Goal: Task Accomplishment & Management: Use online tool/utility

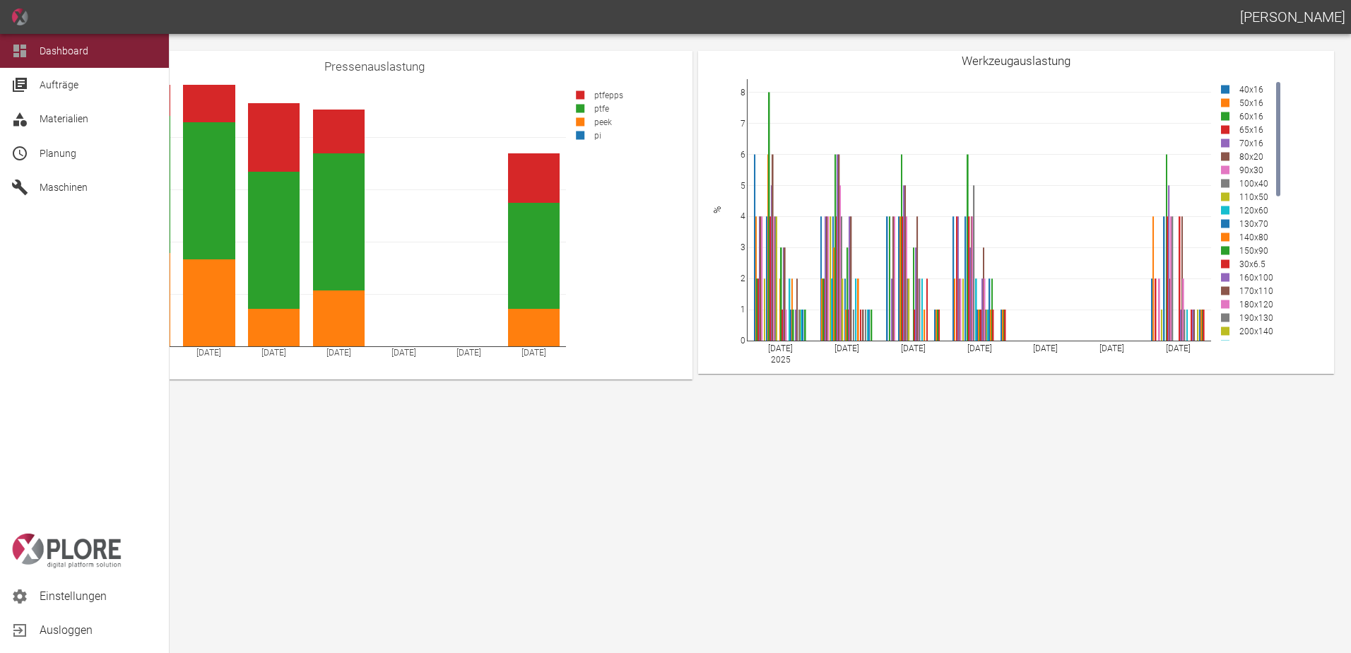
click at [60, 166] on div "Planung" at bounding box center [84, 153] width 169 height 34
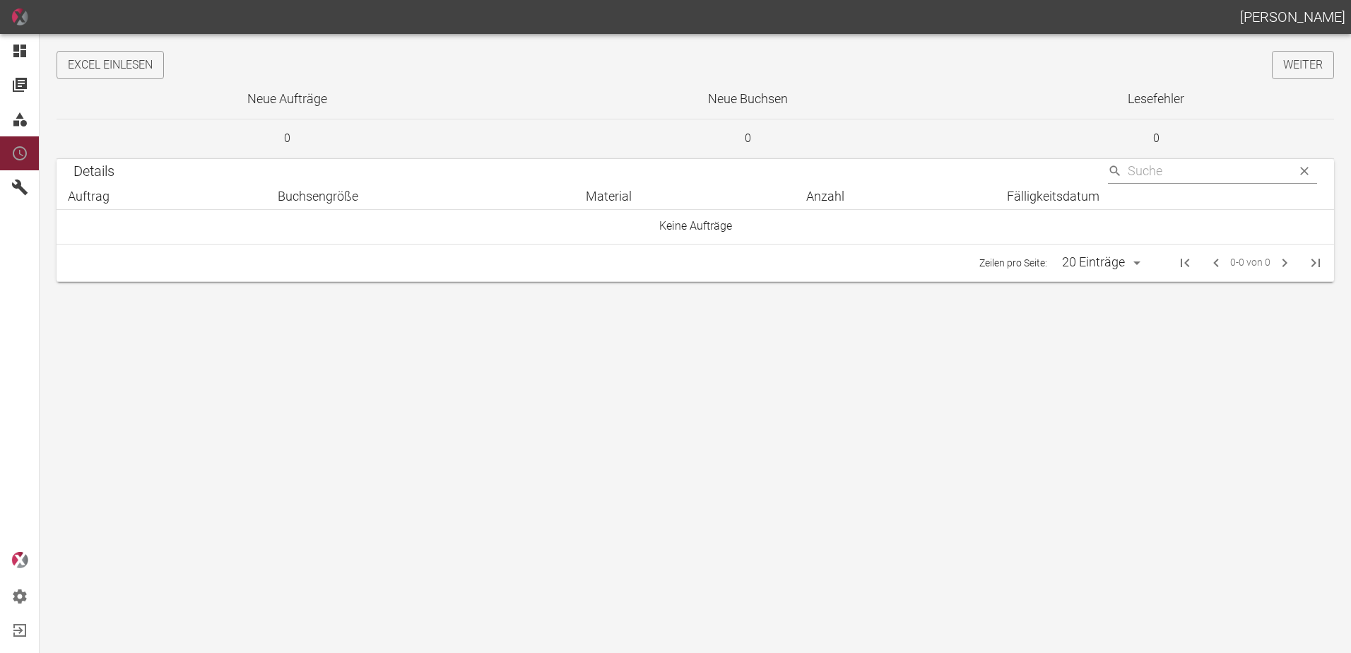
click at [164, 72] on button "Excel einlesen" at bounding box center [110, 65] width 107 height 28
drag, startPoint x: 1308, startPoint y: 63, endPoint x: 1350, endPoint y: 114, distance: 66.3
click at [1308, 63] on link "Weiter" at bounding box center [1303, 65] width 62 height 28
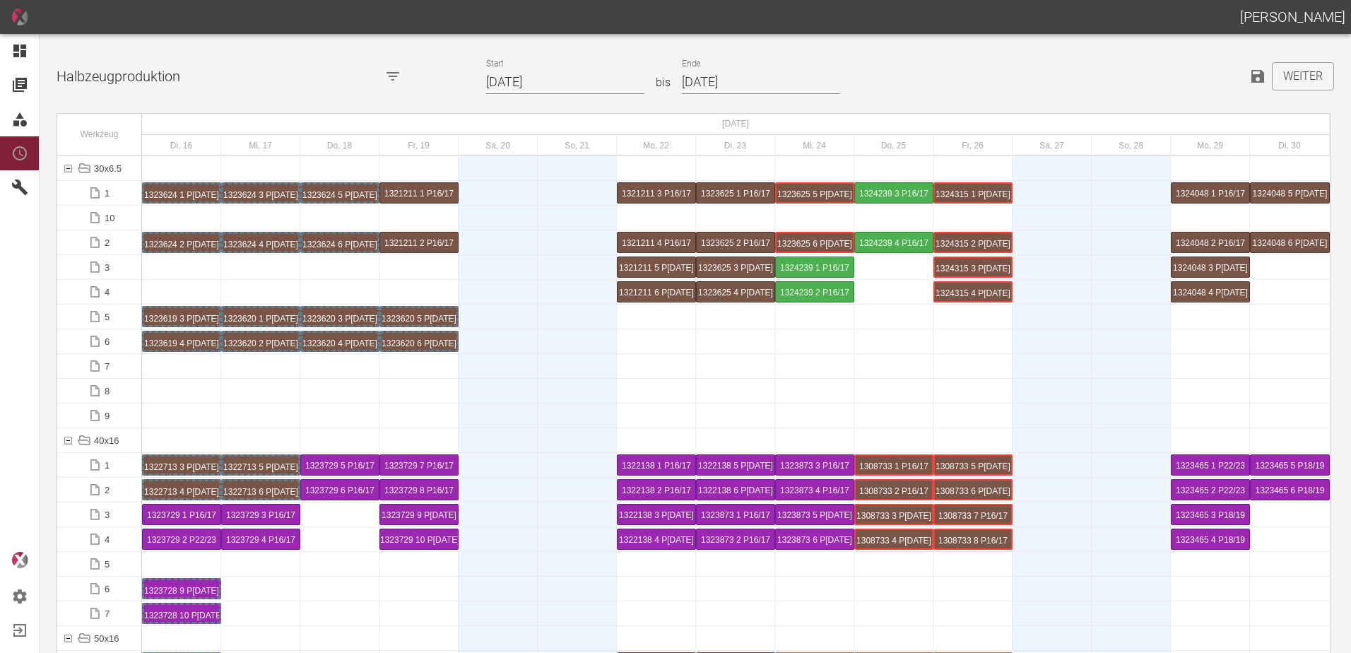
click at [569, 85] on input "16.09.2025" at bounding box center [565, 82] width 158 height 25
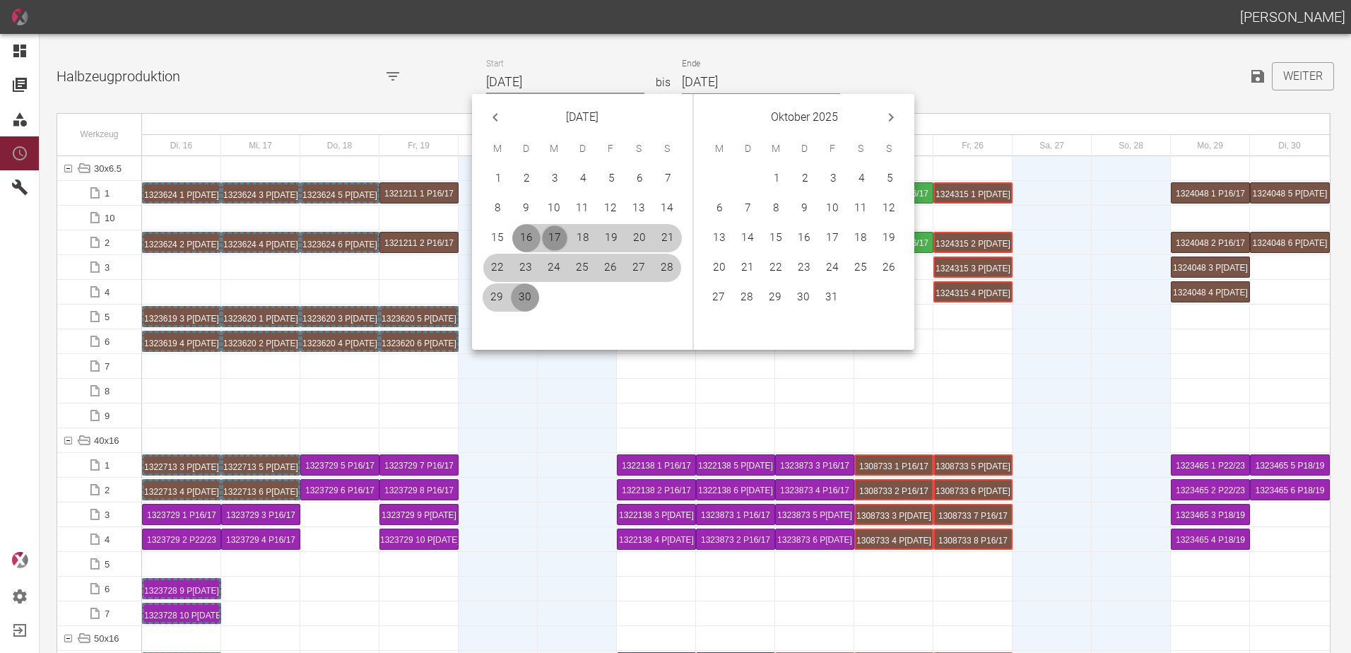
click at [556, 235] on button "17" at bounding box center [555, 238] width 28 height 28
type input "[DATE]"
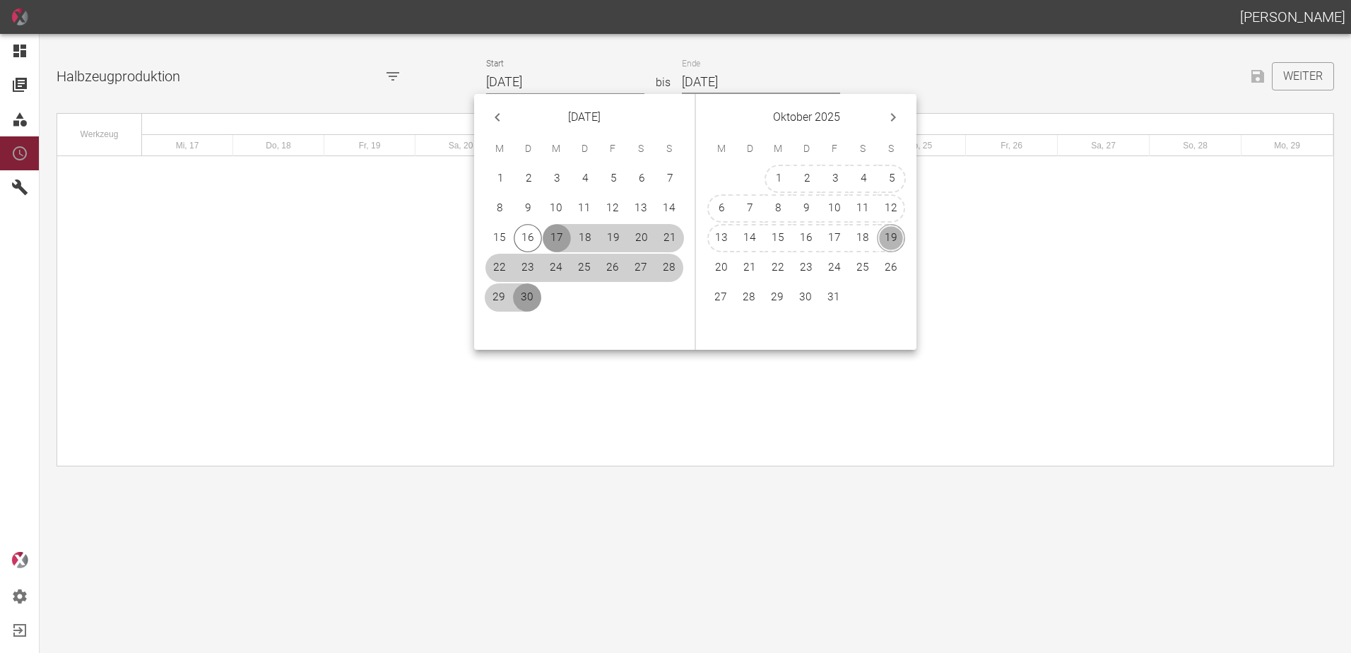
click at [885, 235] on button "19" at bounding box center [891, 238] width 28 height 28
type input "[DATE]"
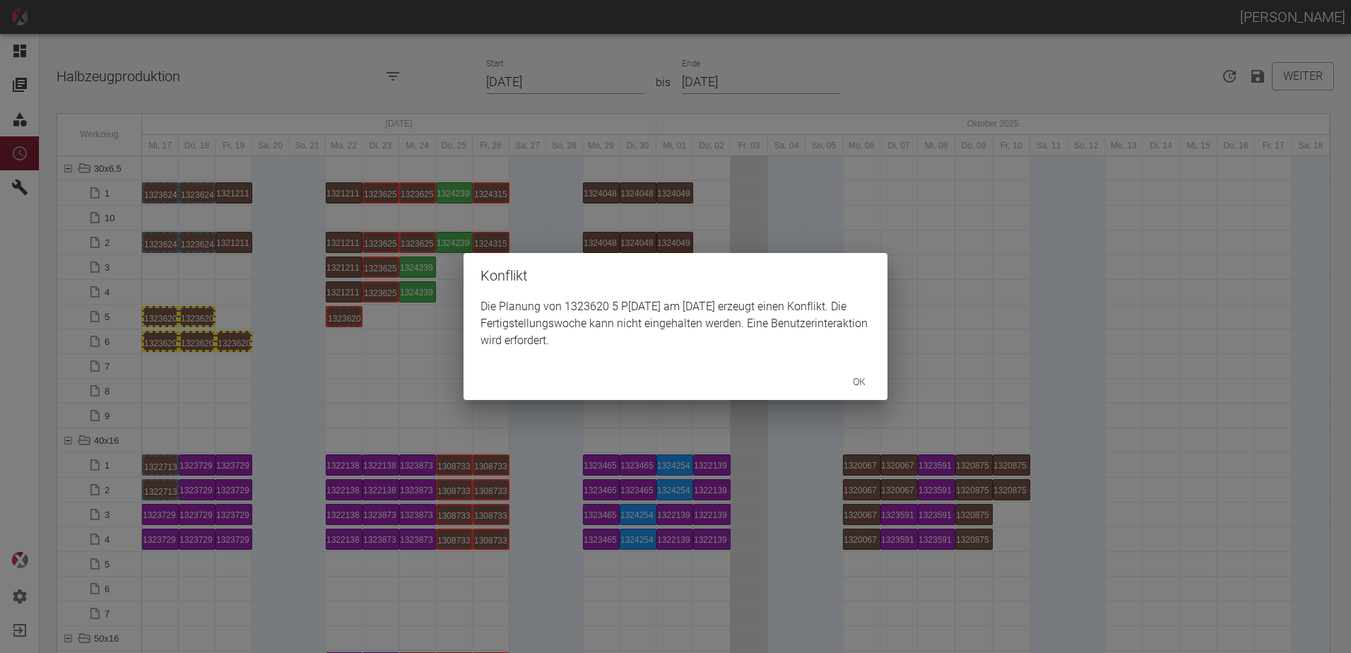
click at [235, 341] on div "Konflikt Die Planung von 1323620 5 P3/4 am 22.9.2025 erzeugt einen Konflikt. Di…" at bounding box center [675, 326] width 1351 height 653
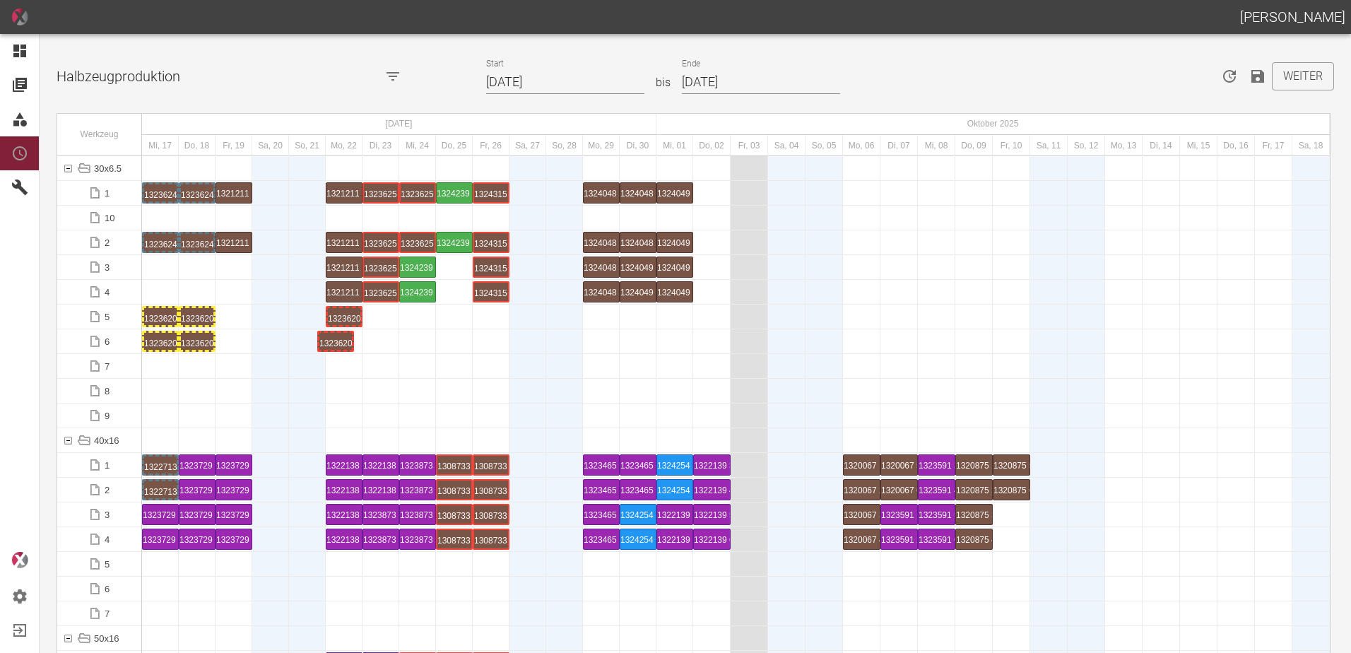
drag, startPoint x: 237, startPoint y: 343, endPoint x: 338, endPoint y: 329, distance: 101.3
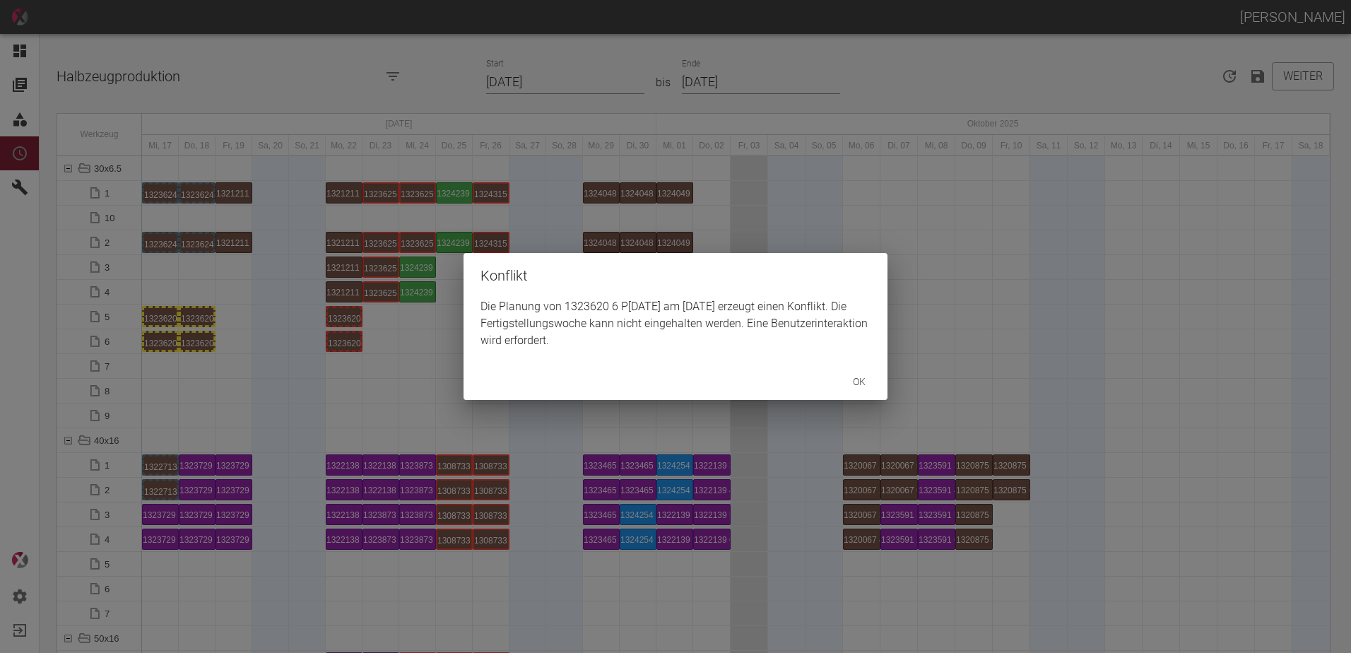
click at [221, 358] on div "Konflikt Die Planung von 1323620 6 P3/4 am 22.9.2025 erzeugt einen Konflikt. Di…" at bounding box center [675, 326] width 1351 height 653
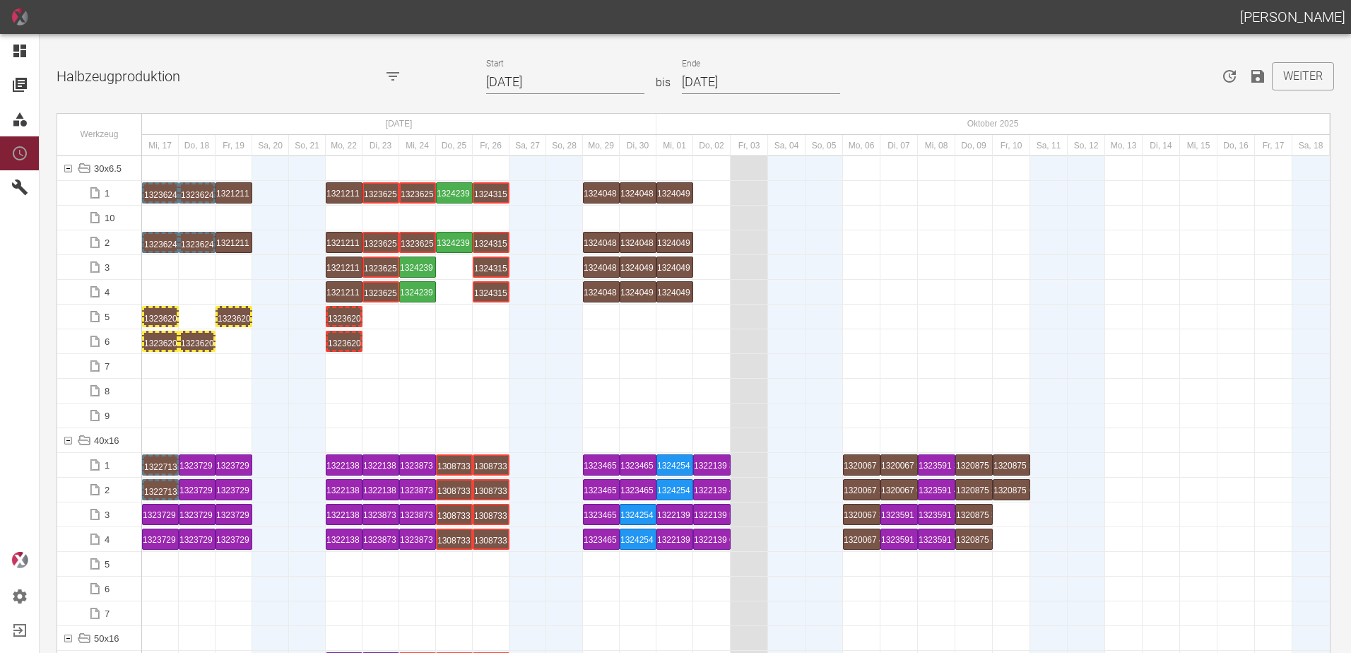
drag, startPoint x: 205, startPoint y: 375, endPoint x: 200, endPoint y: 355, distance: 20.4
click at [203, 375] on div at bounding box center [197, 366] width 37 height 24
drag, startPoint x: 196, startPoint y: 342, endPoint x: 234, endPoint y: 336, distance: 37.9
click at [180, 372] on div at bounding box center [197, 366] width 37 height 24
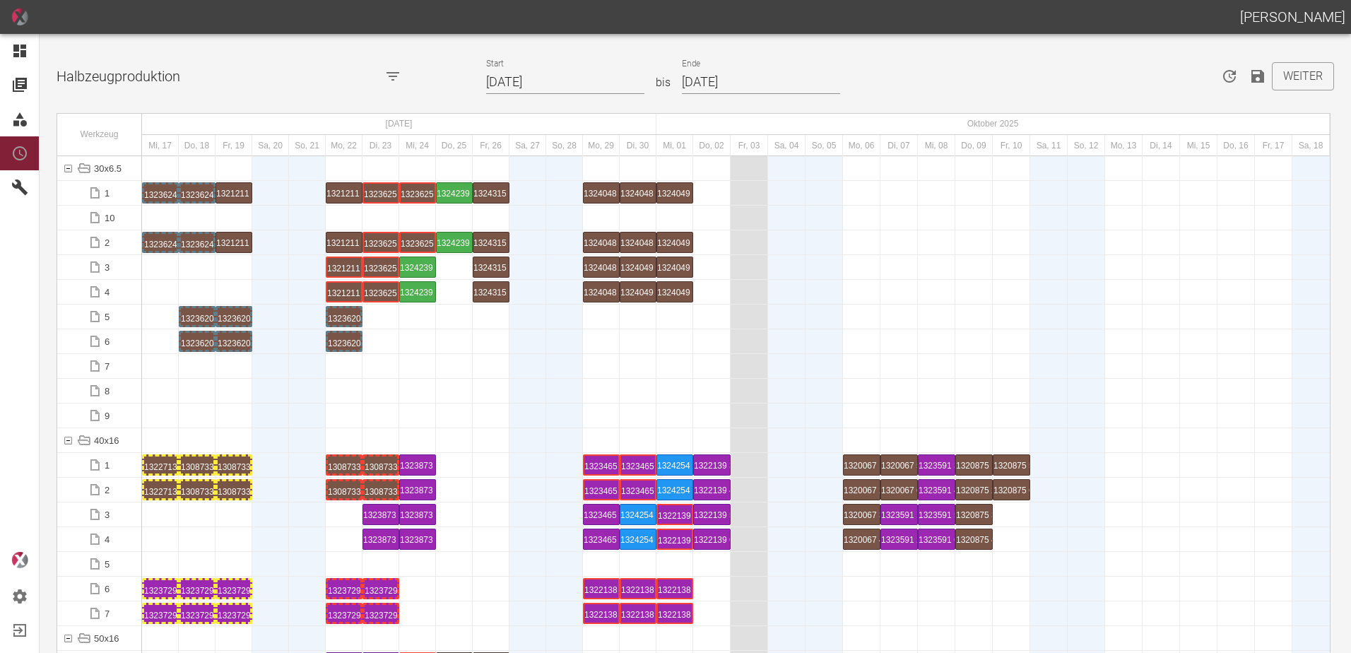
scroll to position [2332, 0]
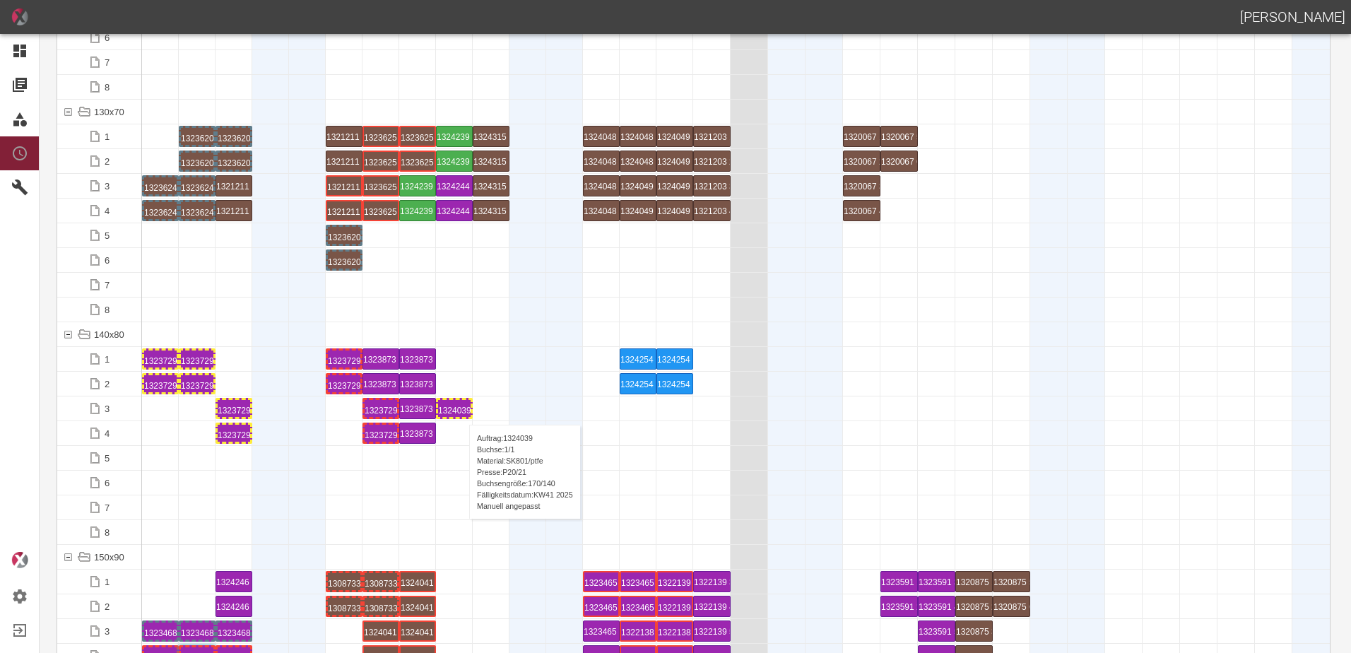
click at [462, 411] on div "1324039 1 P20/21" at bounding box center [454, 408] width 33 height 17
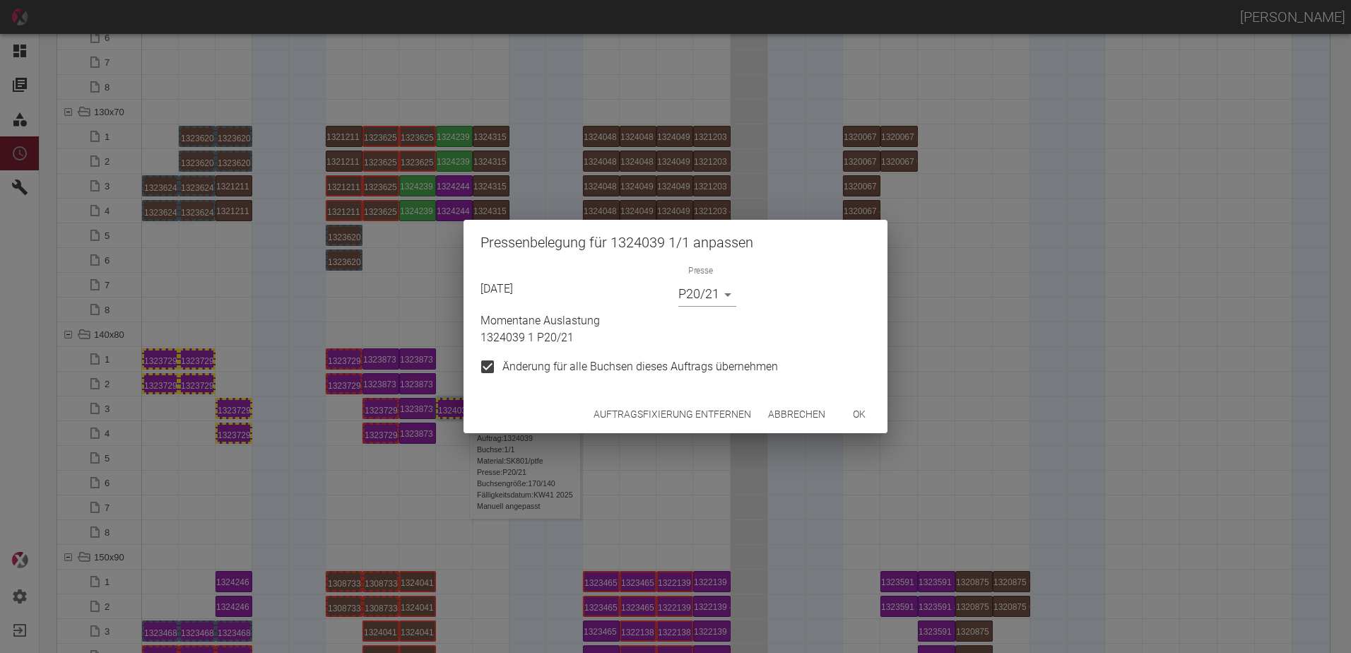
click at [672, 420] on button "Auftragsfixierung entfernen" at bounding box center [672, 414] width 169 height 26
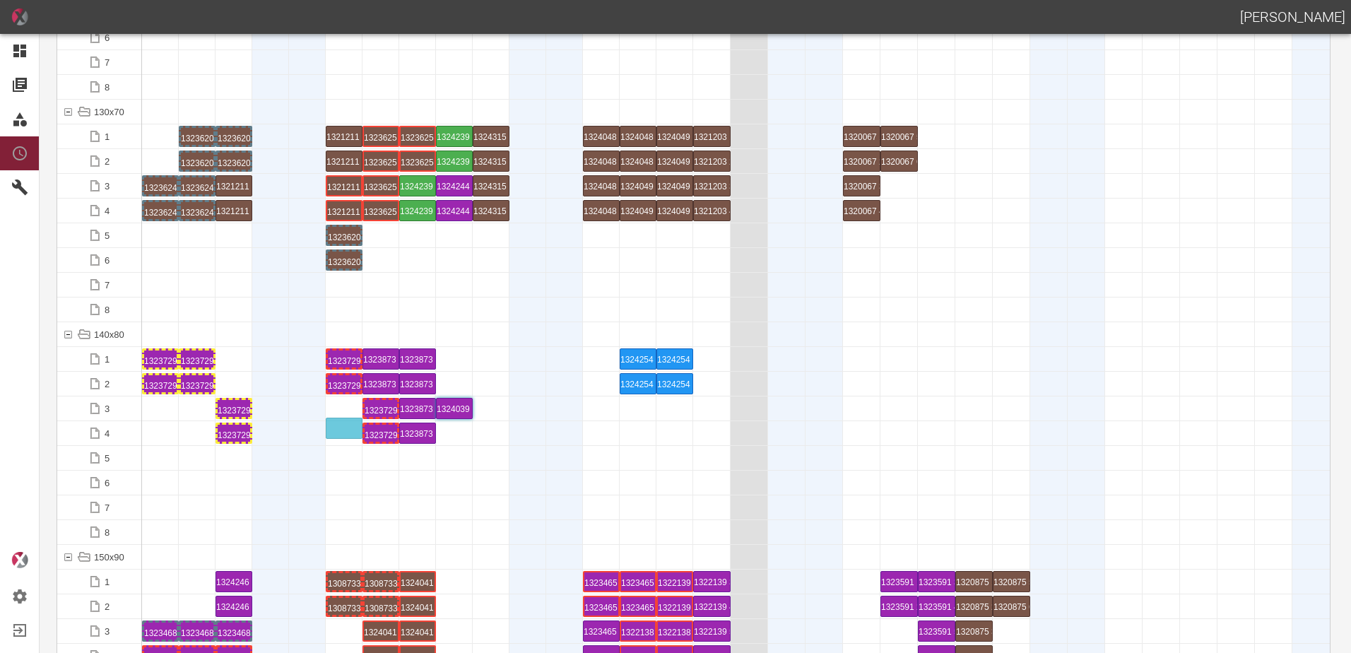
drag, startPoint x: 341, startPoint y: 395, endPoint x: 341, endPoint y: 416, distance: 21.2
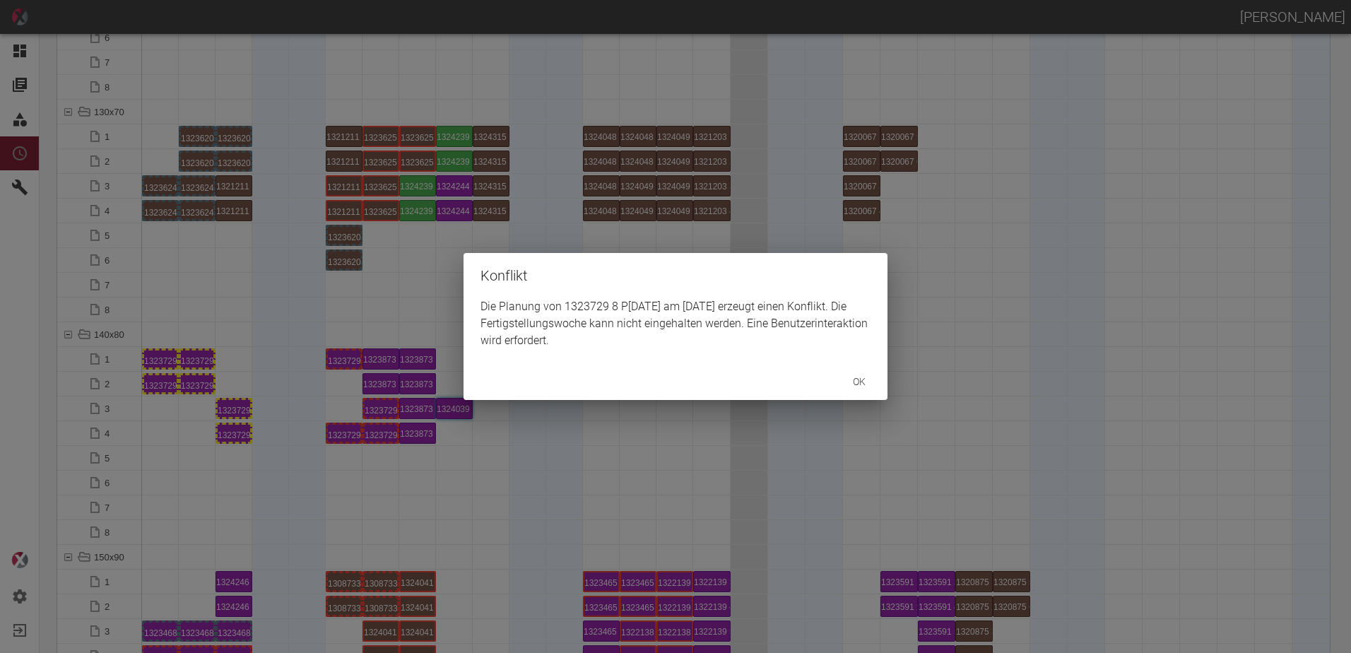
drag, startPoint x: 341, startPoint y: 416, endPoint x: 338, endPoint y: 381, distance: 35.4
click at [338, 381] on div "Konflikt Die Planung von 1323729 8 P10/11 am 22.9.2025 erzeugt einen Konflikt. …" at bounding box center [675, 326] width 1351 height 653
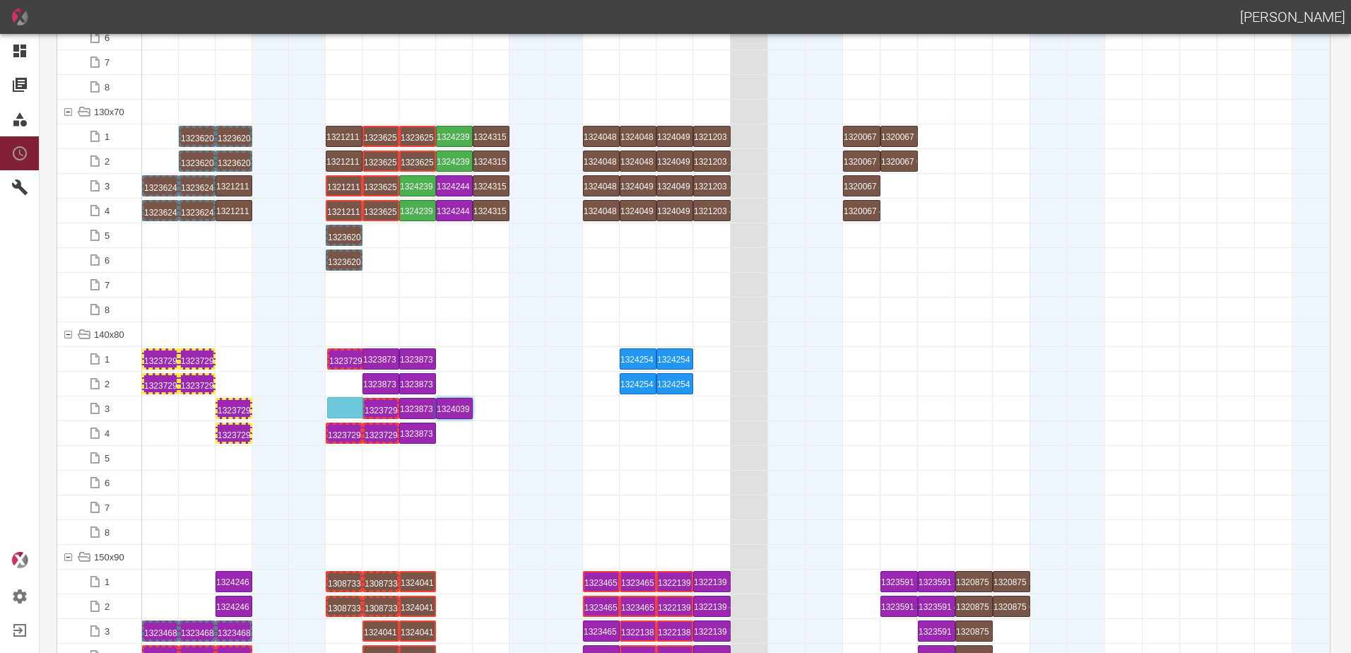
drag, startPoint x: 339, startPoint y: 358, endPoint x: 341, endPoint y: 399, distance: 41.0
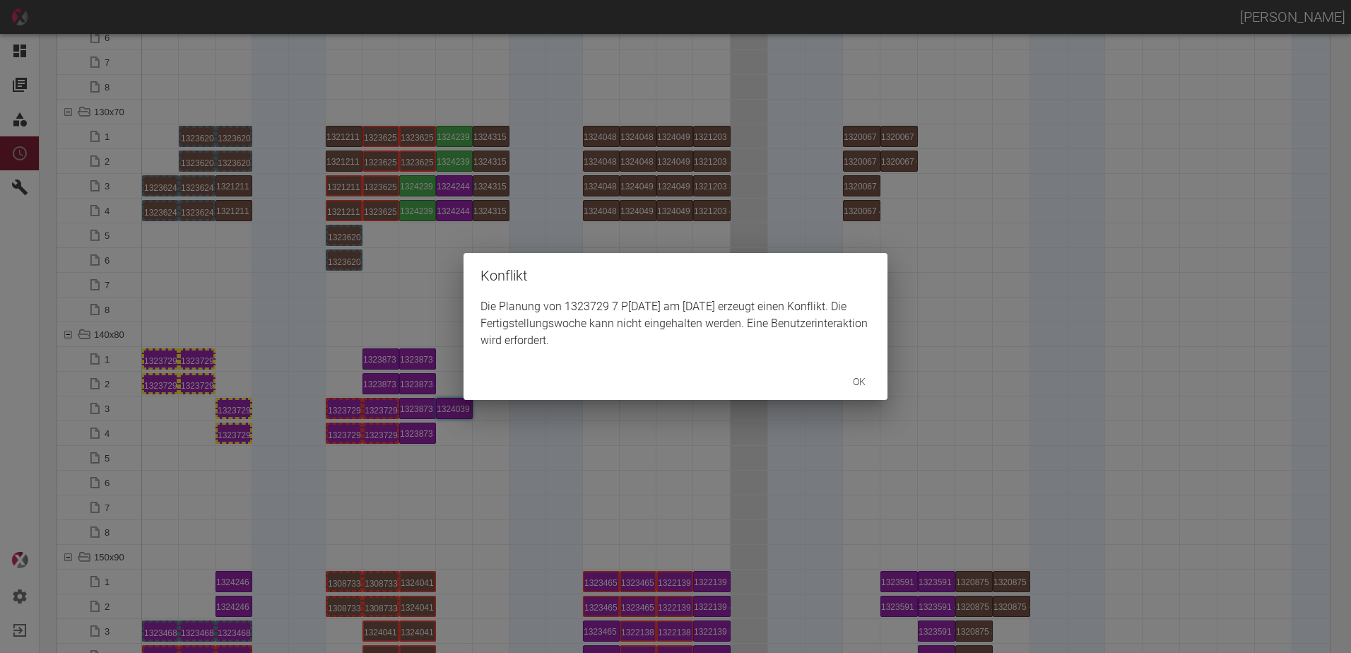
click at [180, 412] on div "Konflikt Die Planung von 1323729 7 P10/11 am 22.9.2025 erzeugt einen Konflikt. …" at bounding box center [675, 326] width 1351 height 653
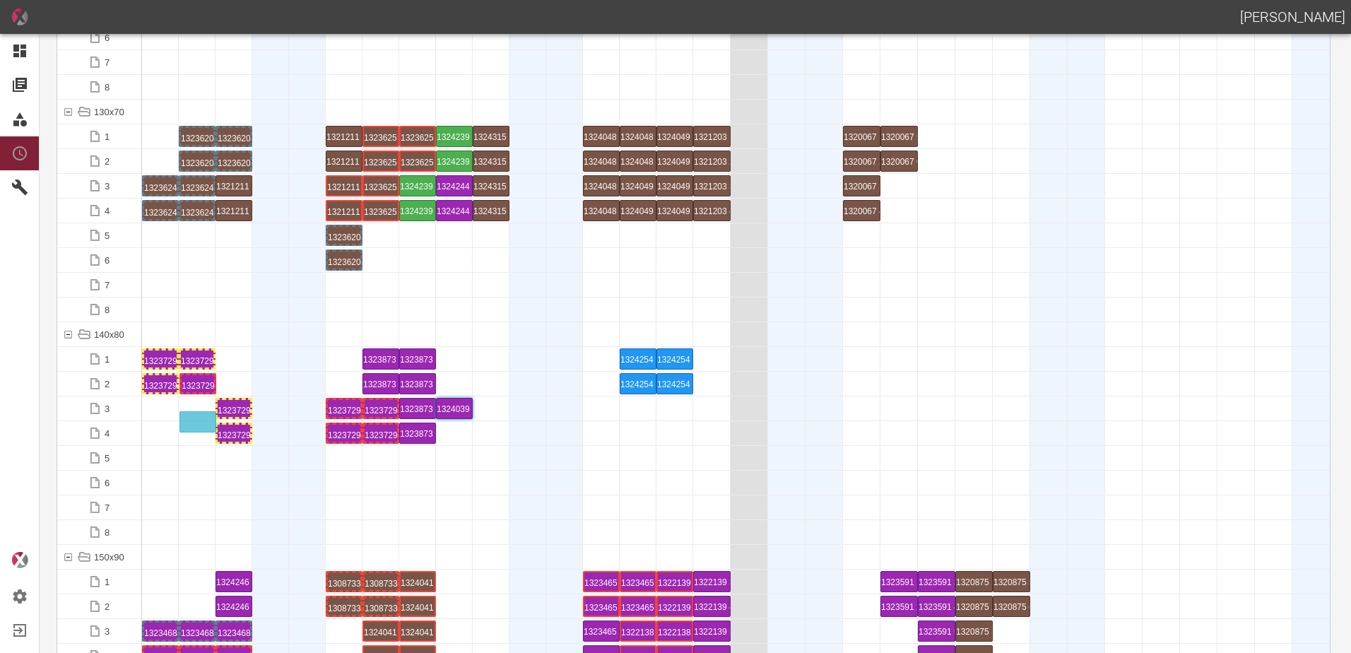
drag, startPoint x: 197, startPoint y: 391, endPoint x: 198, endPoint y: 418, distance: 26.9
drag, startPoint x: 200, startPoint y: 360, endPoint x: 189, endPoint y: 396, distance: 38.2
drag, startPoint x: 165, startPoint y: 359, endPoint x: 165, endPoint y: 396, distance: 37.5
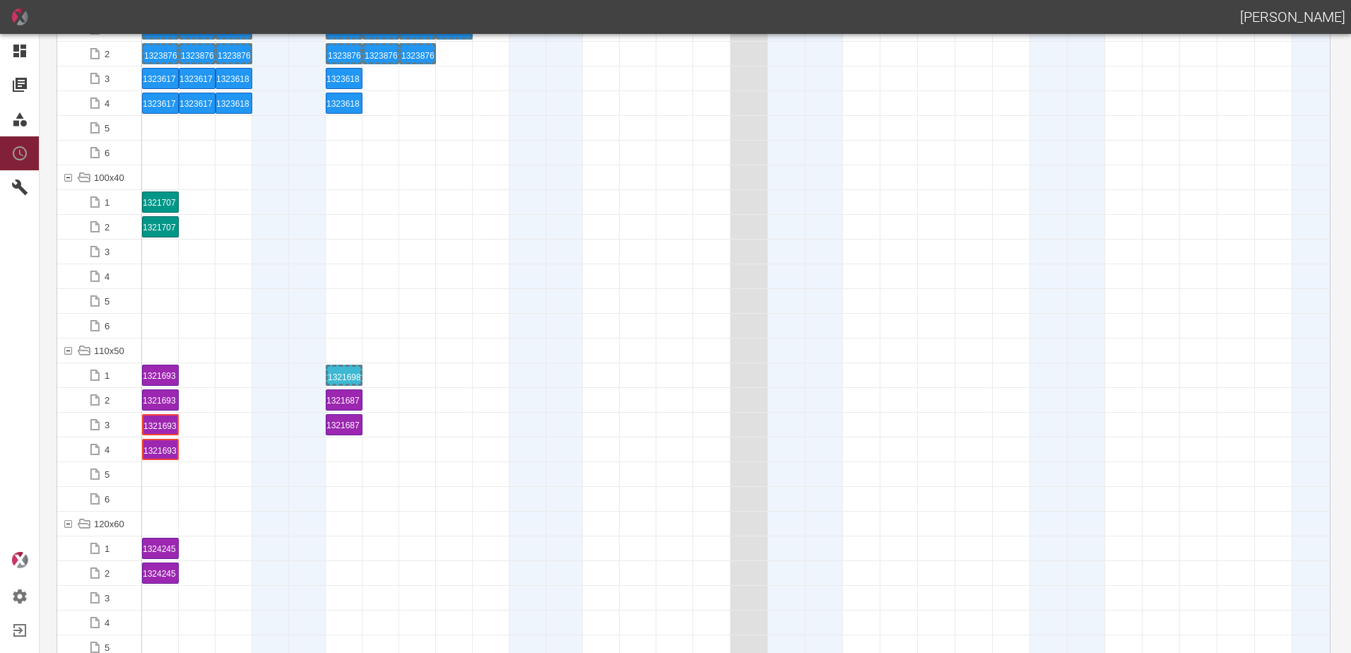
scroll to position [1696, 0]
drag, startPoint x: 171, startPoint y: 375, endPoint x: 425, endPoint y: 363, distance: 254.7
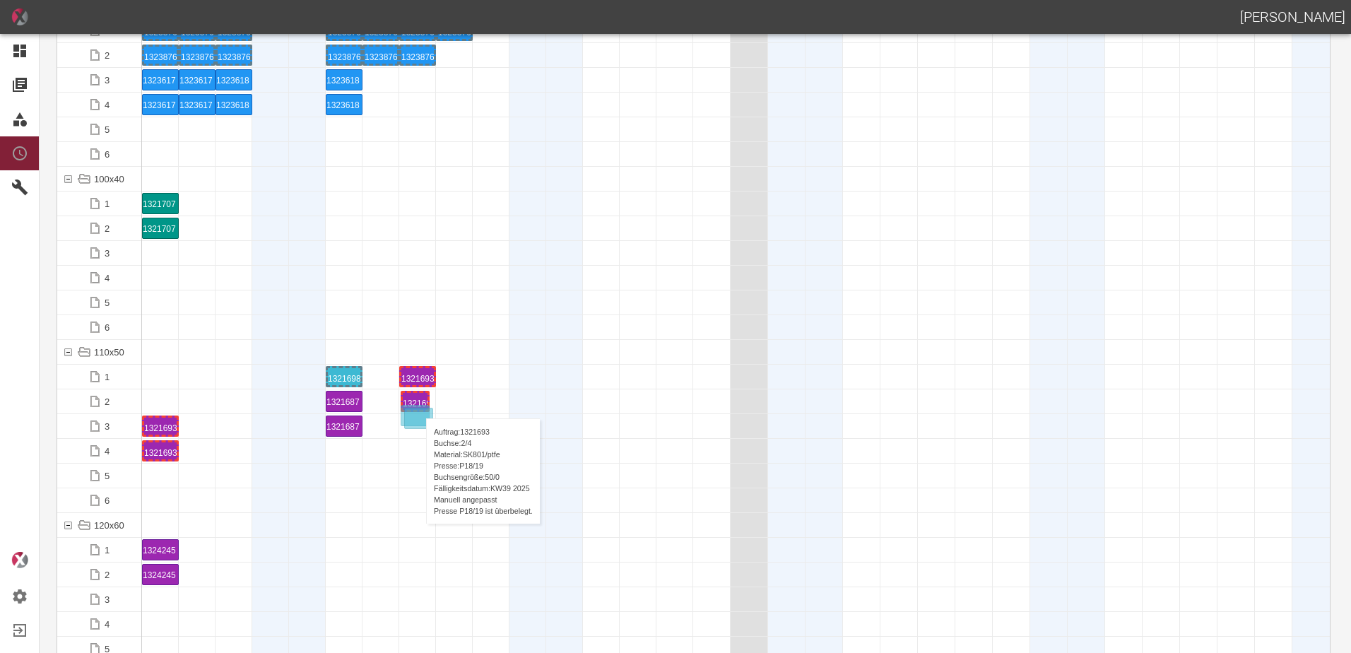
drag, startPoint x: 165, startPoint y: 401, endPoint x: 417, endPoint y: 407, distance: 251.6
drag, startPoint x: 409, startPoint y: 431, endPoint x: 411, endPoint y: 404, distance: 27.6
drag, startPoint x: 418, startPoint y: 417, endPoint x: 416, endPoint y: 395, distance: 22.0
drag, startPoint x: 180, startPoint y: 429, endPoint x: 413, endPoint y: 413, distance: 233.7
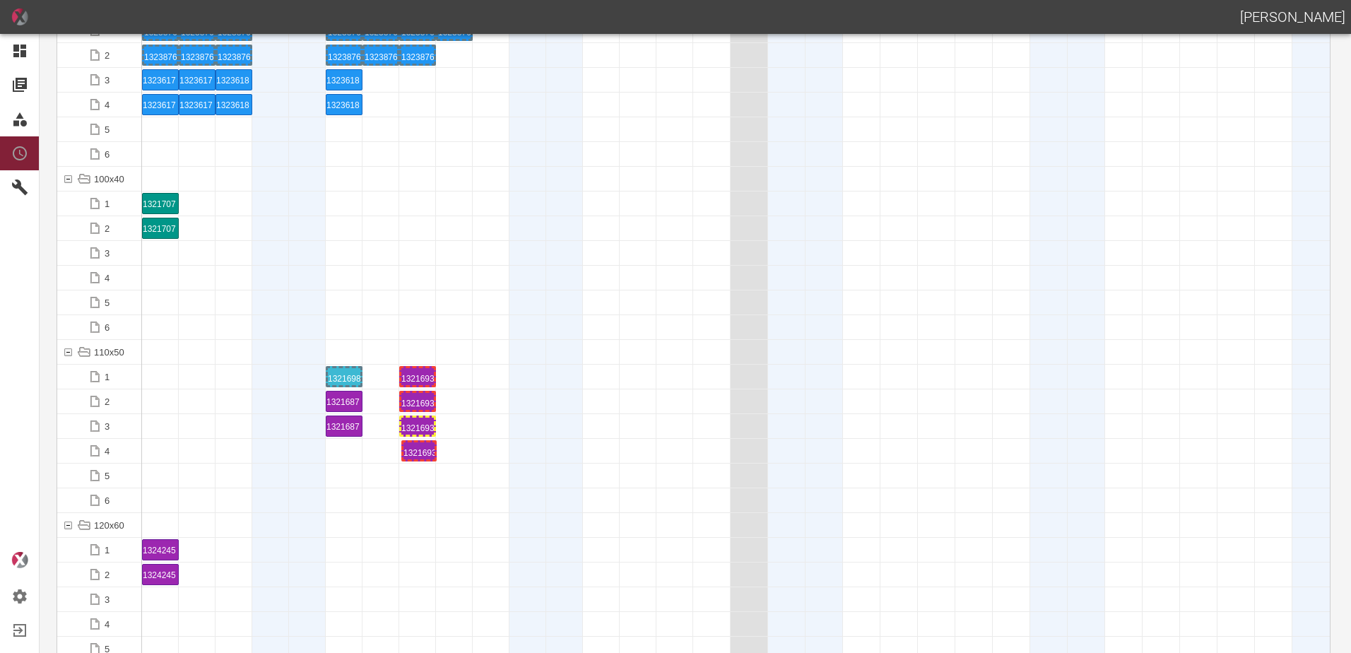
drag, startPoint x: 167, startPoint y: 451, endPoint x: 422, endPoint y: 437, distance: 255.5
click at [418, 428] on div "1321693 3 P[DATE]" at bounding box center [417, 426] width 33 height 17
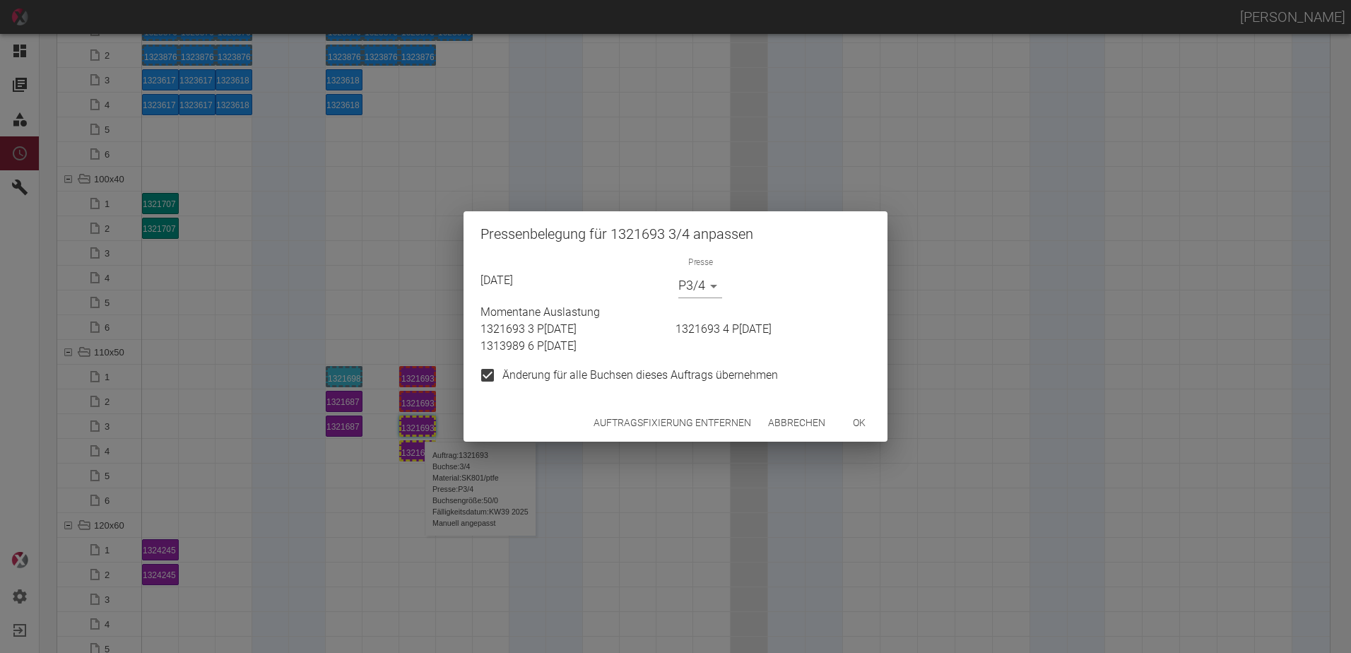
click at [611, 420] on button "Auftragsfixierung entfernen" at bounding box center [672, 423] width 169 height 26
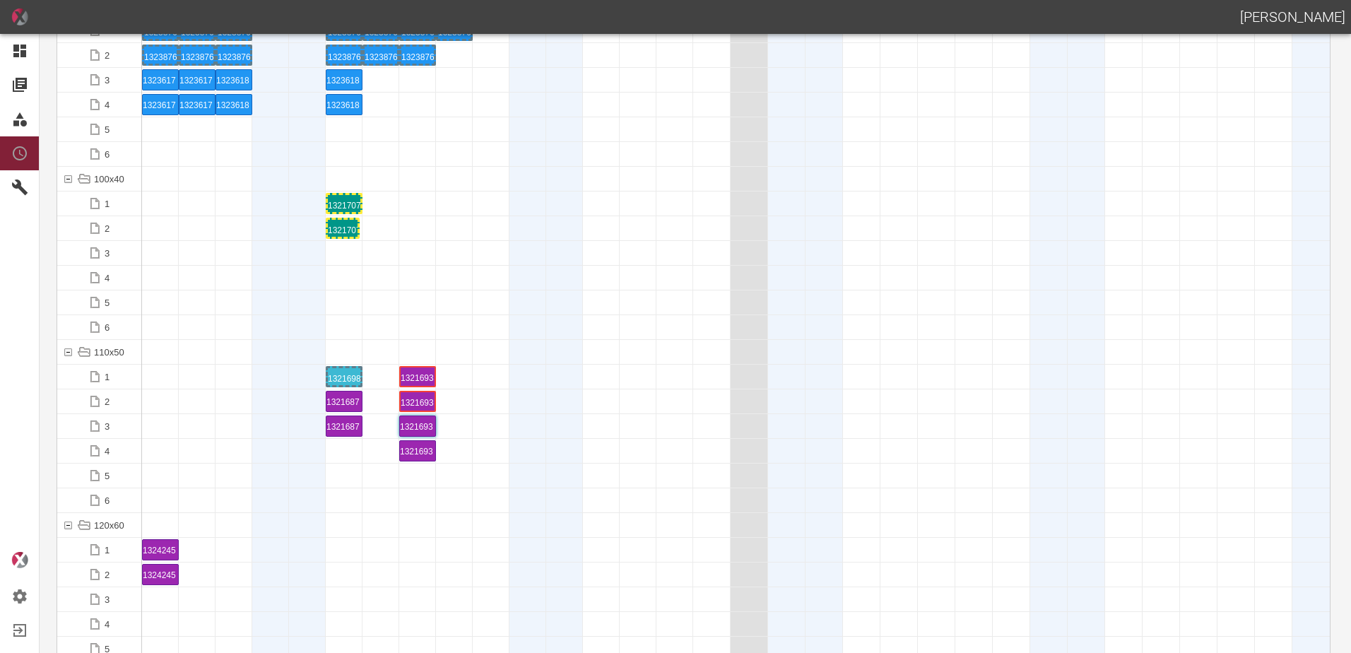
drag, startPoint x: 152, startPoint y: 226, endPoint x: 328, endPoint y: 225, distance: 176.0
click at [341, 203] on div "1321707 1 P16/17" at bounding box center [344, 203] width 33 height 17
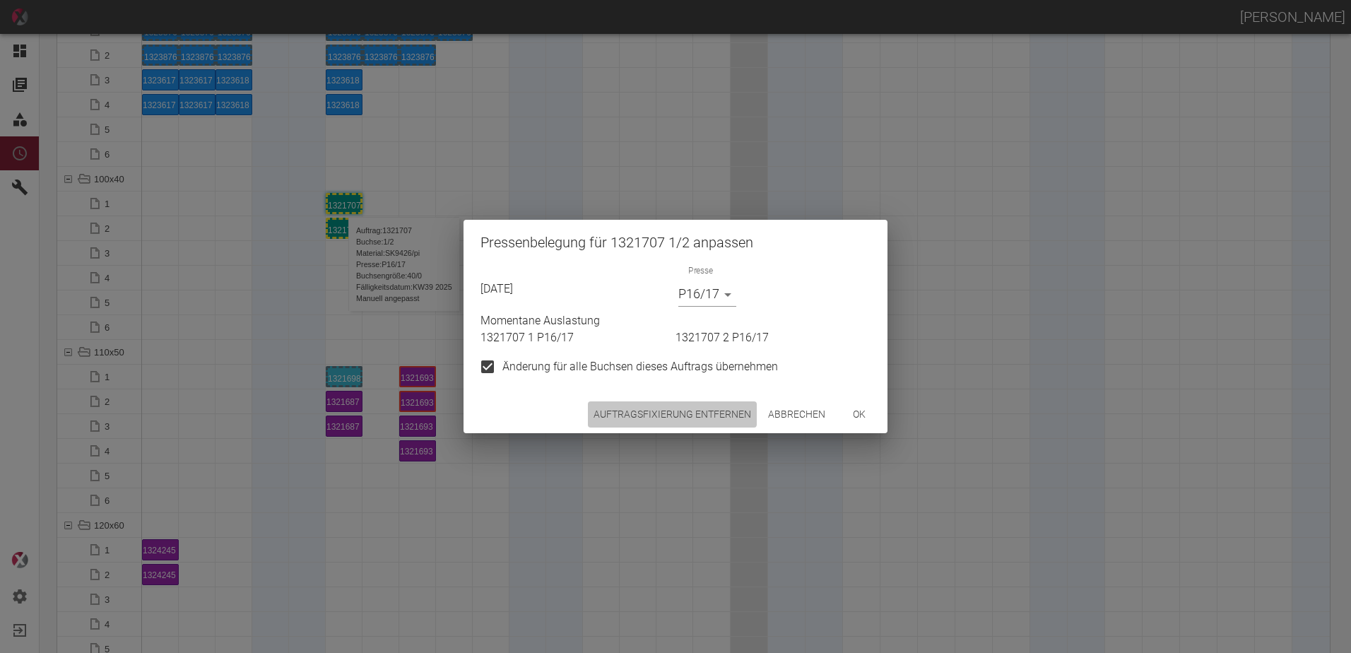
click at [663, 405] on button "Auftragsfixierung entfernen" at bounding box center [672, 414] width 169 height 26
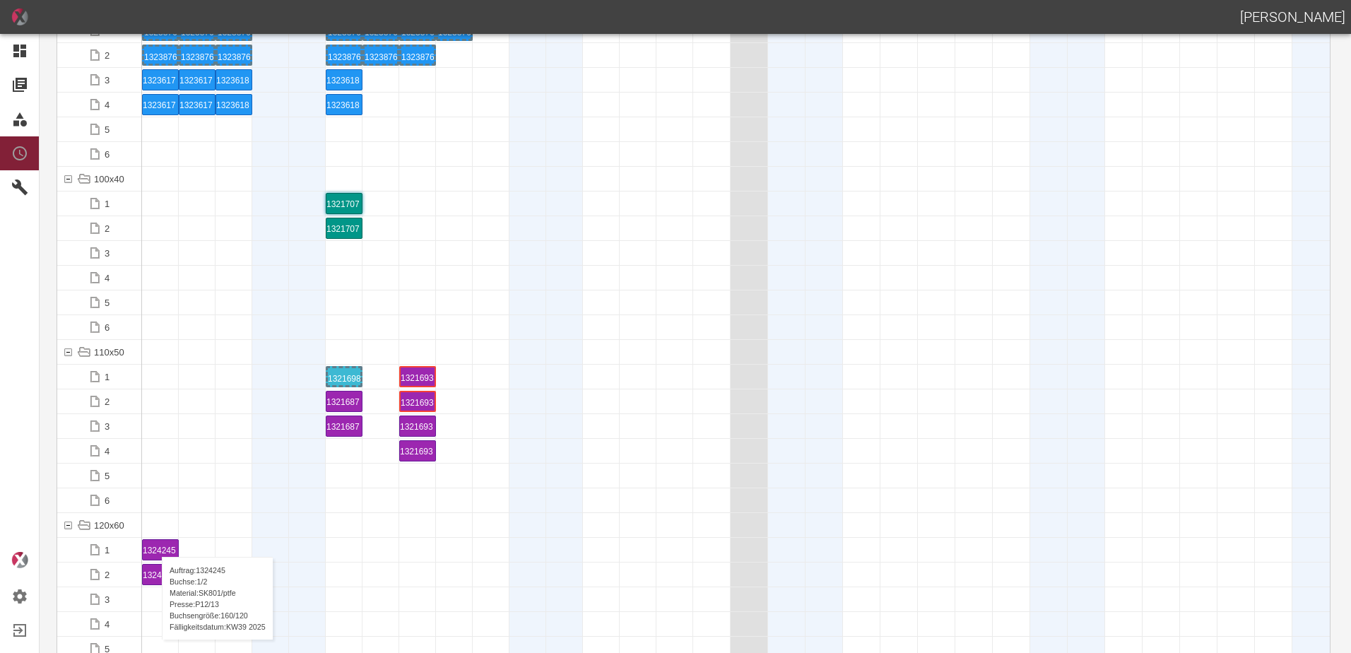
click at [155, 543] on div "1324245 1 P12/13" at bounding box center [160, 550] width 35 height 20
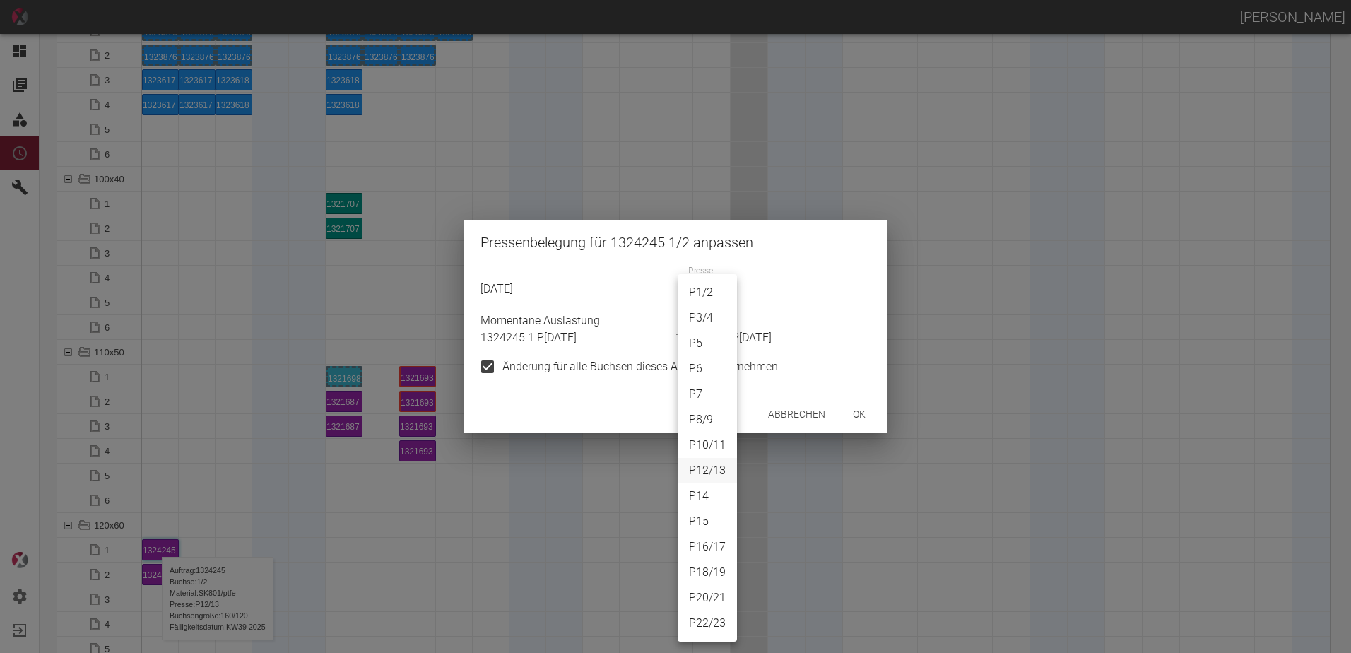
click at [716, 299] on body "[PERSON_NAME] Dashboard Aufträge Materialien Planung Maschinen Einstellungen Au…" at bounding box center [675, 326] width 1351 height 653
click at [705, 594] on li "P20/21" at bounding box center [707, 597] width 59 height 25
type input "P20/21"
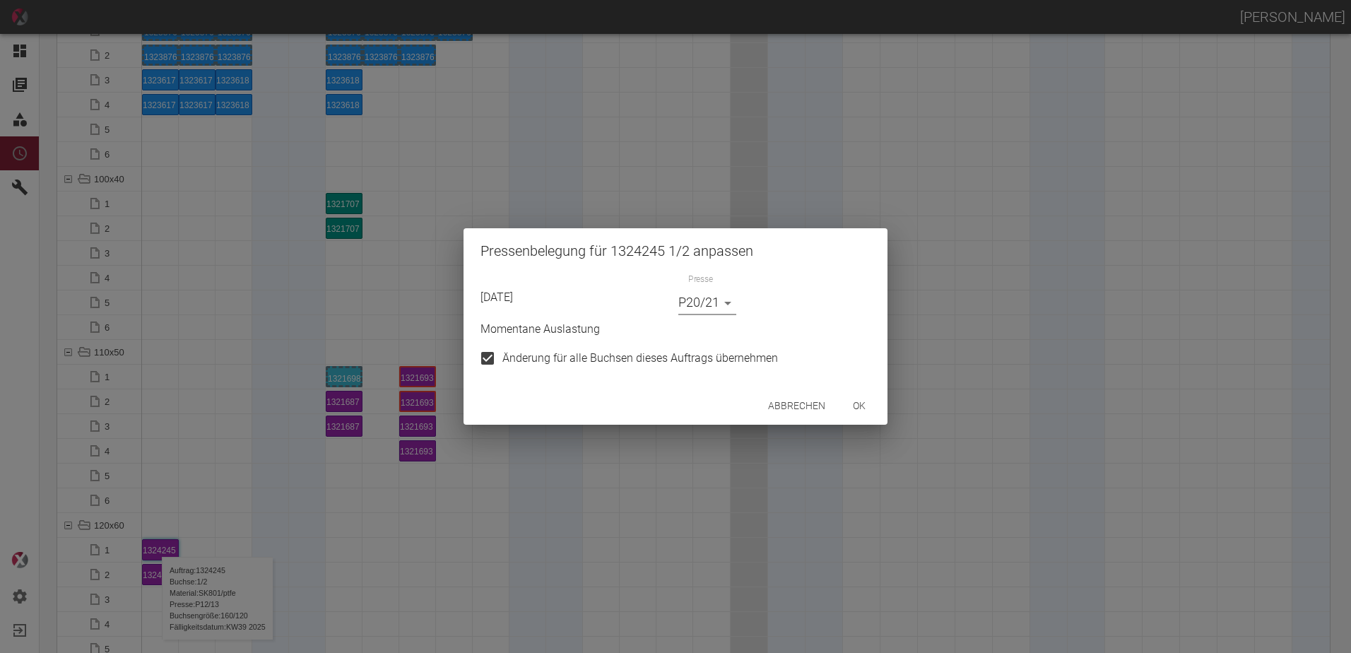
click at [873, 402] on button "ok" at bounding box center [859, 406] width 45 height 26
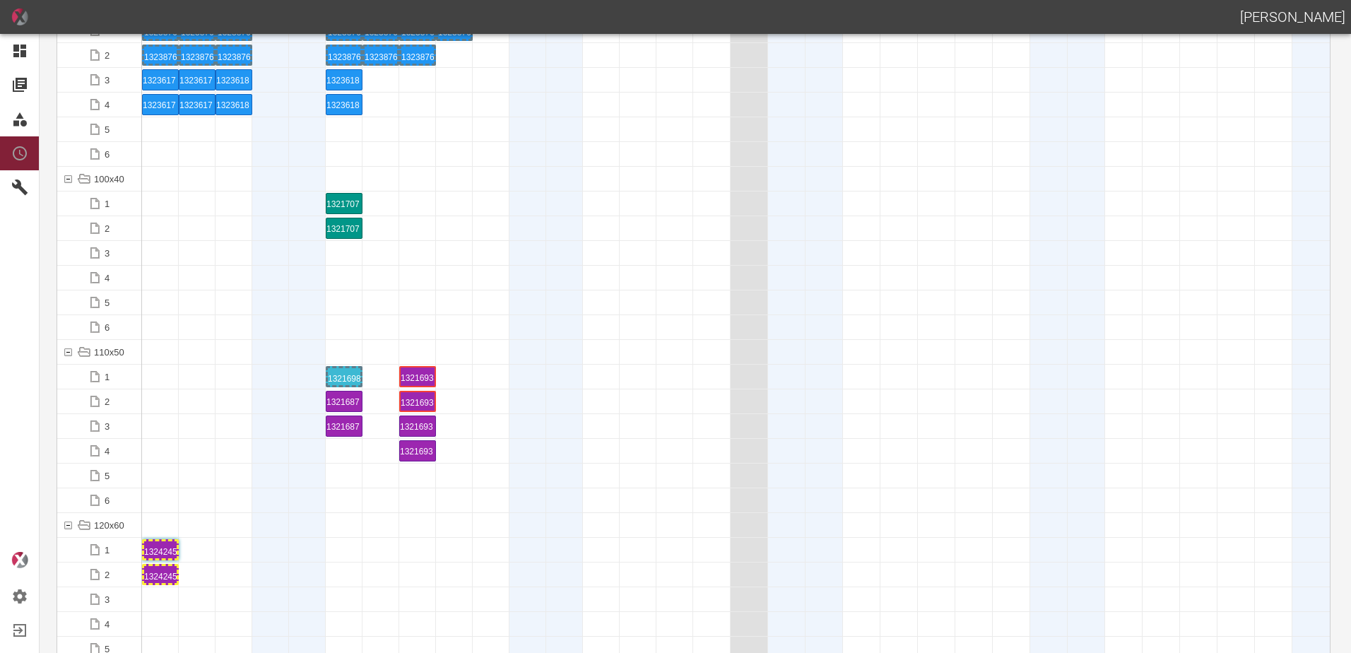
scroll to position [1343, 0]
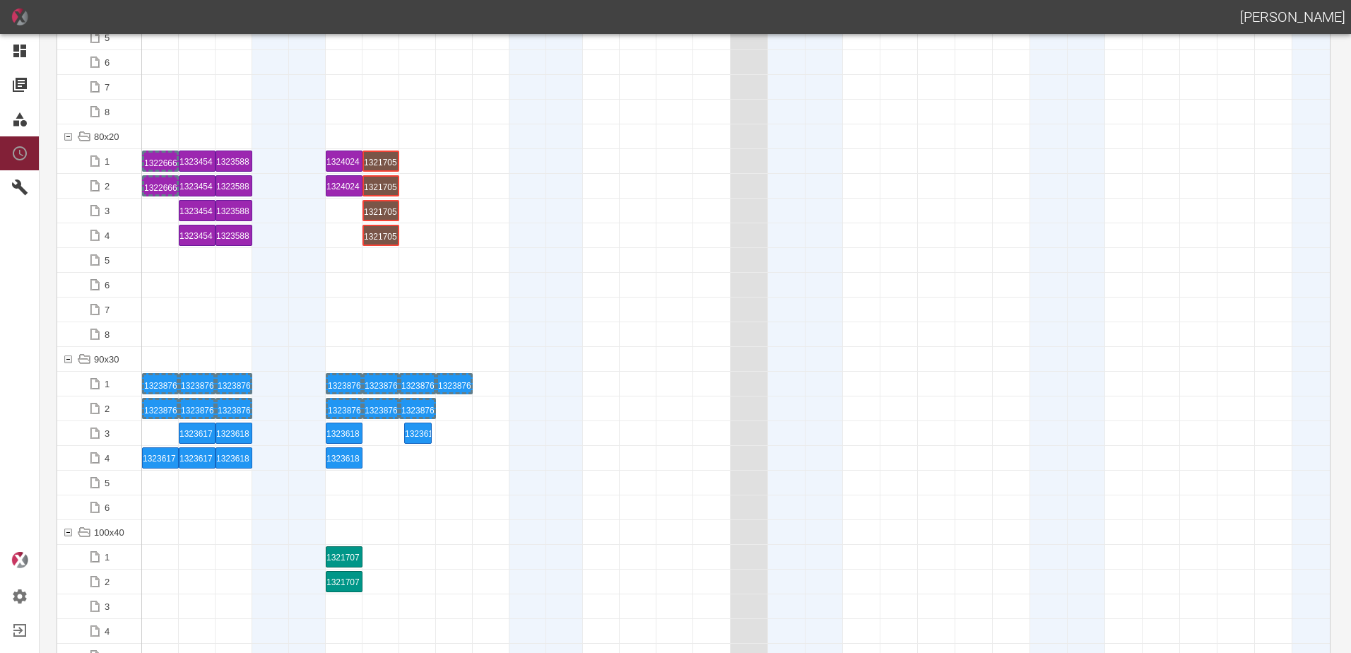
drag, startPoint x: 158, startPoint y: 431, endPoint x: 402, endPoint y: 431, distance: 244.5
drag, startPoint x: 160, startPoint y: 459, endPoint x: 411, endPoint y: 452, distance: 250.3
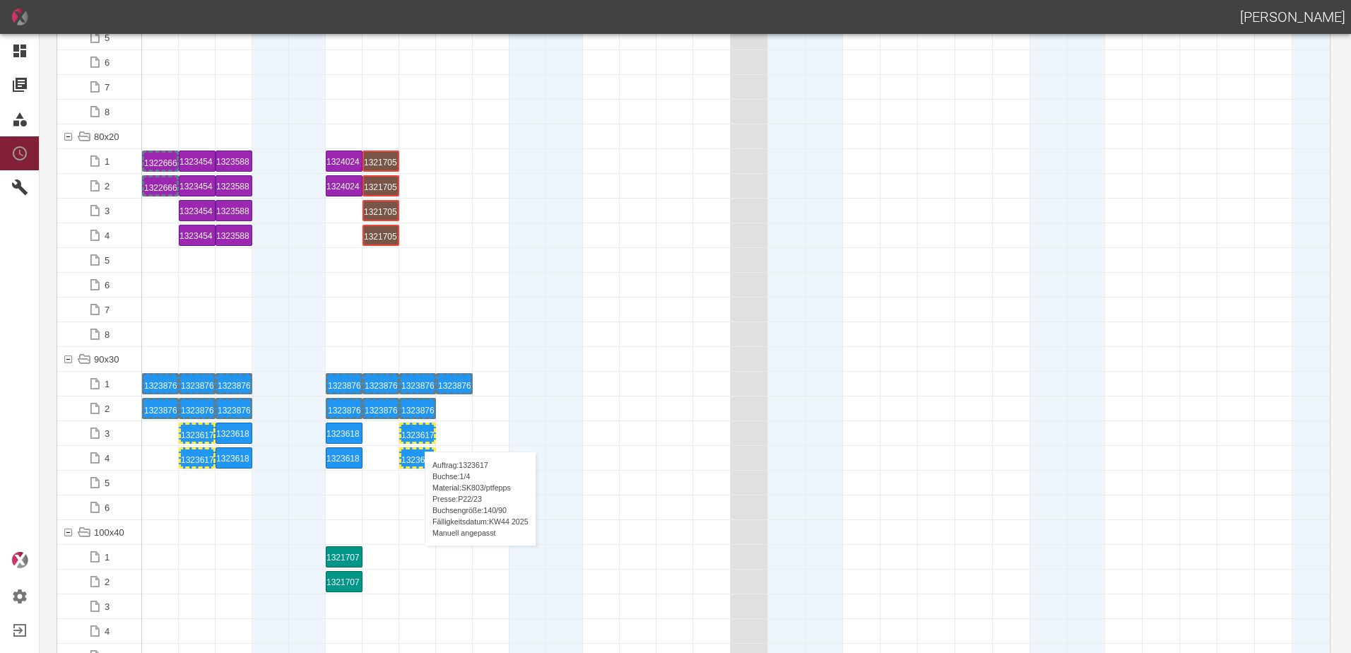
click at [418, 437] on div "1323617 1 P22/23" at bounding box center [417, 433] width 33 height 17
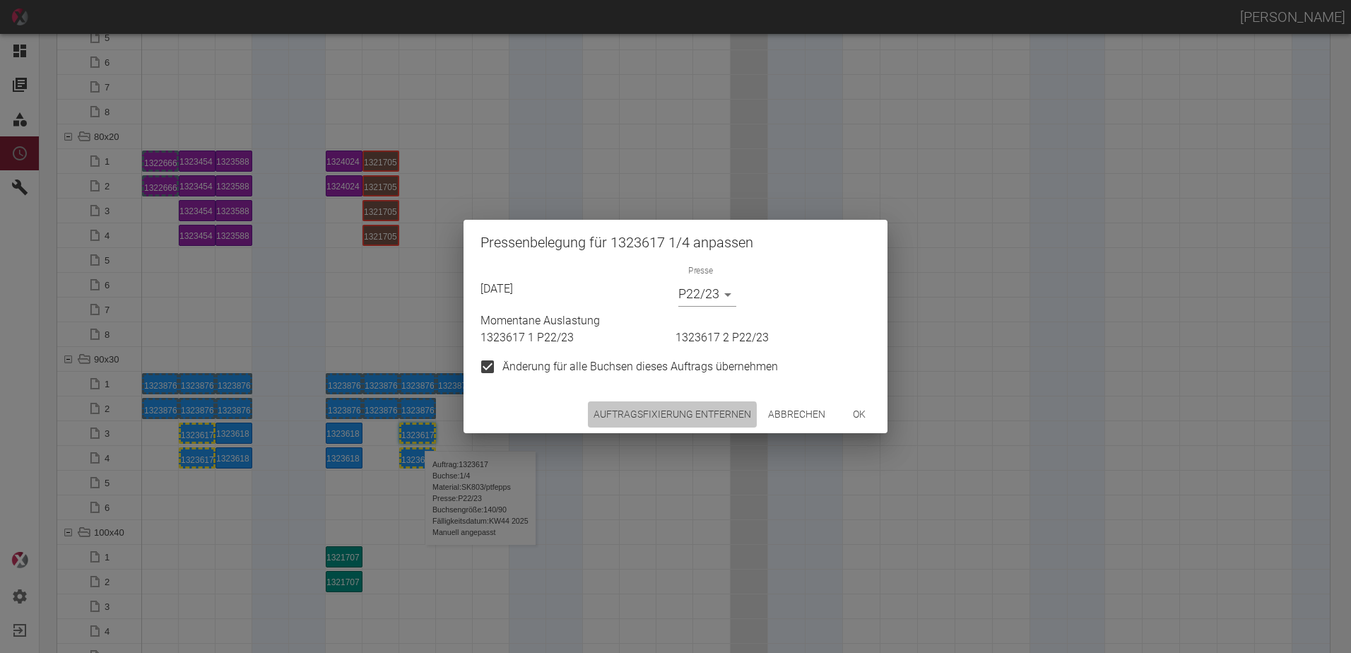
click at [624, 418] on button "Auftragsfixierung entfernen" at bounding box center [672, 414] width 169 height 26
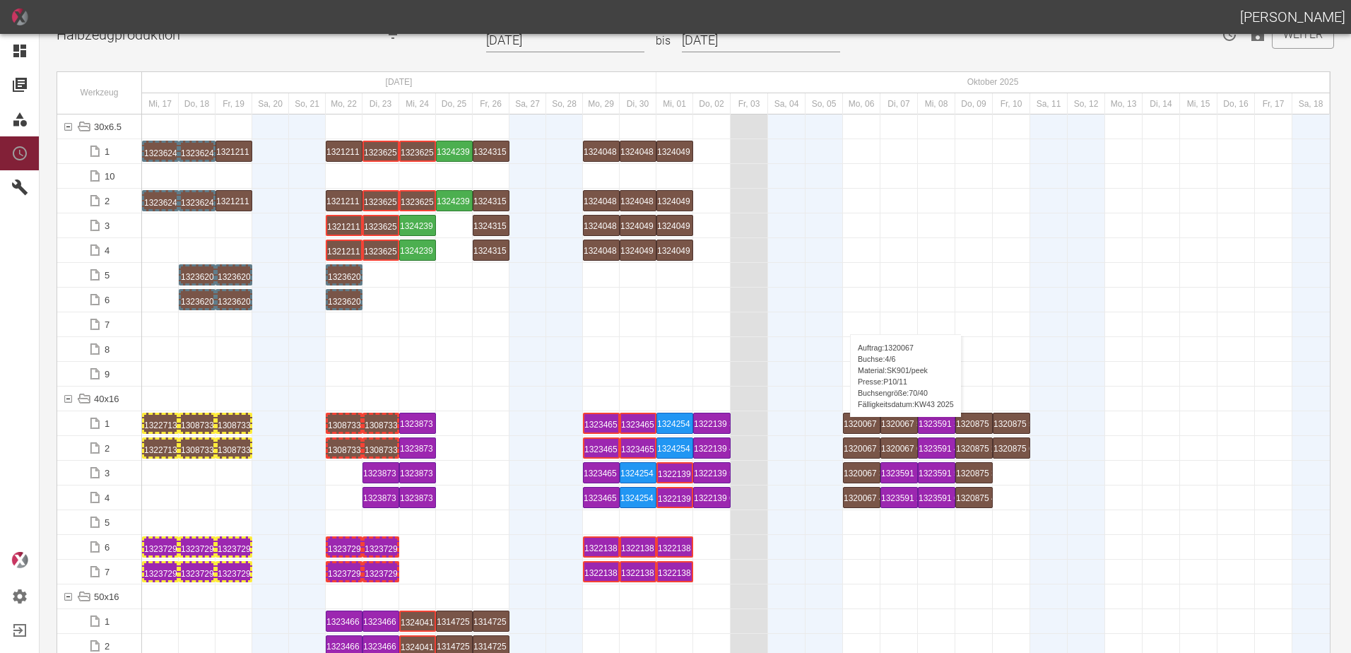
scroll to position [0, 0]
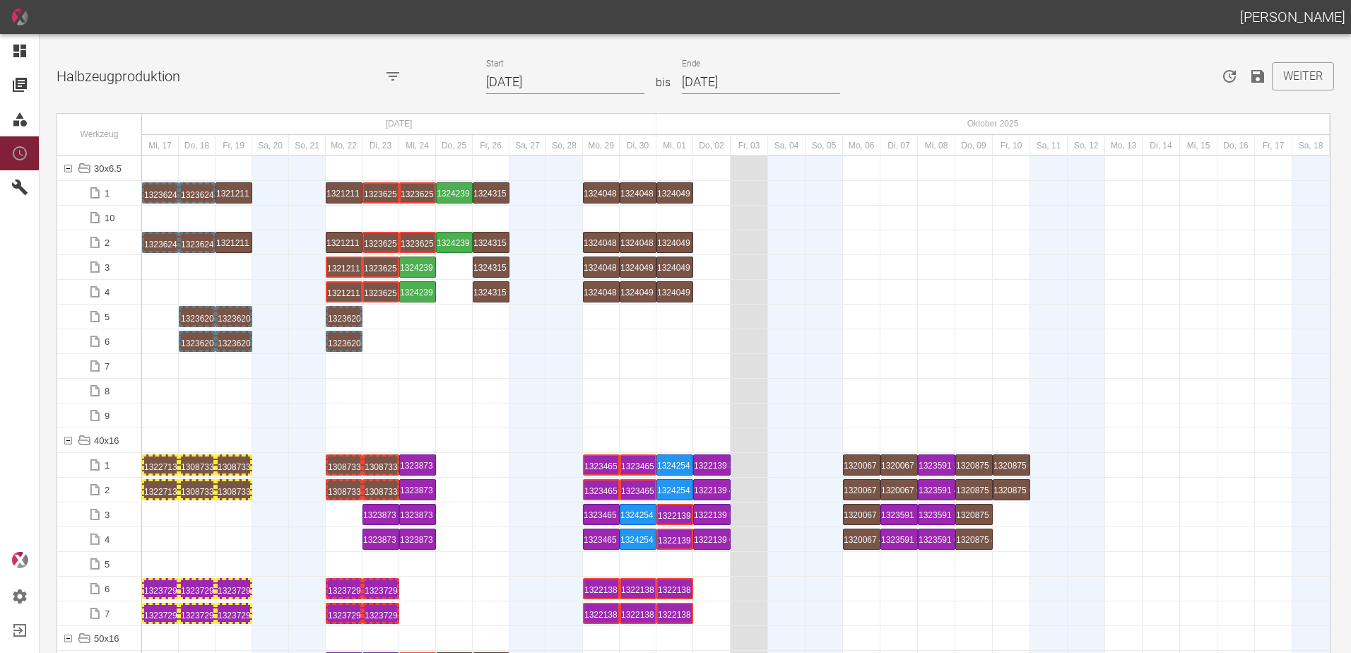
click at [1249, 79] on icon "Speichern" at bounding box center [1257, 76] width 17 height 17
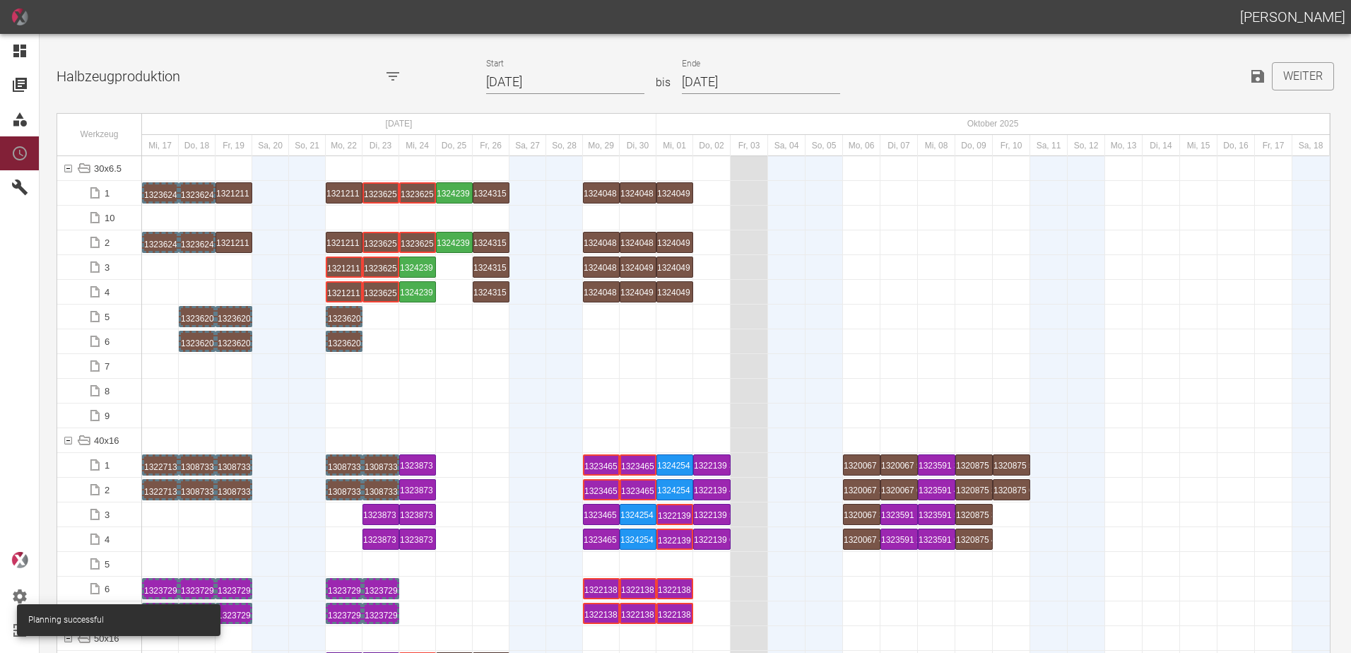
click at [293, 475] on div at bounding box center [307, 465] width 37 height 24
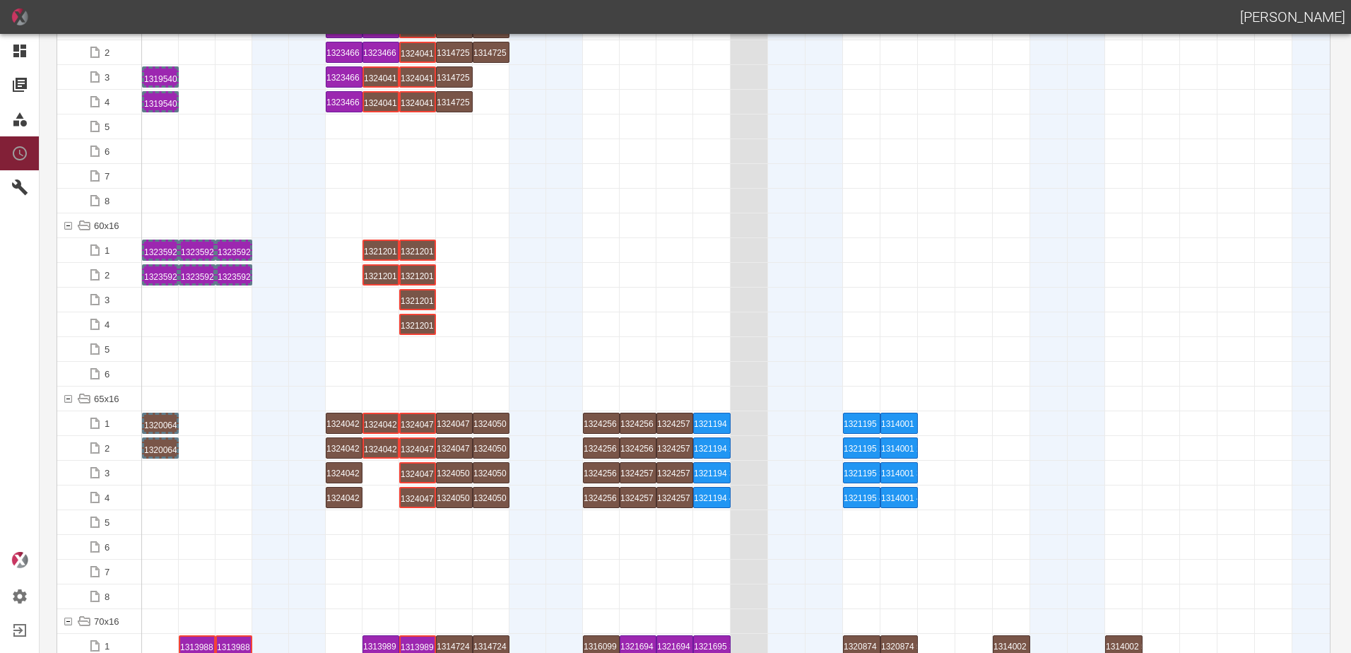
scroll to position [636, 0]
drag, startPoint x: 336, startPoint y: 416, endPoint x: 186, endPoint y: 410, distance: 149.9
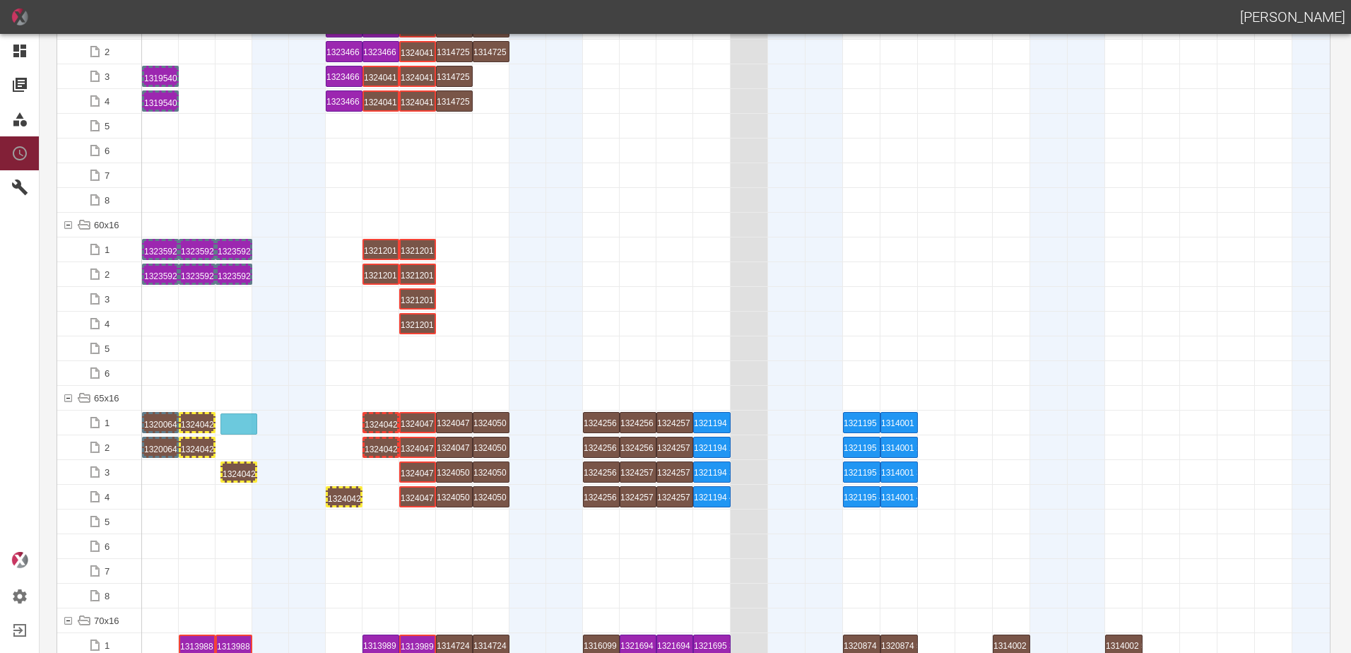
drag, startPoint x: 337, startPoint y: 468, endPoint x: 232, endPoint y: 413, distance: 118.2
drag, startPoint x: 370, startPoint y: 419, endPoint x: 347, endPoint y: 414, distance: 23.1
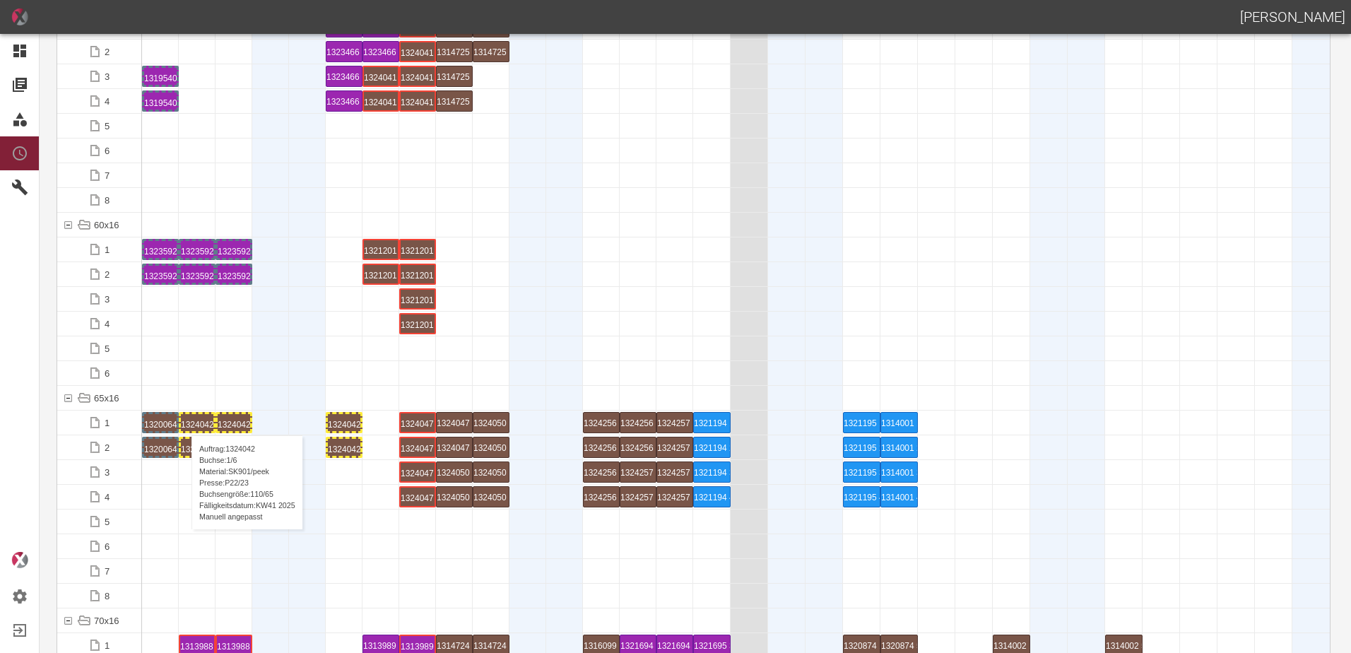
click at [184, 421] on div "1324042 1 P22/23" at bounding box center [197, 422] width 33 height 17
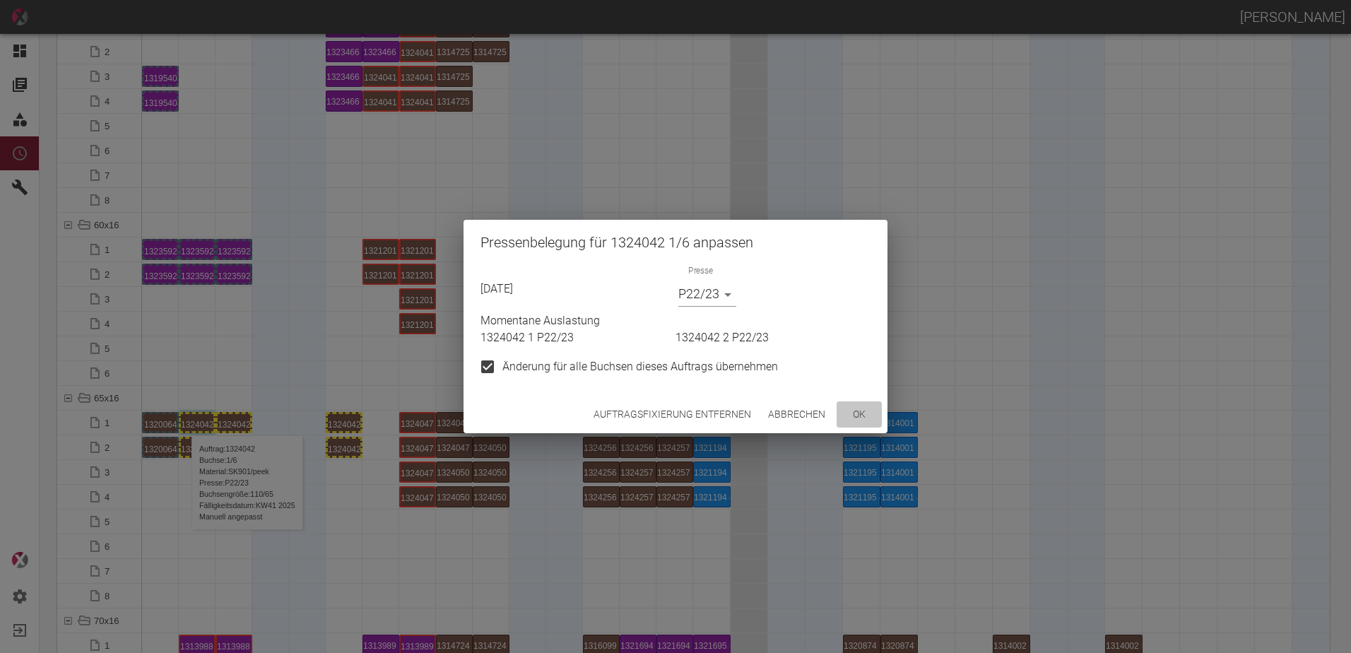
click at [858, 421] on button "ok" at bounding box center [859, 414] width 45 height 26
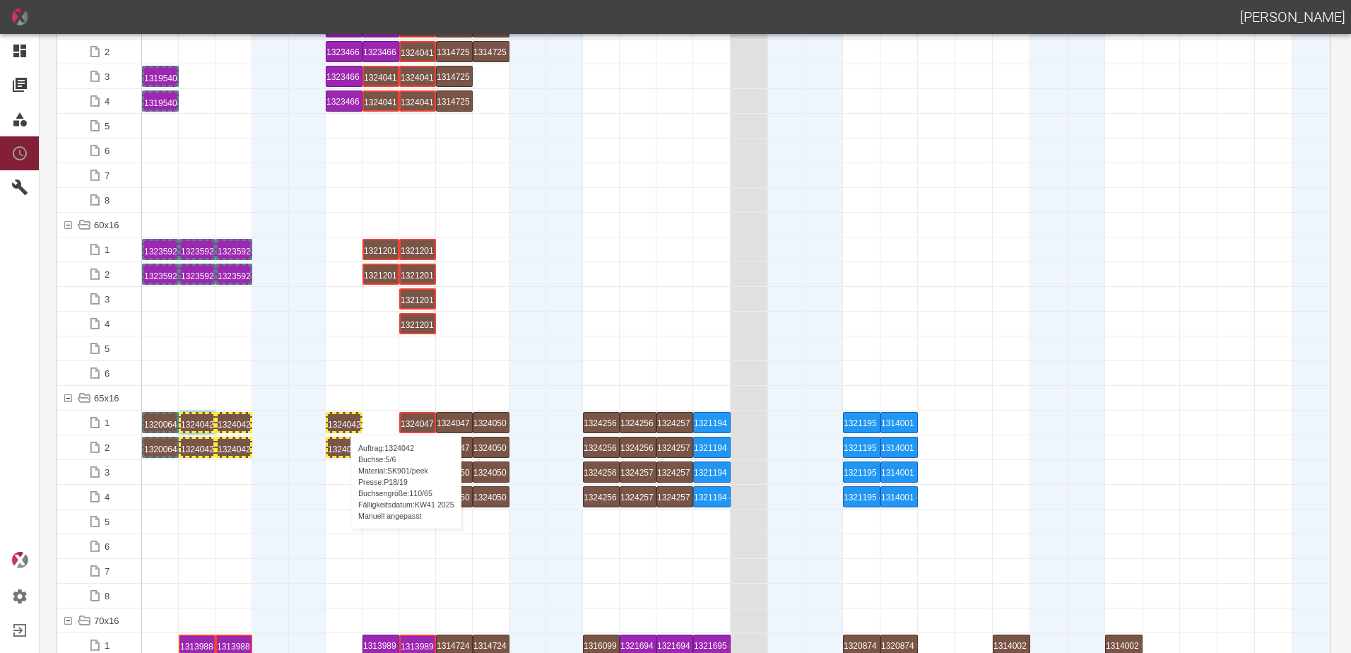
click at [343, 420] on div "1324042 5 P18/19" at bounding box center [344, 422] width 33 height 17
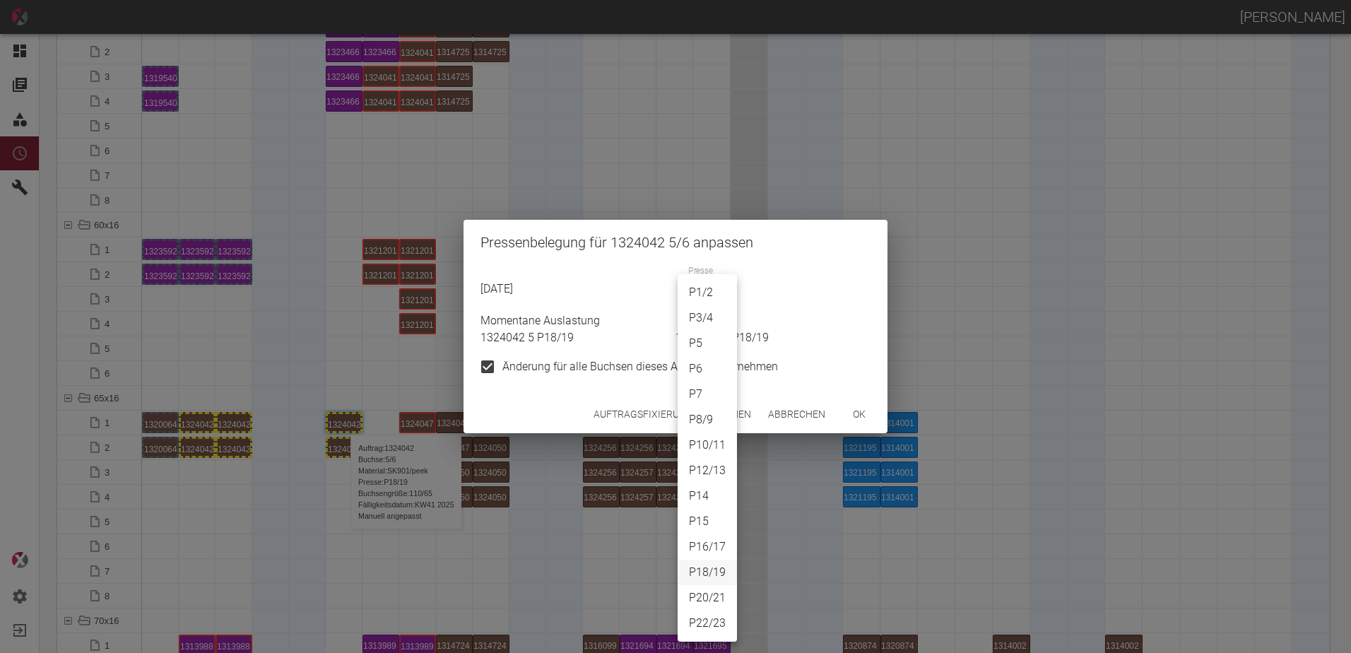
drag, startPoint x: 719, startPoint y: 295, endPoint x: 702, endPoint y: 343, distance: 51.6
click at [719, 295] on body "[PERSON_NAME] Dashboard Aufträge Materialien Planung Maschinen Einstellungen Au…" at bounding box center [675, 326] width 1351 height 653
click at [711, 625] on li "P22/23" at bounding box center [707, 623] width 59 height 25
type input "P22/23"
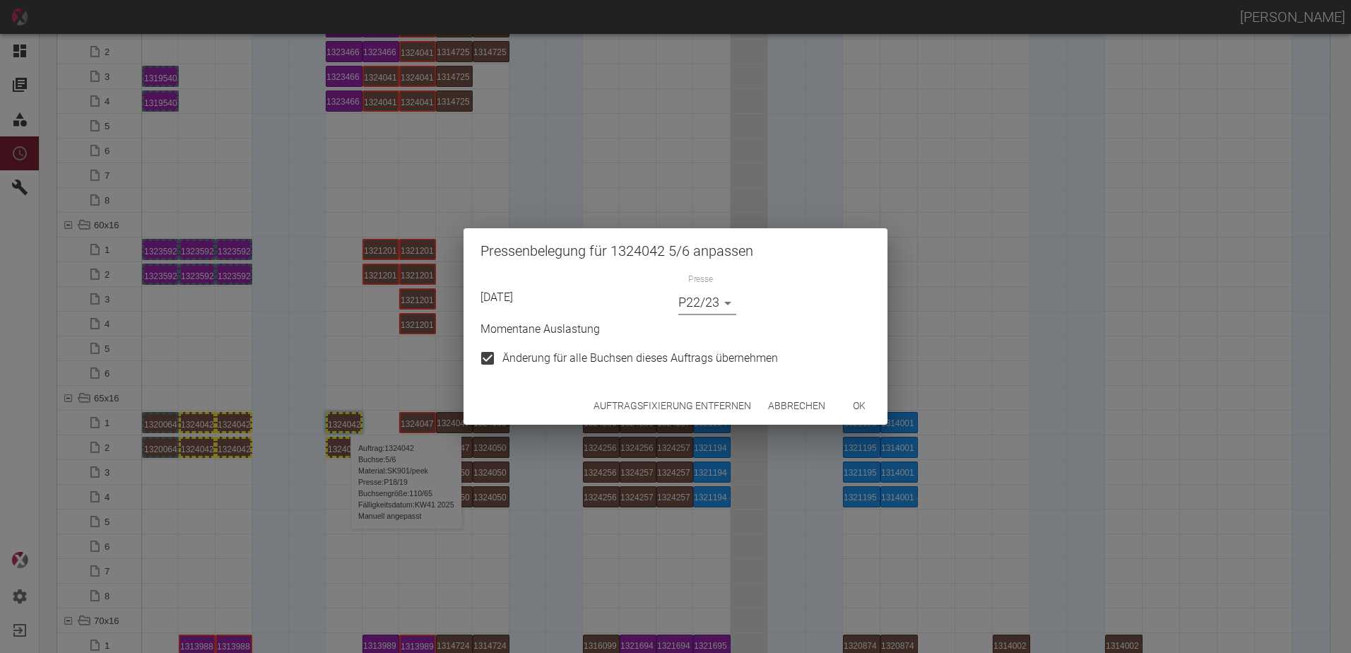
click at [859, 406] on button "ok" at bounding box center [859, 406] width 45 height 26
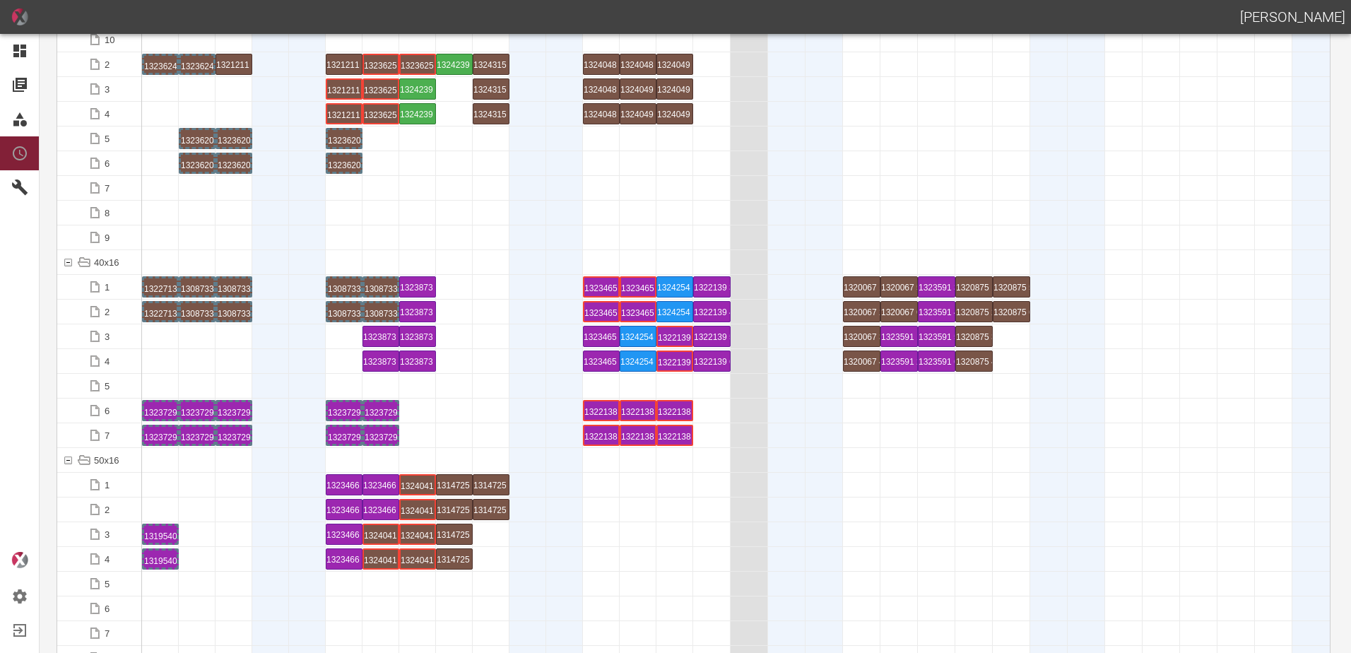
scroll to position [0, 0]
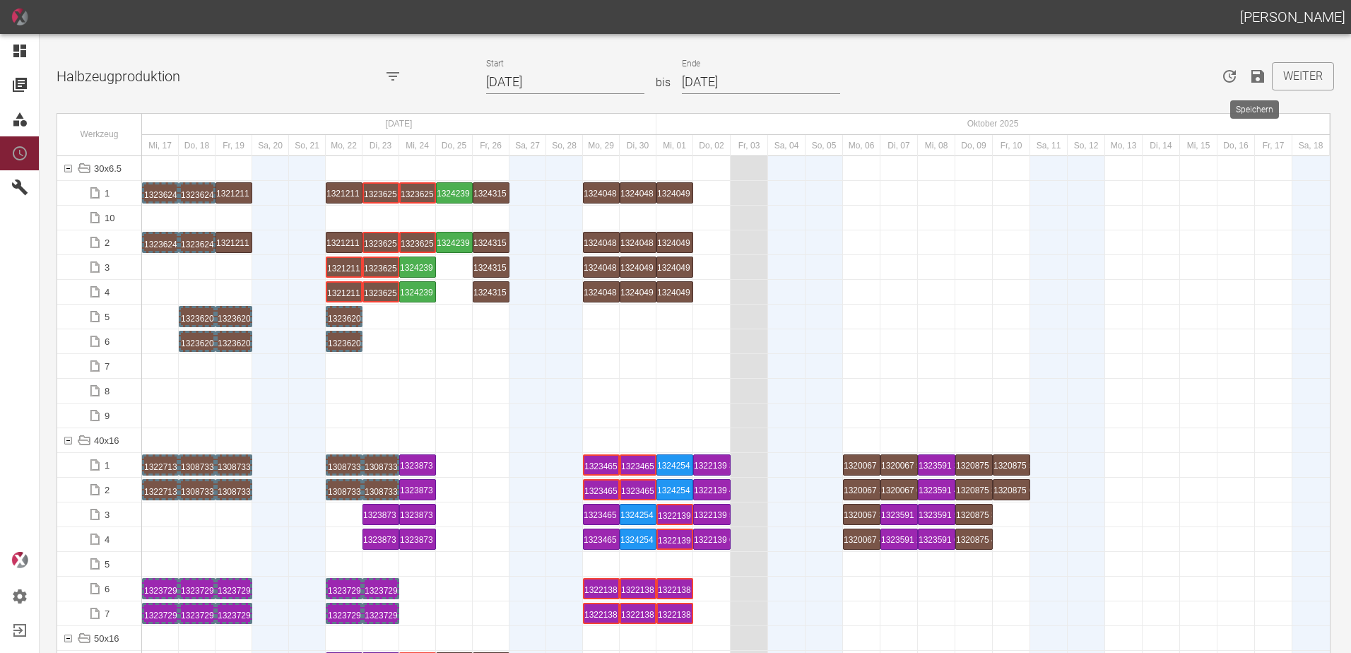
click at [1251, 75] on icon "Speichern" at bounding box center [1257, 76] width 13 height 13
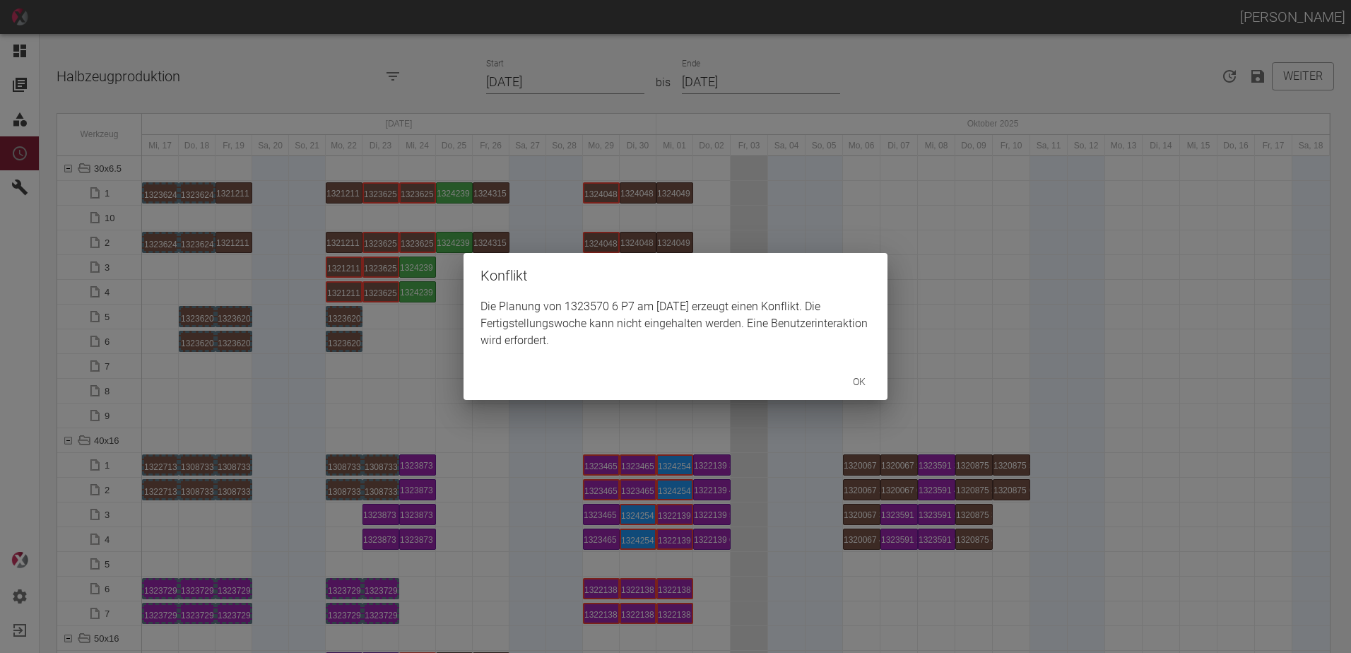
click at [374, 416] on div "Konflikt Die Planung von 1323570 6 P7 am [DATE] erzeugt einen Konflikt. Die Fer…" at bounding box center [675, 326] width 1351 height 653
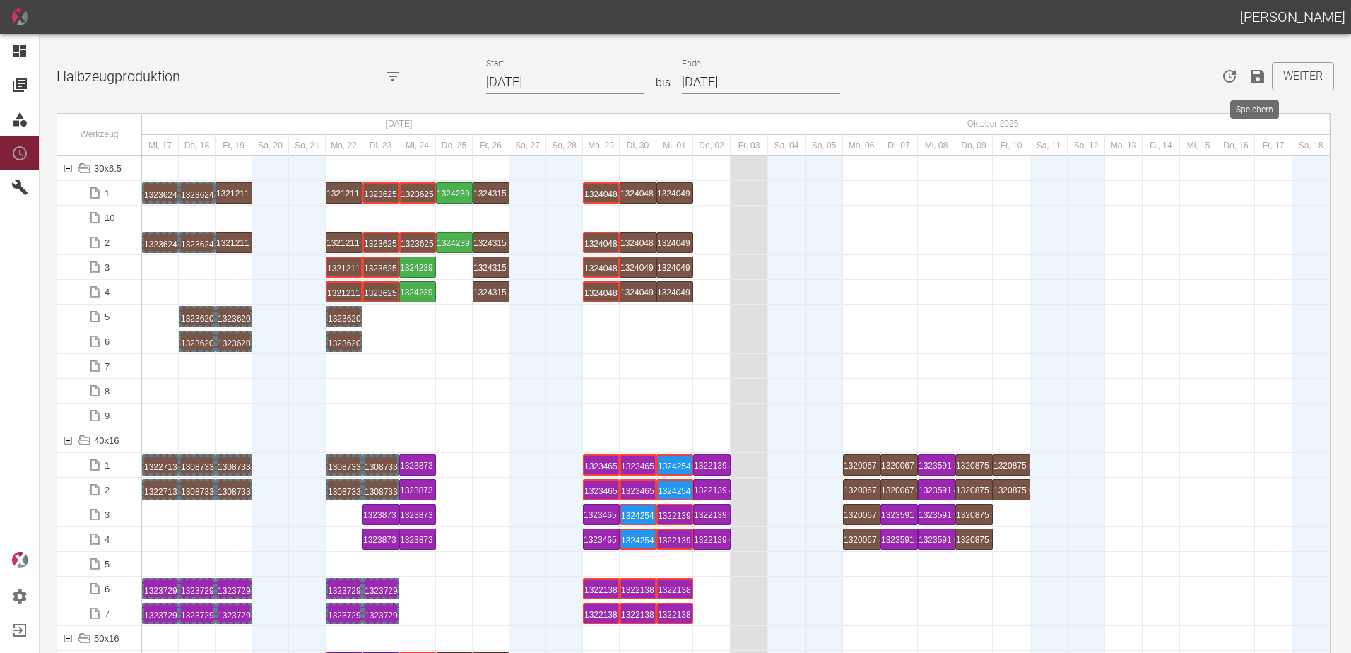
click at [1251, 78] on icon "Speichern" at bounding box center [1257, 76] width 13 height 13
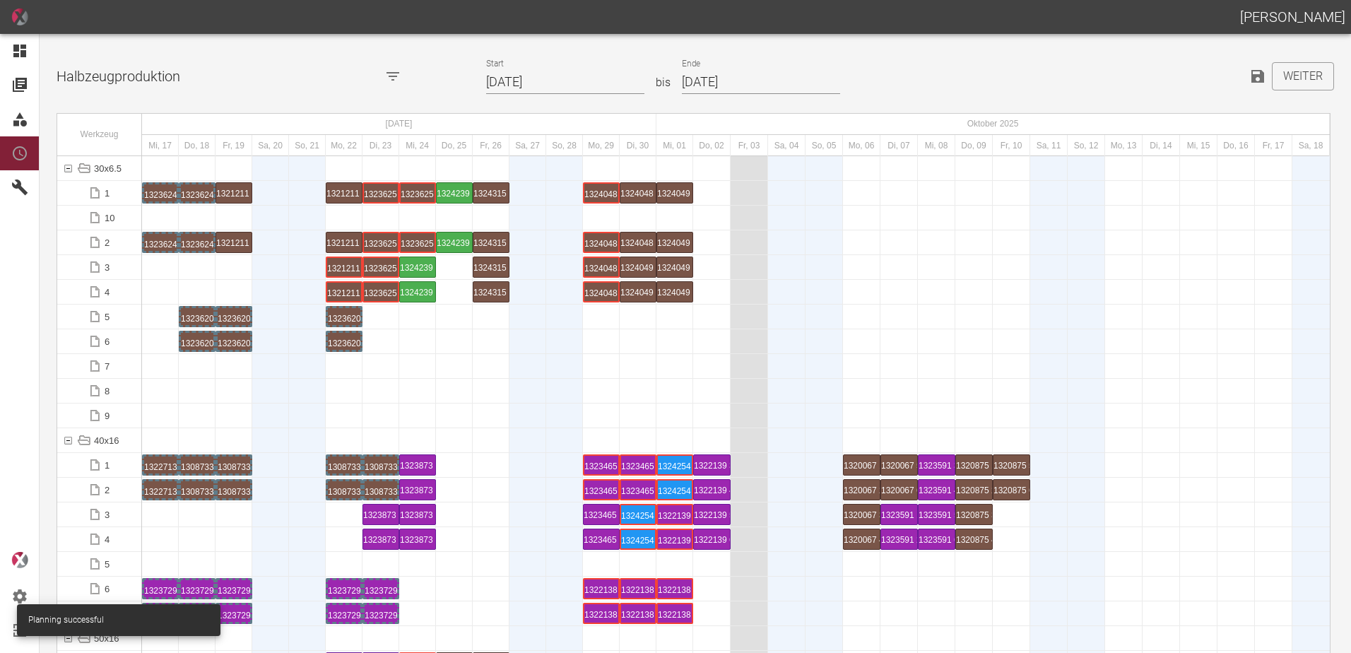
click at [189, 430] on div at bounding box center [197, 440] width 37 height 24
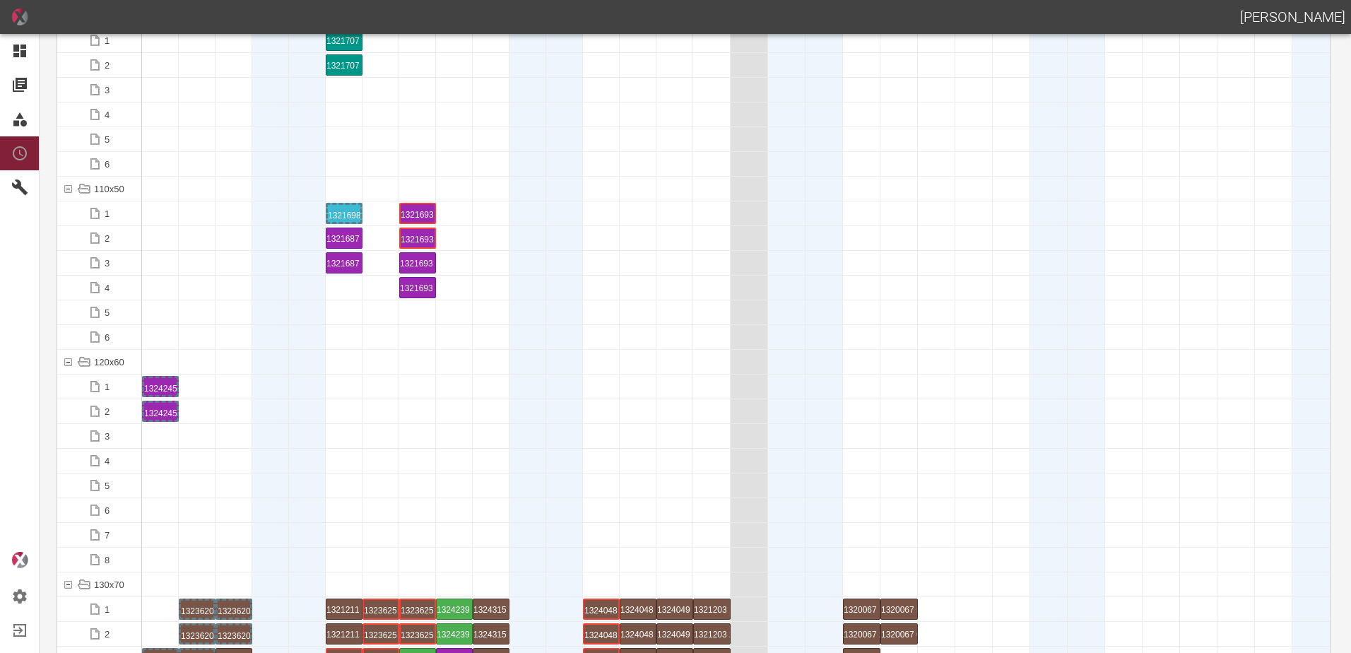
scroll to position [2049, 0]
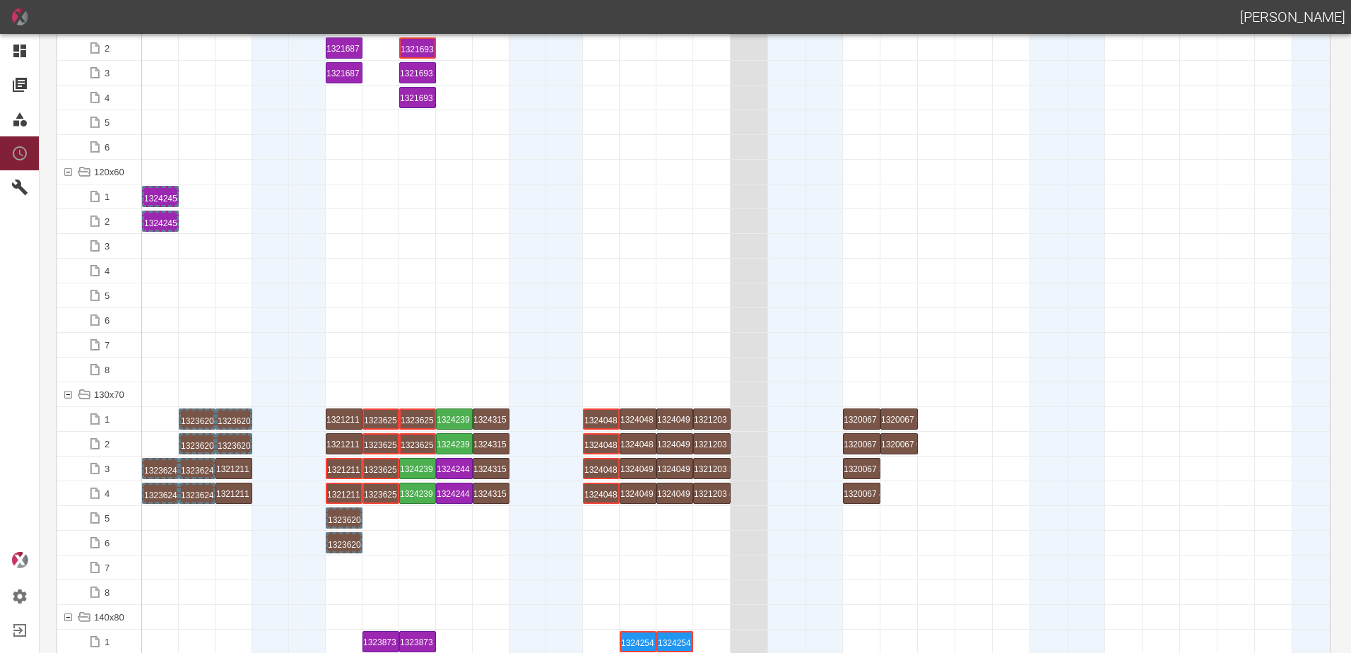
click at [293, 314] on div at bounding box center [307, 320] width 37 height 24
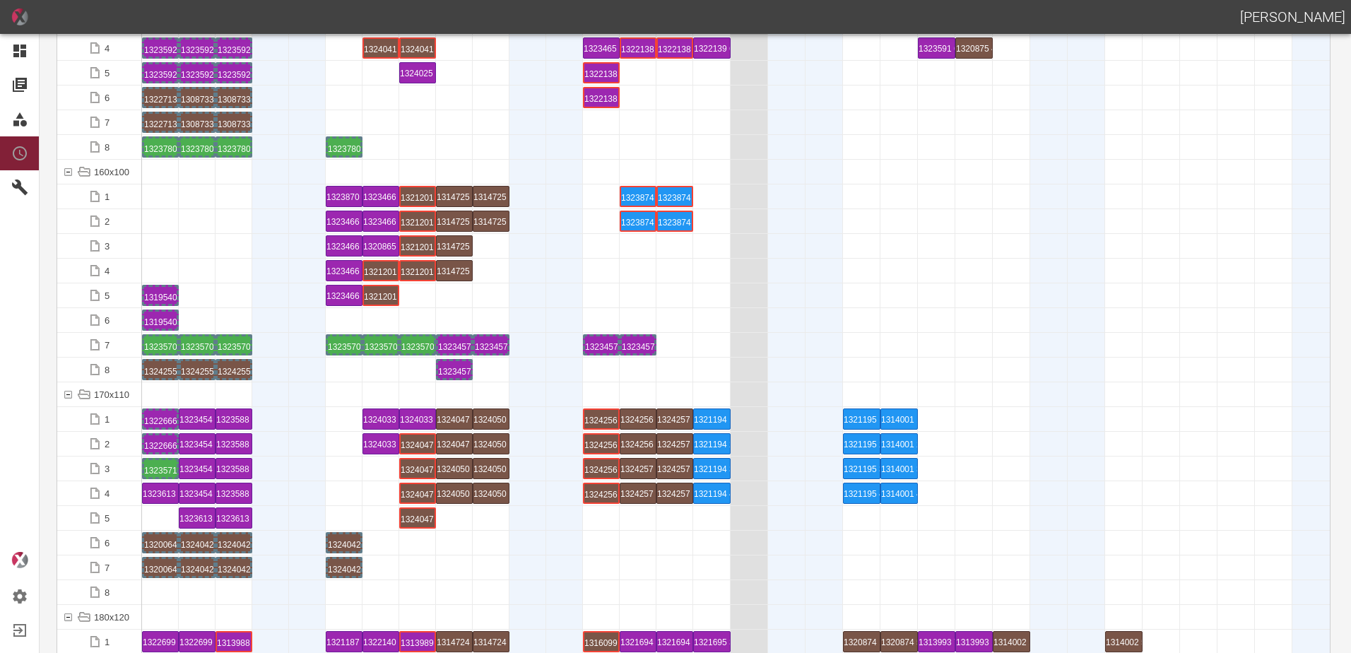
scroll to position [3180, 0]
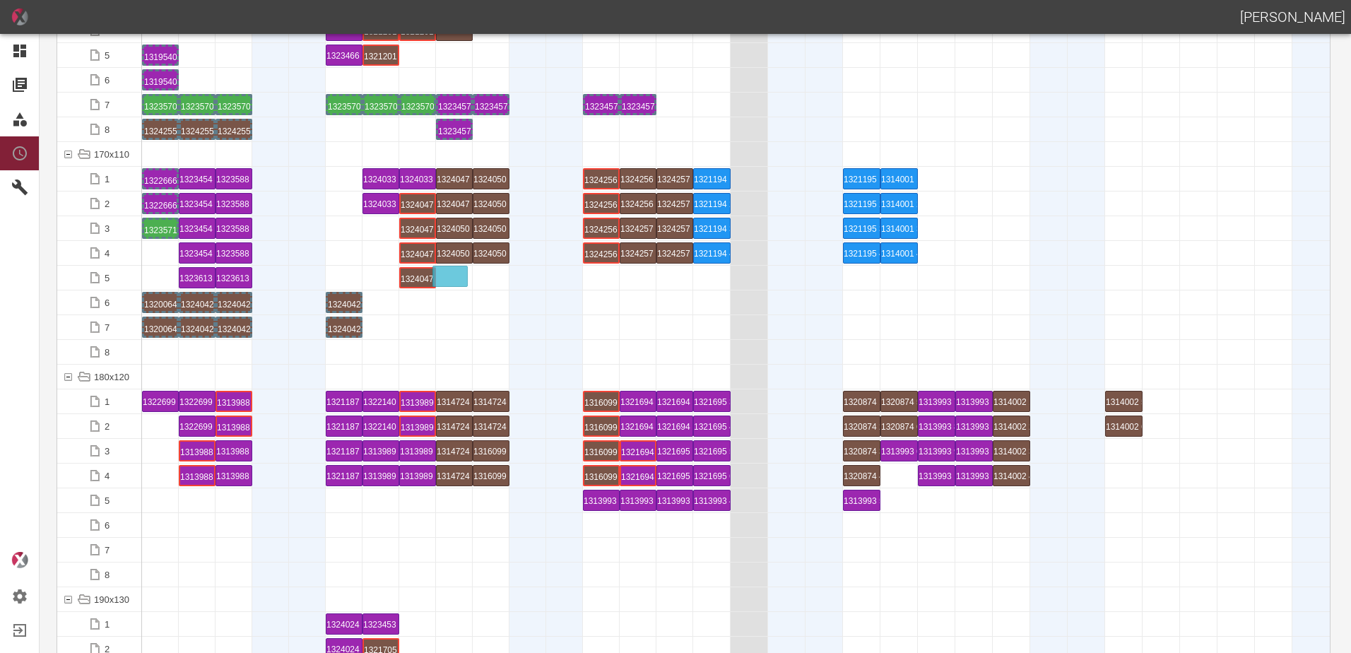
drag, startPoint x: 162, startPoint y: 252, endPoint x: 449, endPoint y: 268, distance: 288.1
drag, startPoint x: 201, startPoint y: 276, endPoint x: 493, endPoint y: 261, distance: 291.5
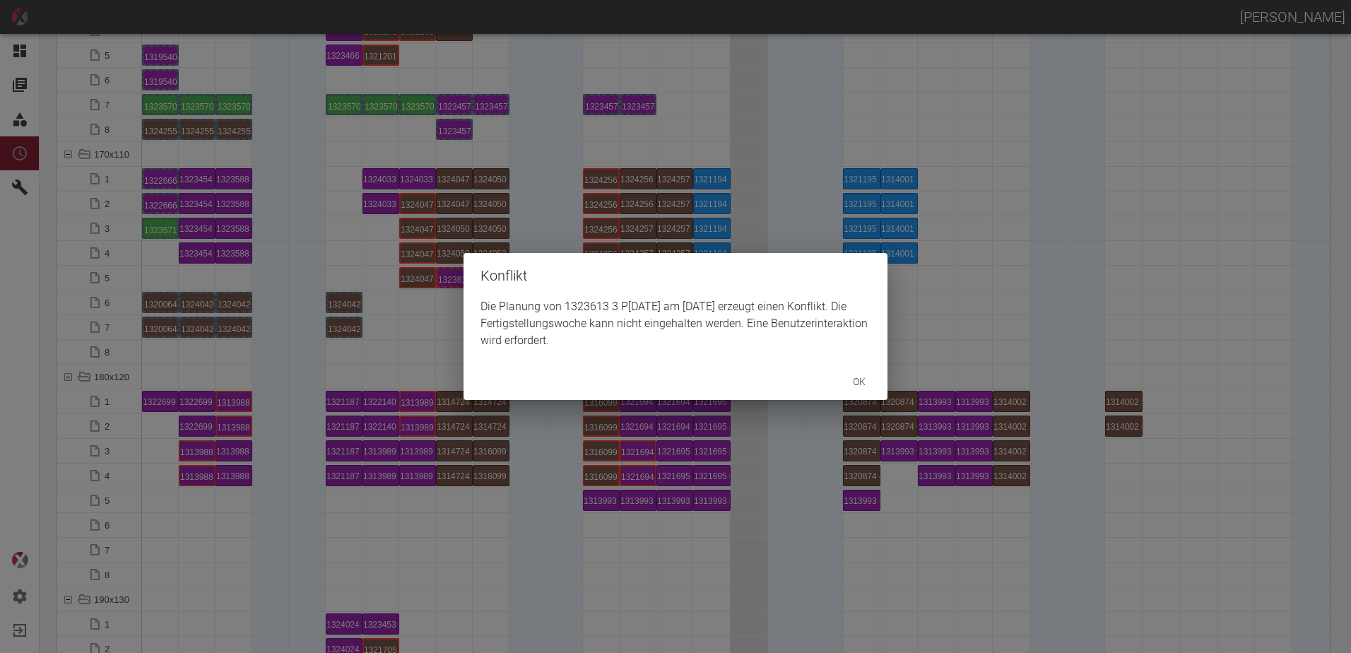
drag, startPoint x: 889, startPoint y: 312, endPoint x: 898, endPoint y: 311, distance: 9.2
click at [889, 311] on div "Konflikt Die Planung von 1323613 3 P[DATE] am [DATE] erzeugt einen Konflikt. Di…" at bounding box center [675, 326] width 1351 height 653
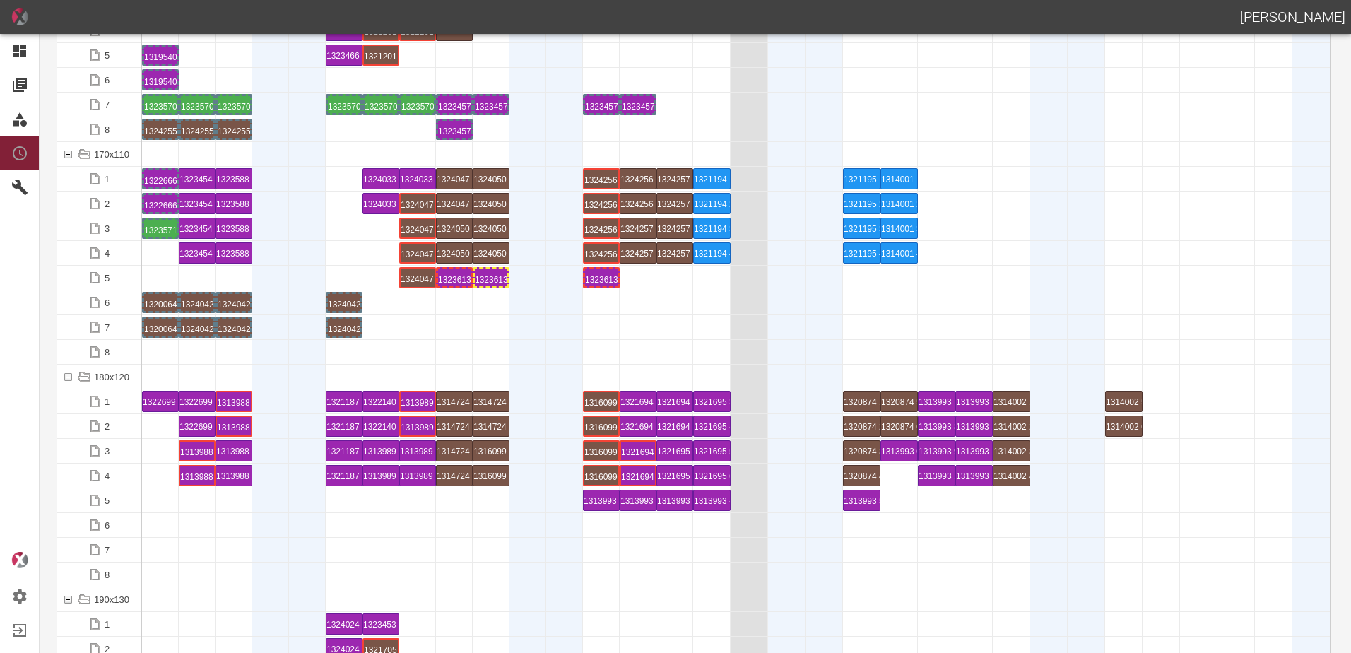
click at [607, 282] on div "1323613 3 P[DATE]" at bounding box center [601, 277] width 33 height 17
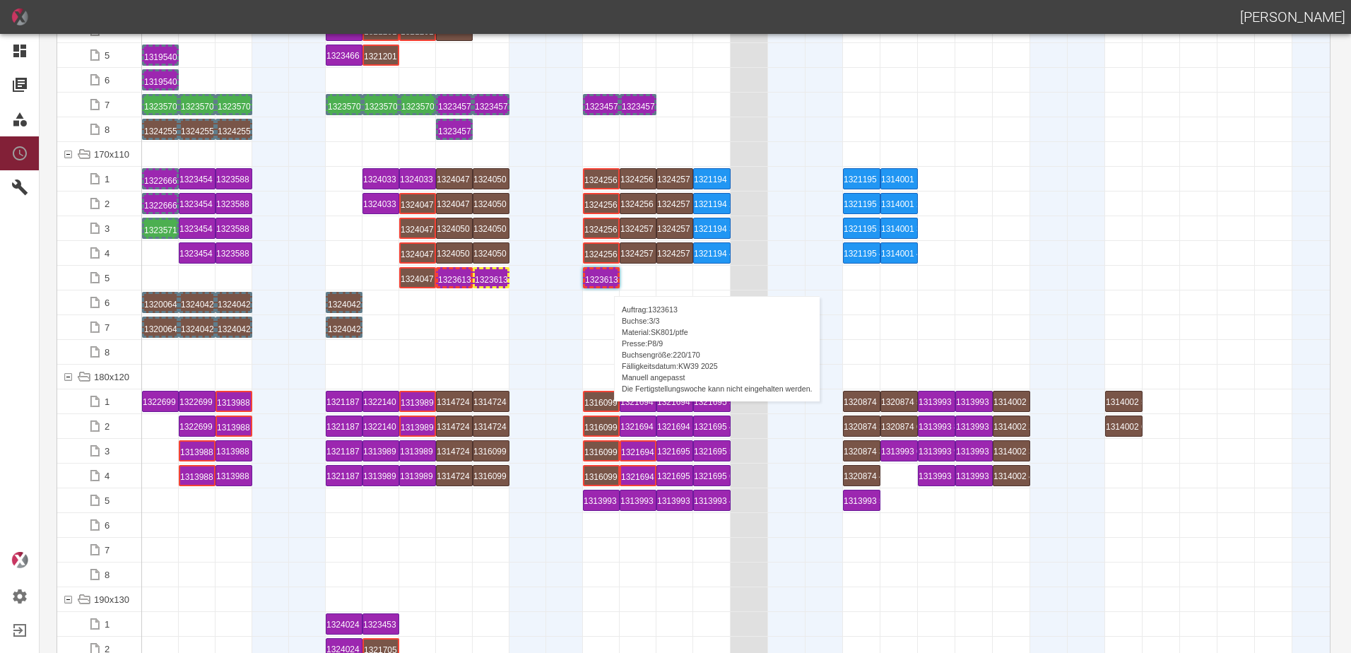
click at [607, 282] on div "1323613 3 P[DATE]" at bounding box center [601, 277] width 33 height 17
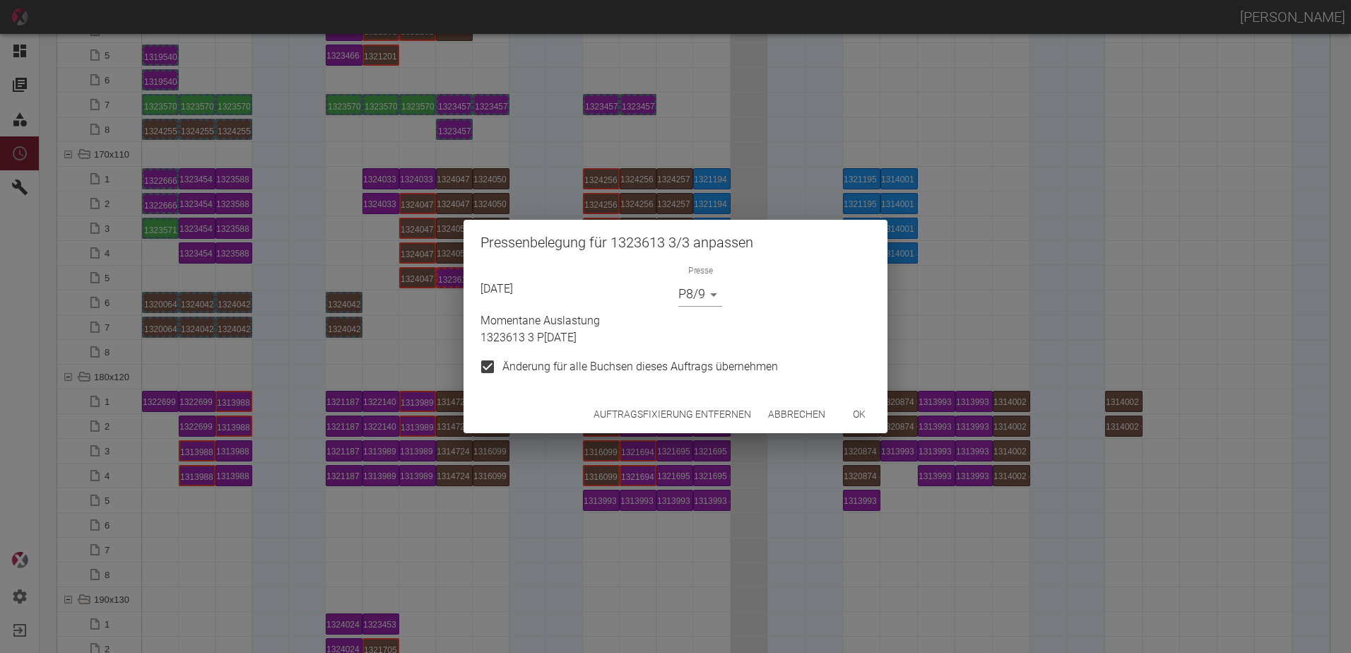
click at [690, 411] on button "Auftragsfixierung entfernen" at bounding box center [672, 414] width 169 height 26
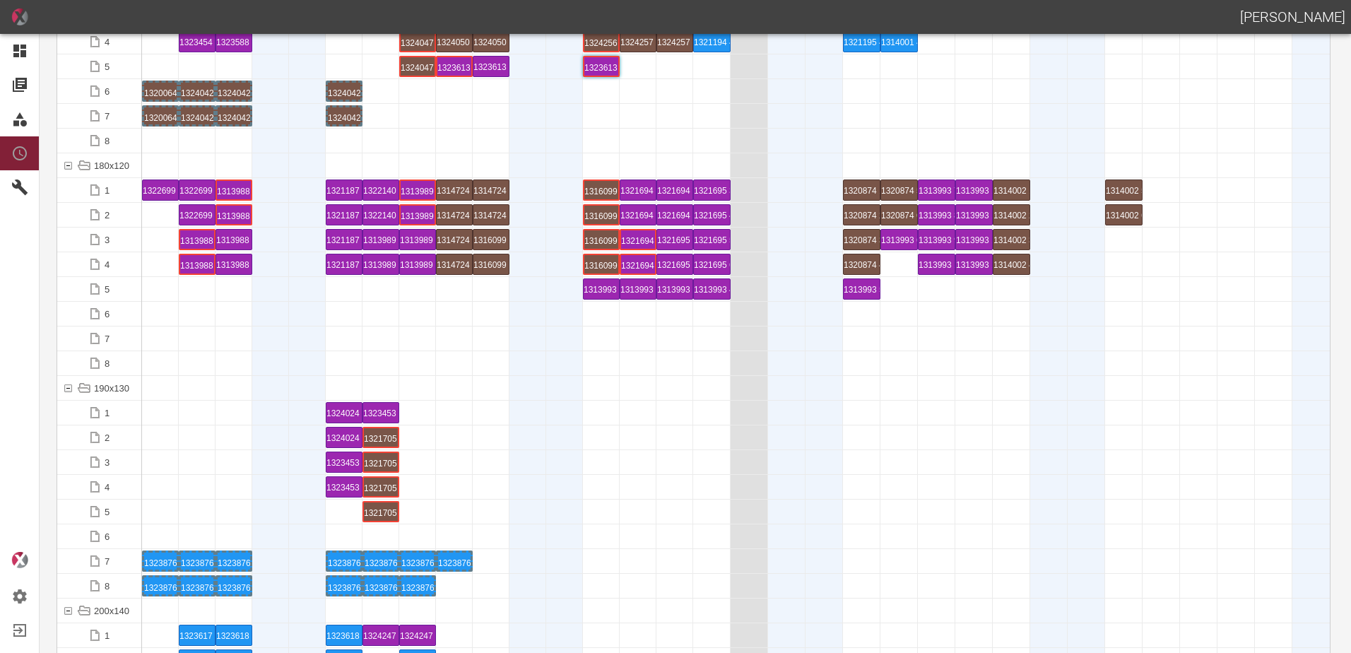
scroll to position [3392, 0]
drag, startPoint x: 160, startPoint y: 192, endPoint x: 150, endPoint y: 357, distance: 165.7
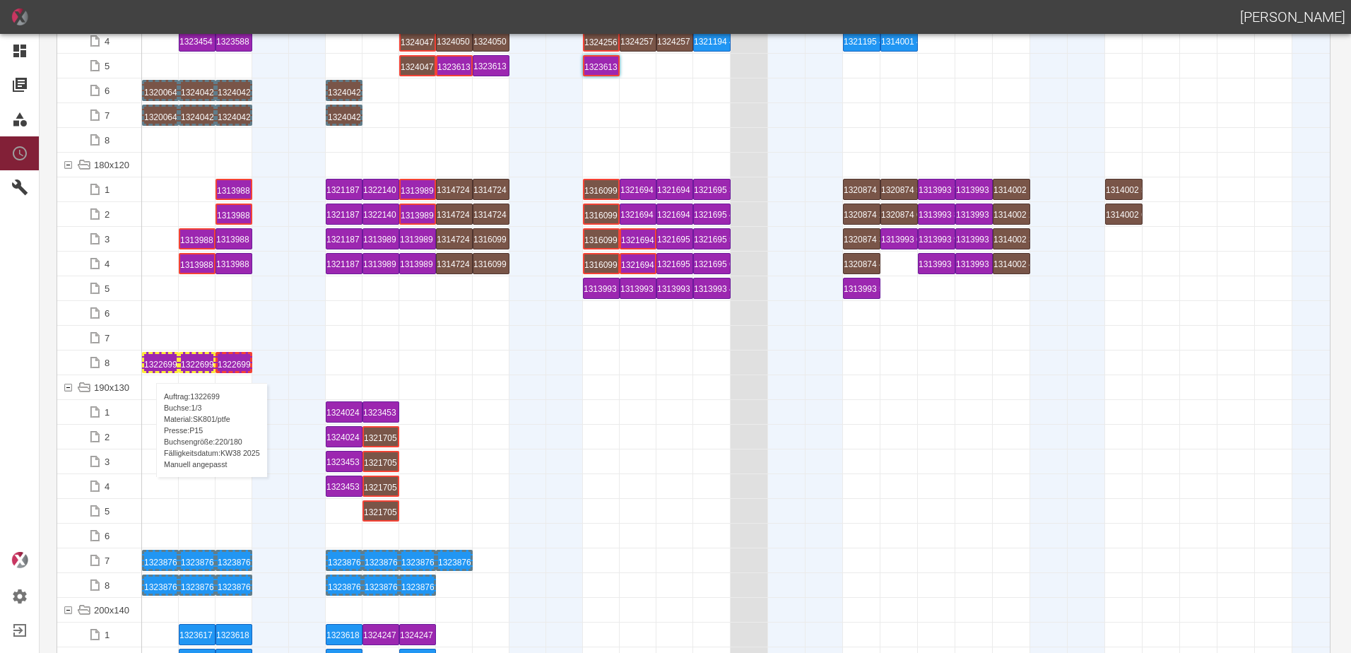
click at [149, 369] on div "1322699 1 P15" at bounding box center [160, 362] width 33 height 17
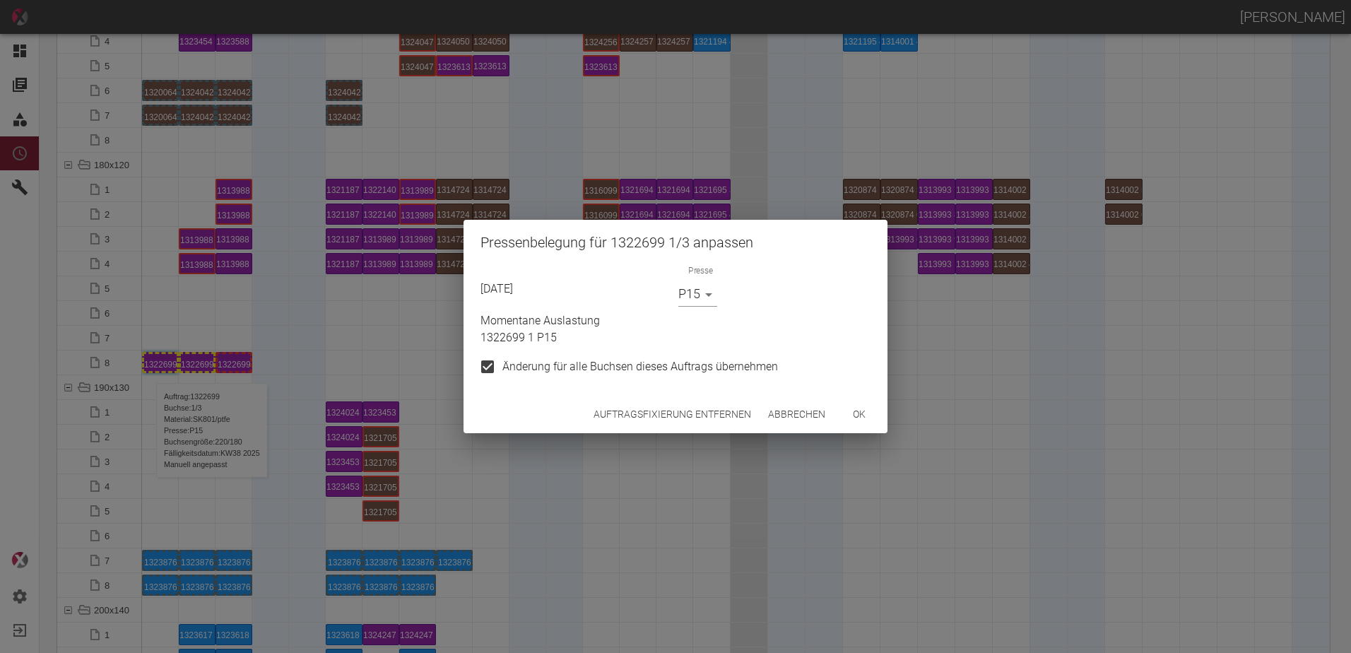
click at [703, 297] on body "[PERSON_NAME] Dashboard Aufträge Materialien Planung Maschinen Einstellungen Au…" at bounding box center [675, 326] width 1351 height 653
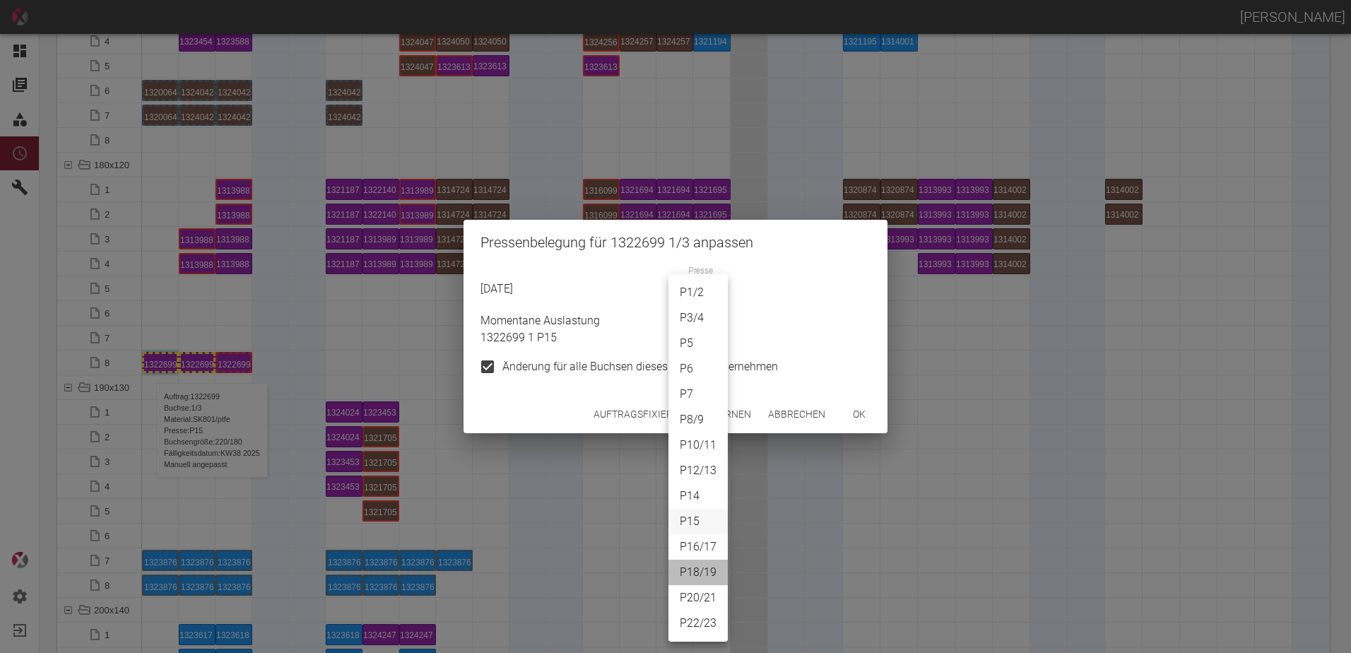
click at [703, 567] on li "P18/19" at bounding box center [697, 572] width 59 height 25
type input "P18/19"
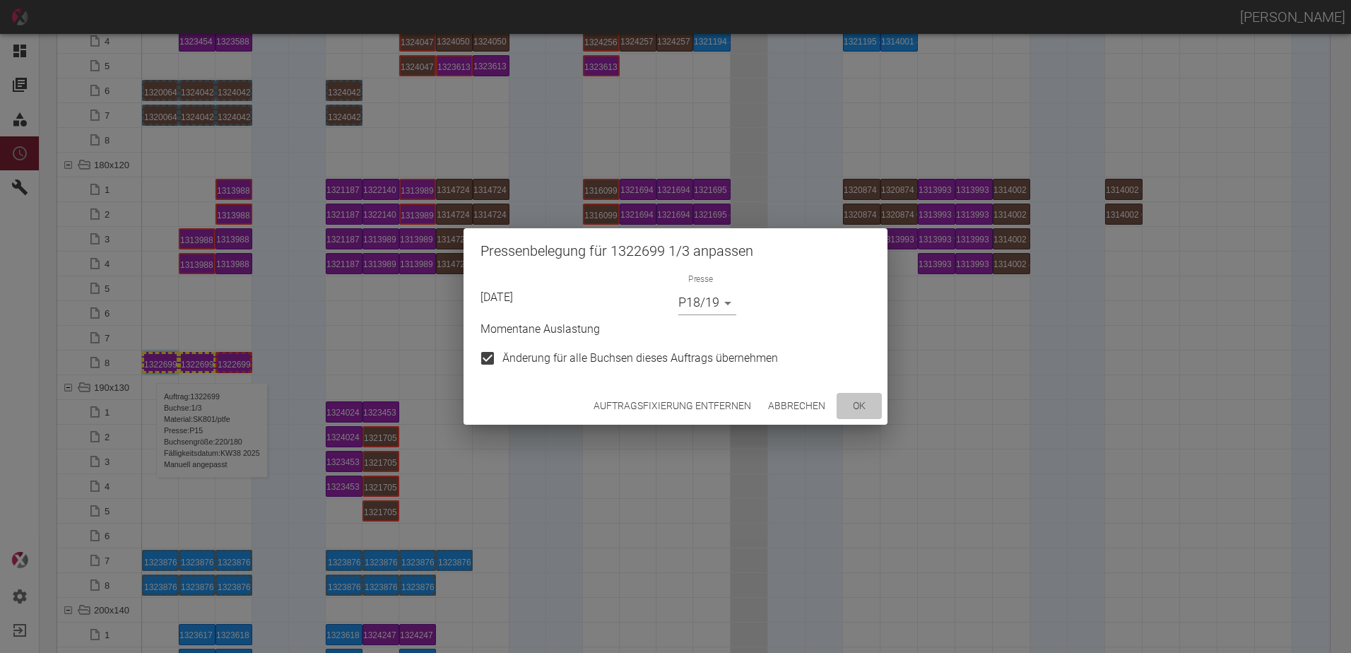
click at [853, 401] on button "ok" at bounding box center [859, 406] width 45 height 26
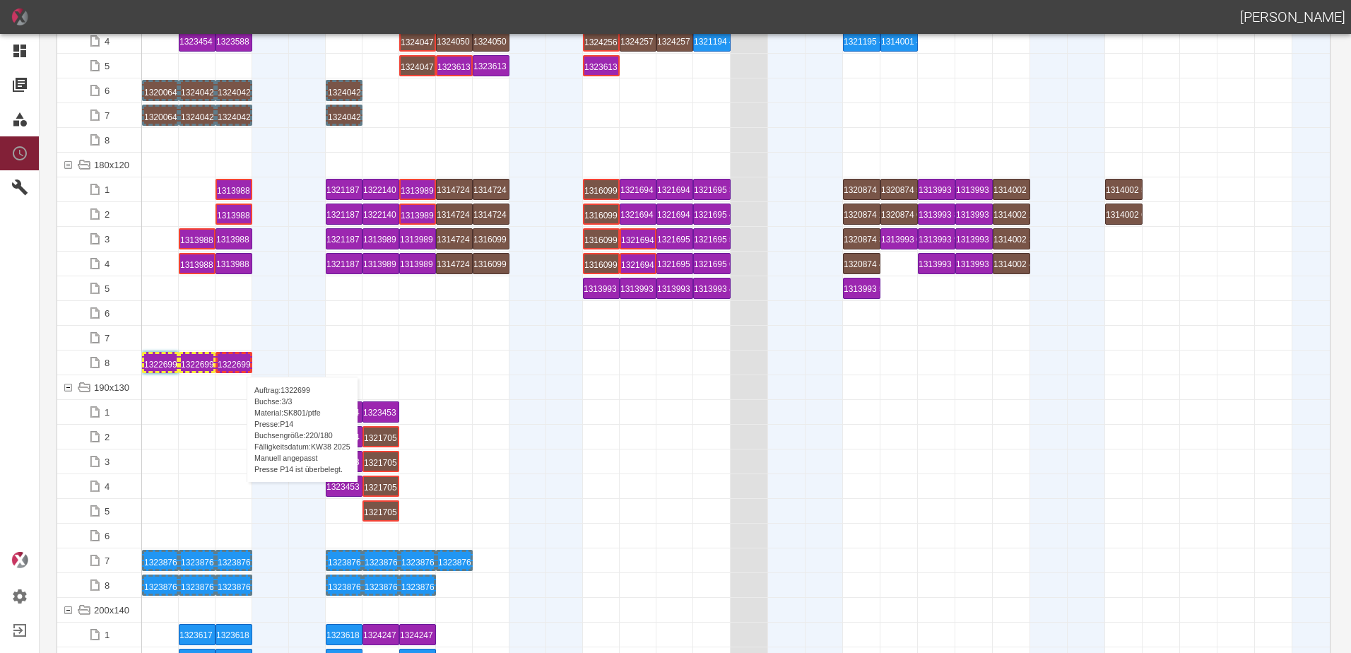
click at [240, 363] on div "1322699 3 P14" at bounding box center [234, 362] width 33 height 17
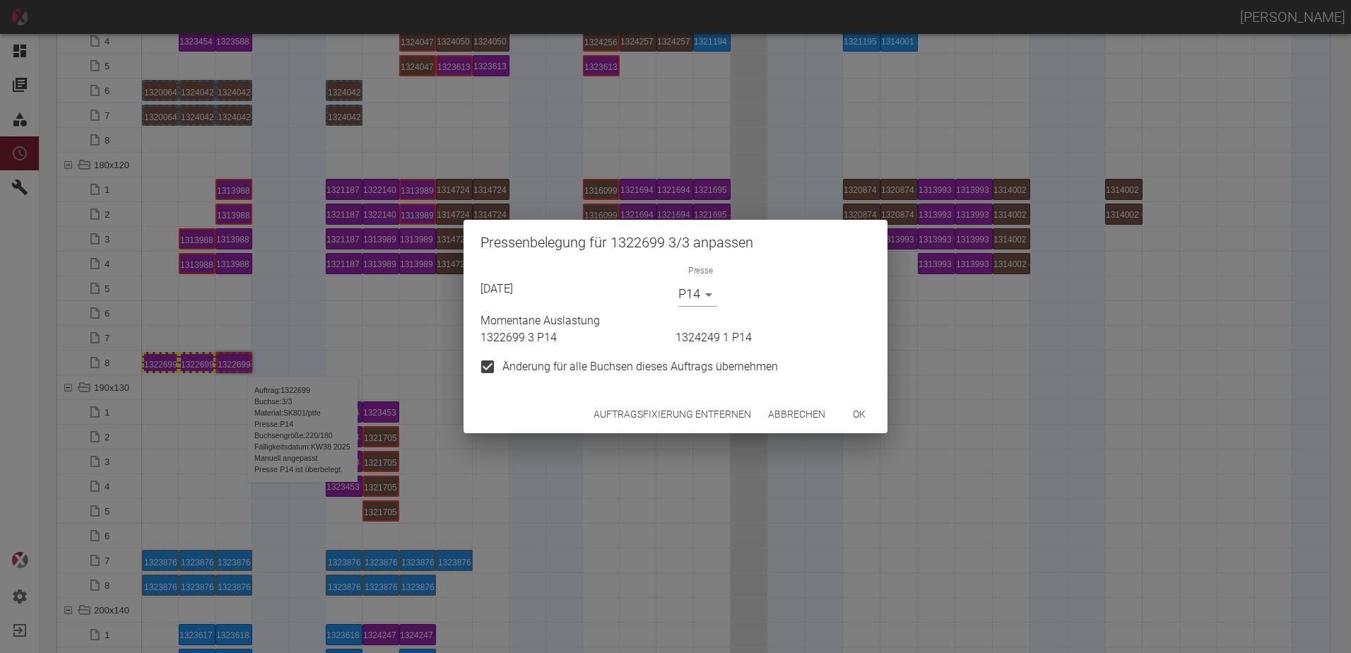
click at [695, 289] on body "[PERSON_NAME] Dashboard Aufträge Materialien Planung Maschinen Einstellungen Au…" at bounding box center [675, 326] width 1351 height 653
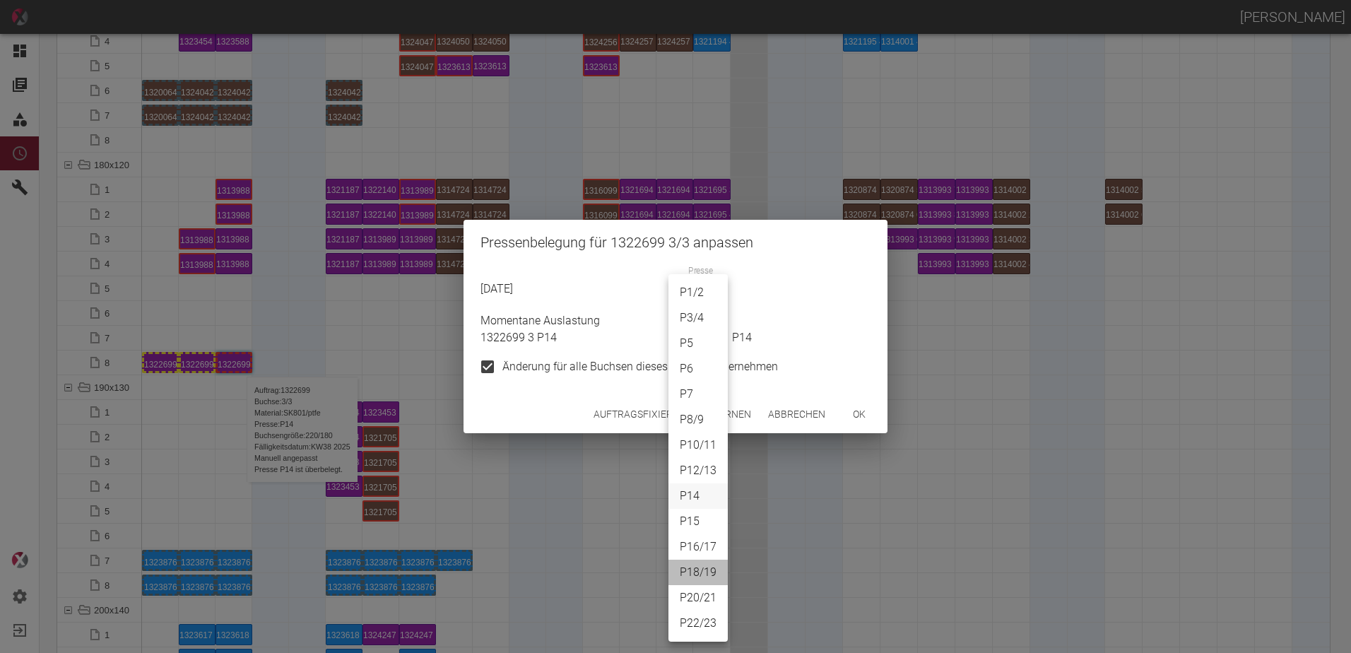
click at [701, 567] on li "P18/19" at bounding box center [697, 572] width 59 height 25
type input "P18/19"
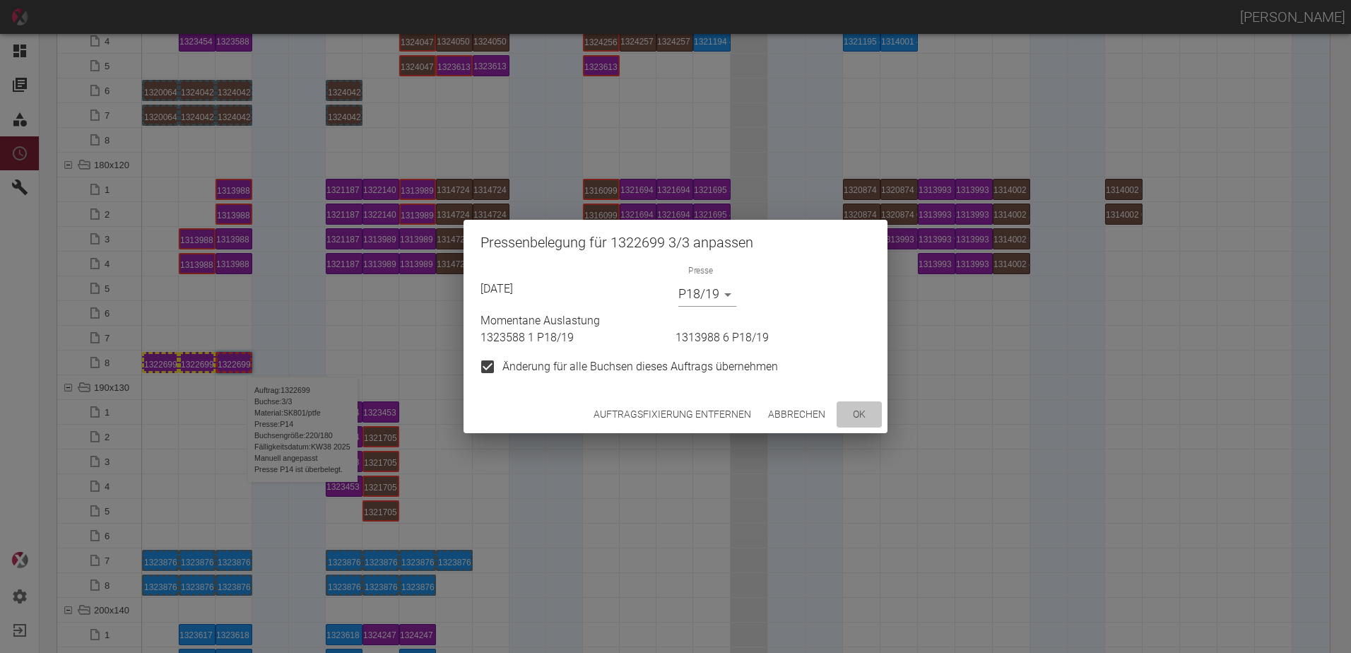
click at [850, 417] on button "ok" at bounding box center [859, 414] width 45 height 26
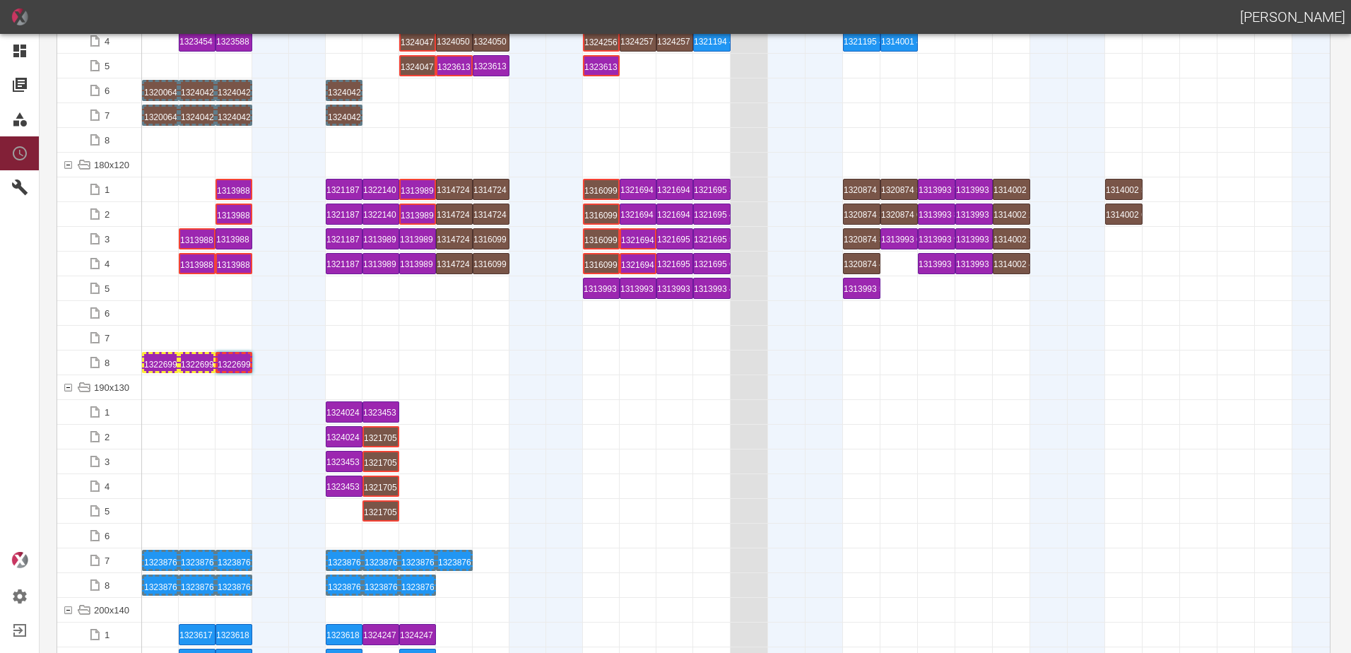
click at [223, 431] on div at bounding box center [234, 437] width 37 height 24
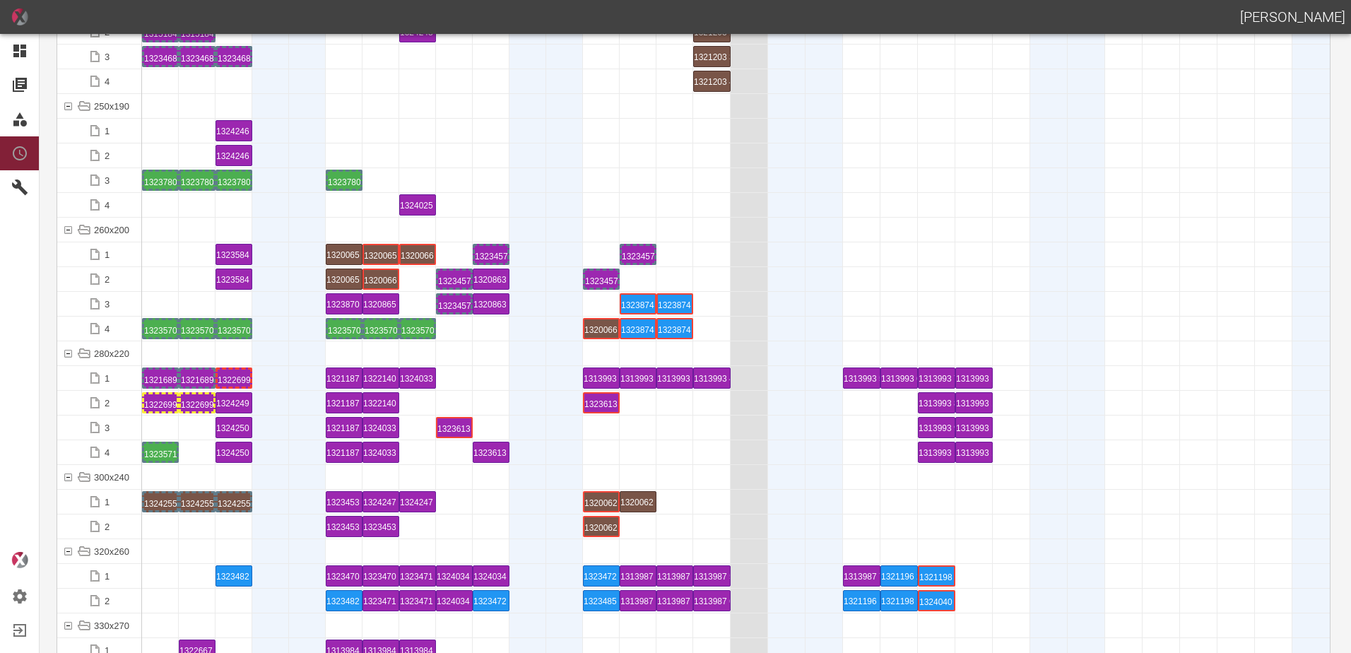
scroll to position [4523, 0]
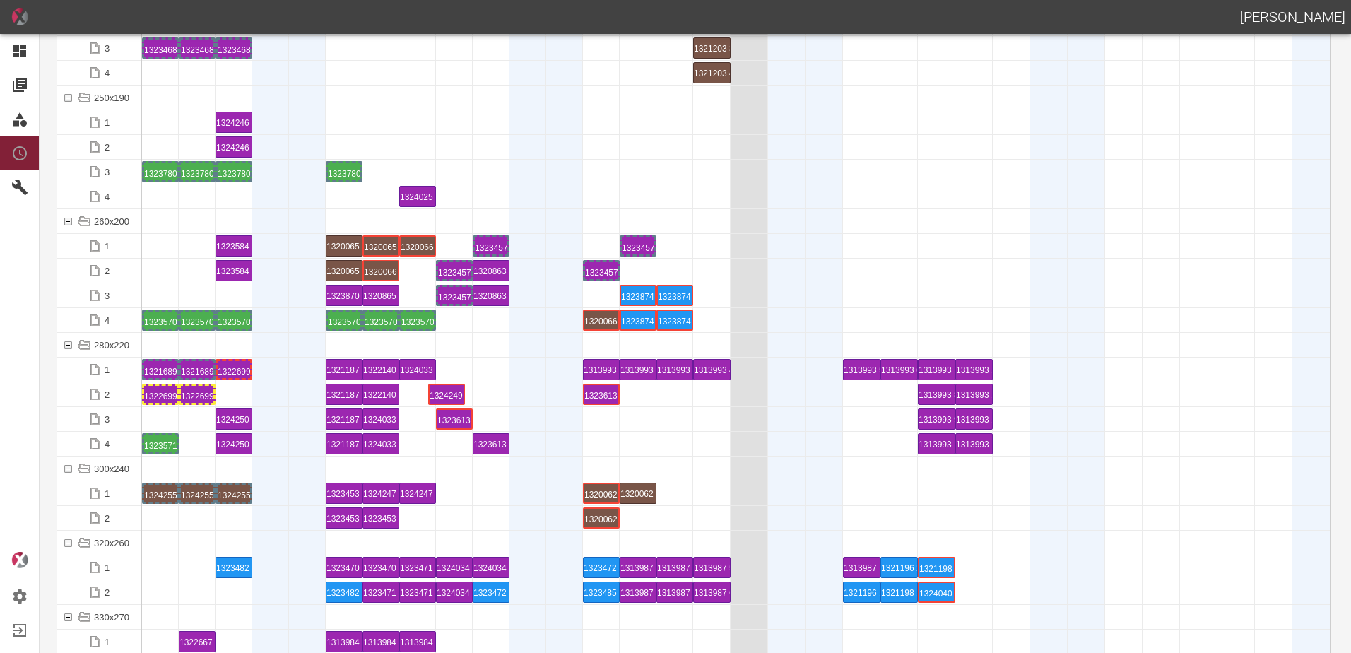
drag, startPoint x: 232, startPoint y: 397, endPoint x: 435, endPoint y: 391, distance: 202.9
click at [455, 393] on div "1324249 1 P14" at bounding box center [454, 394] width 33 height 17
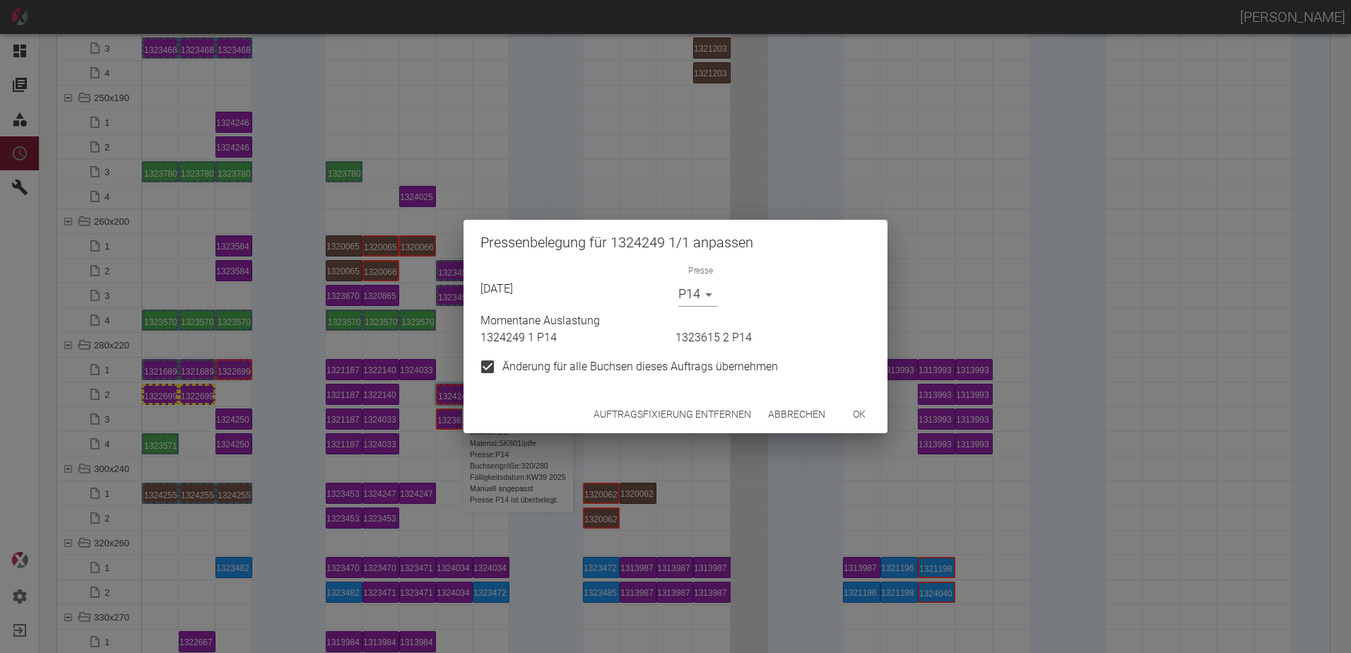
click at [656, 420] on button "Auftragsfixierung entfernen" at bounding box center [672, 414] width 169 height 26
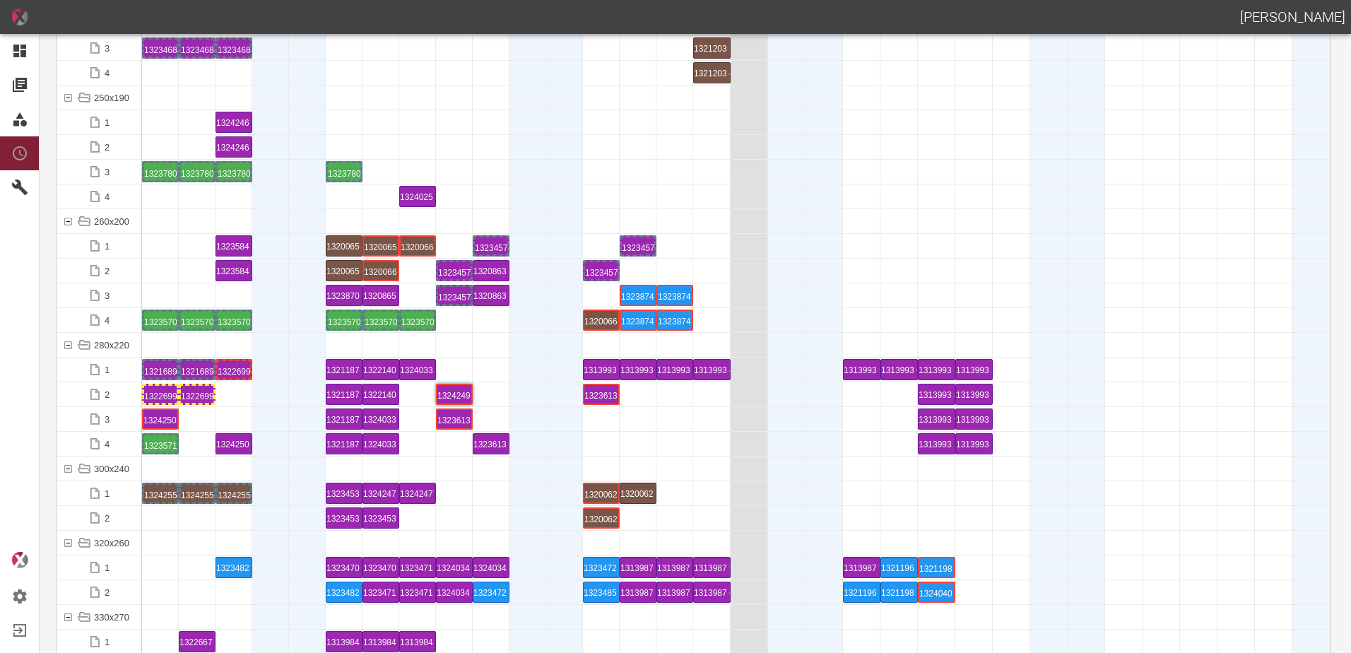
drag, startPoint x: 240, startPoint y: 419, endPoint x: 156, endPoint y: 405, distance: 84.6
click at [155, 416] on div "1324250 1 P6" at bounding box center [160, 419] width 33 height 17
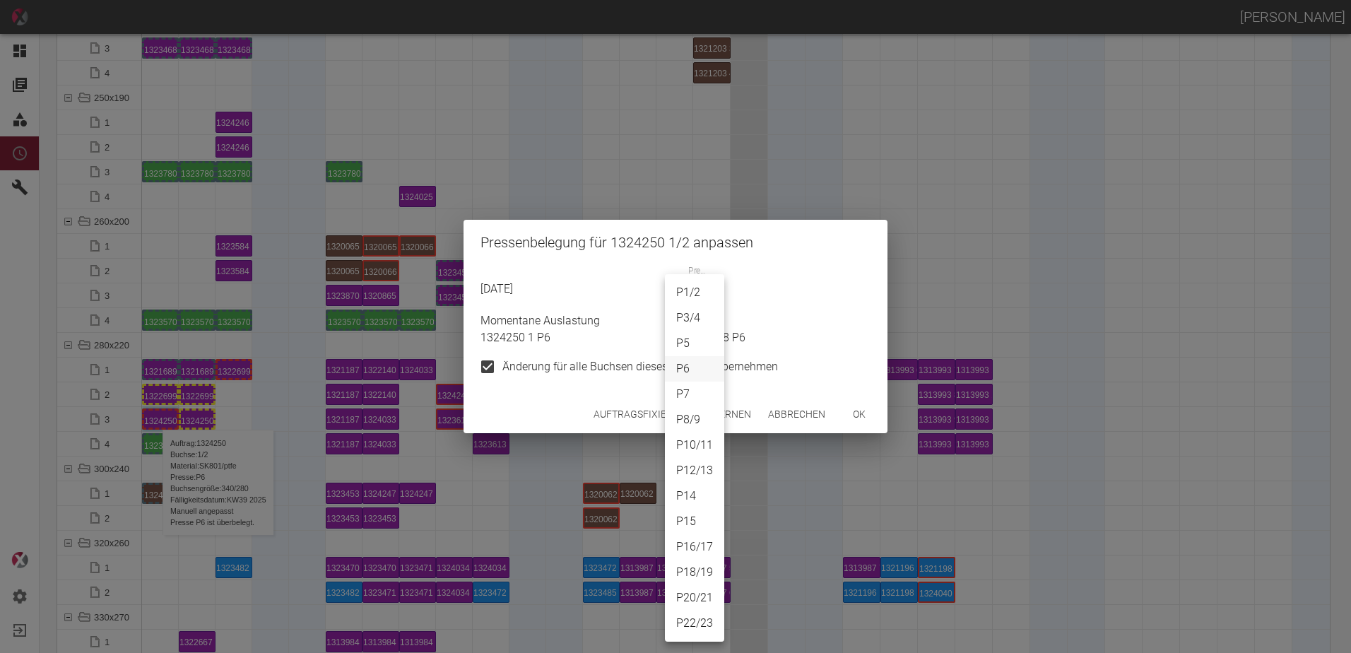
click at [688, 301] on body "[PERSON_NAME] Dashboard Aufträge Materialien Planung Maschinen Einstellungen Au…" at bounding box center [675, 326] width 1351 height 653
click at [691, 516] on li "P15" at bounding box center [694, 521] width 59 height 25
type input "P15"
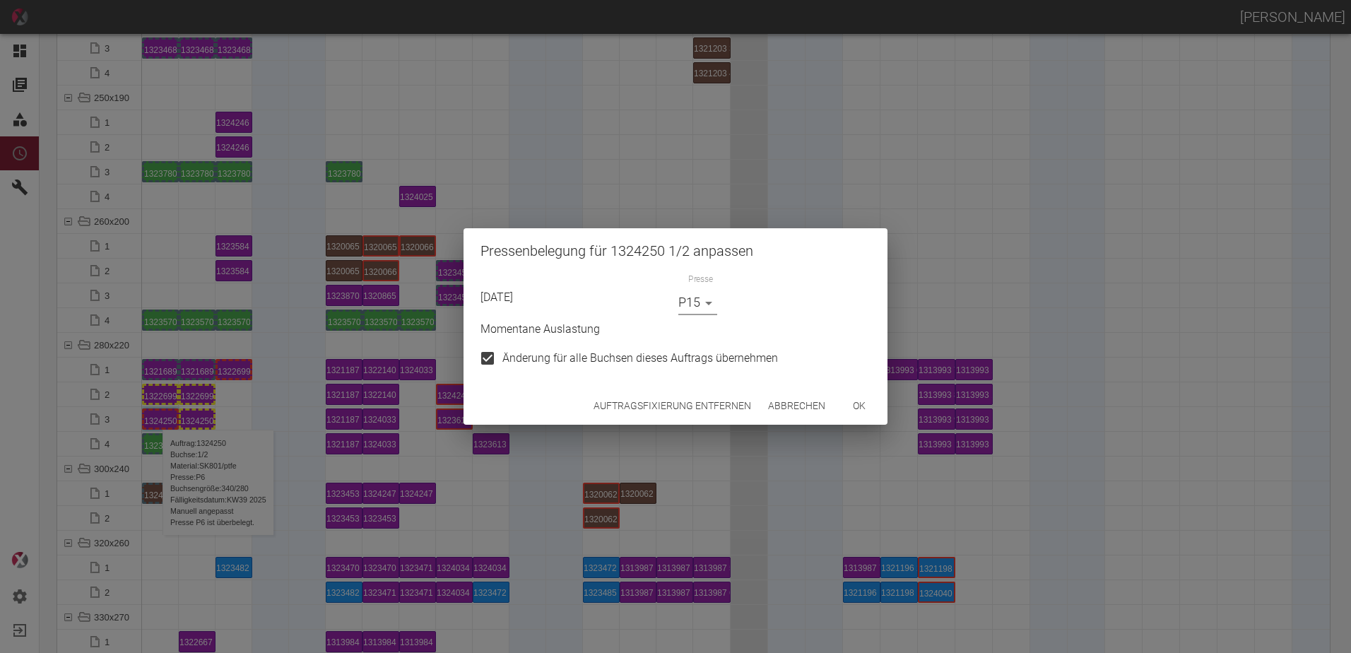
click at [876, 404] on button "ok" at bounding box center [859, 406] width 45 height 26
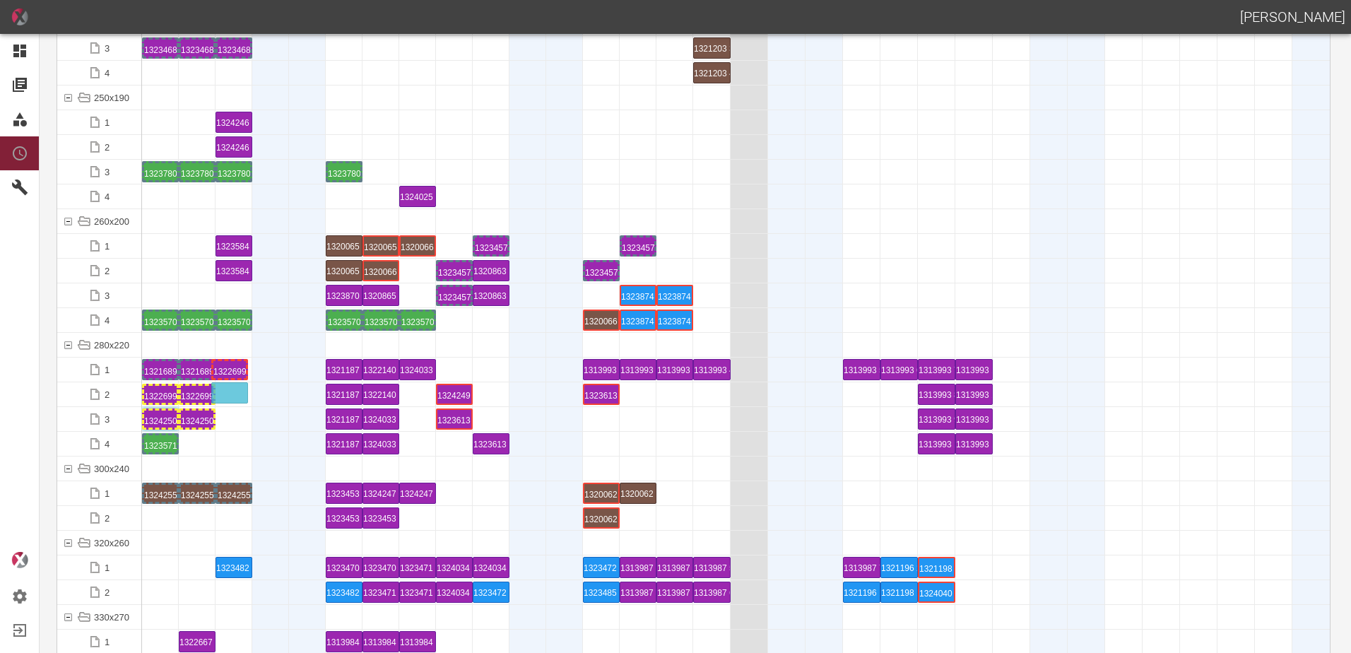
drag, startPoint x: 237, startPoint y: 370, endPoint x: 240, endPoint y: 377, distance: 8.3
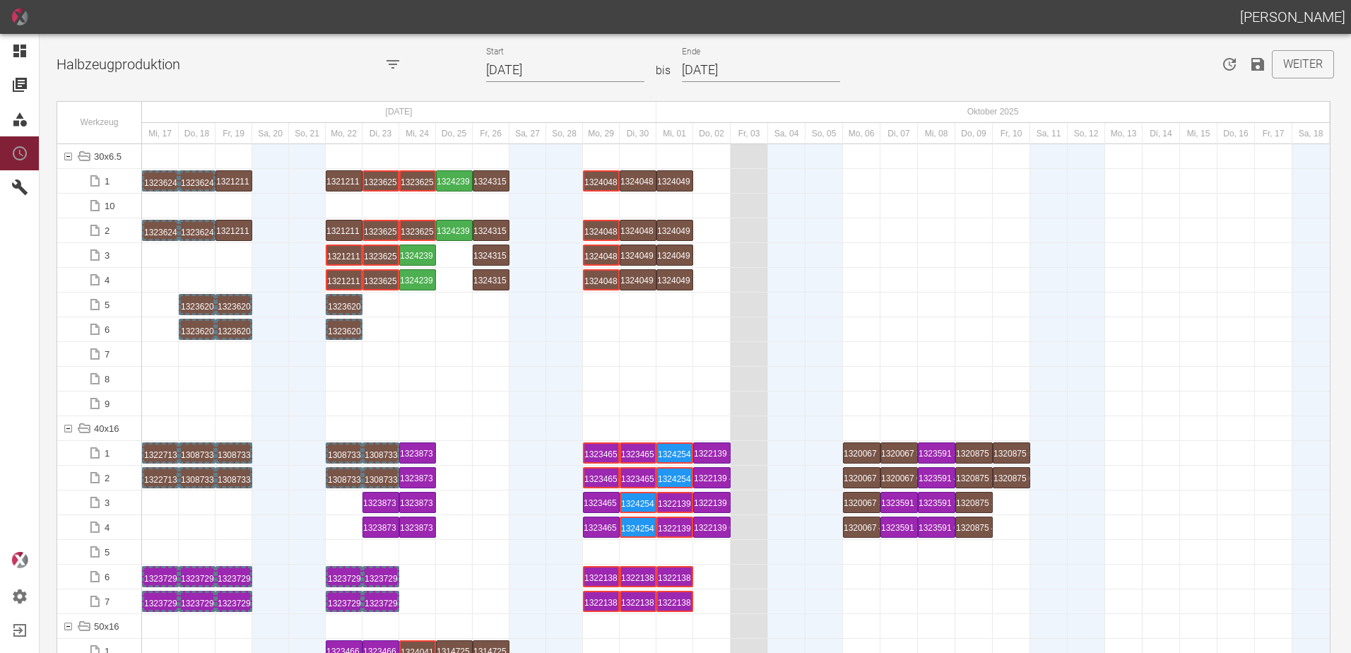
scroll to position [0, 0]
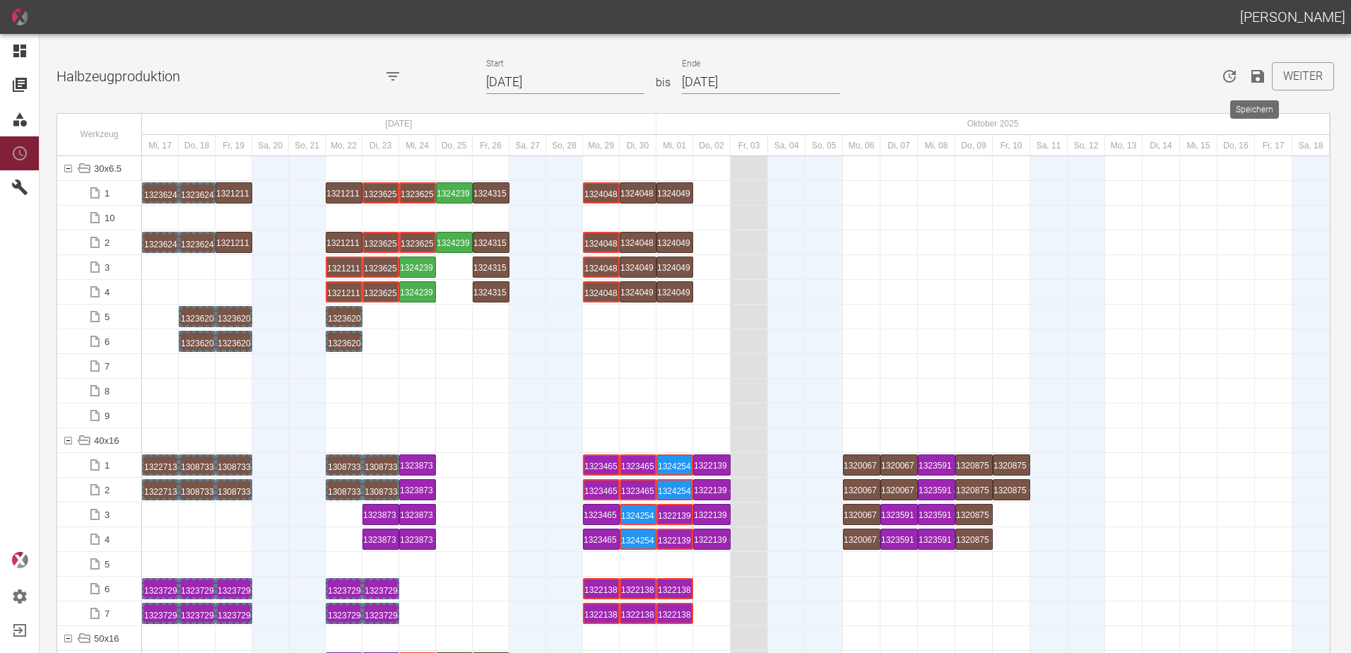
click at [1257, 78] on icon "Speichern" at bounding box center [1257, 76] width 13 height 13
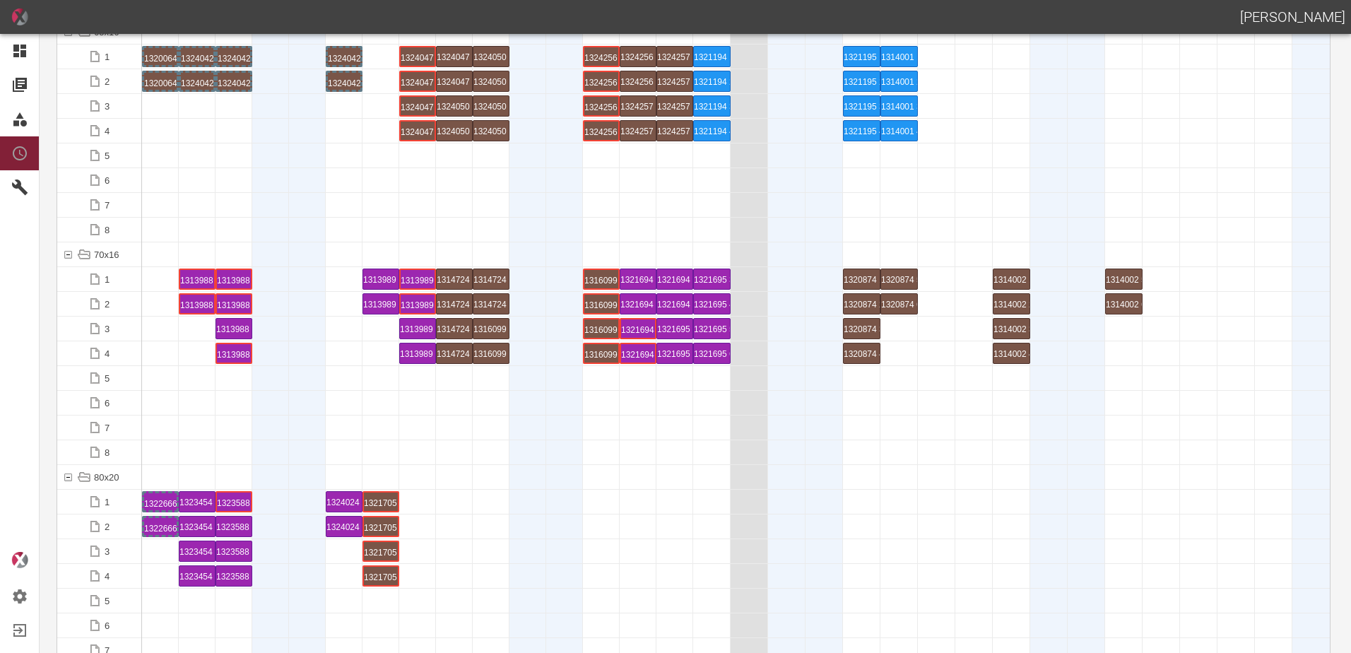
scroll to position [1272, 0]
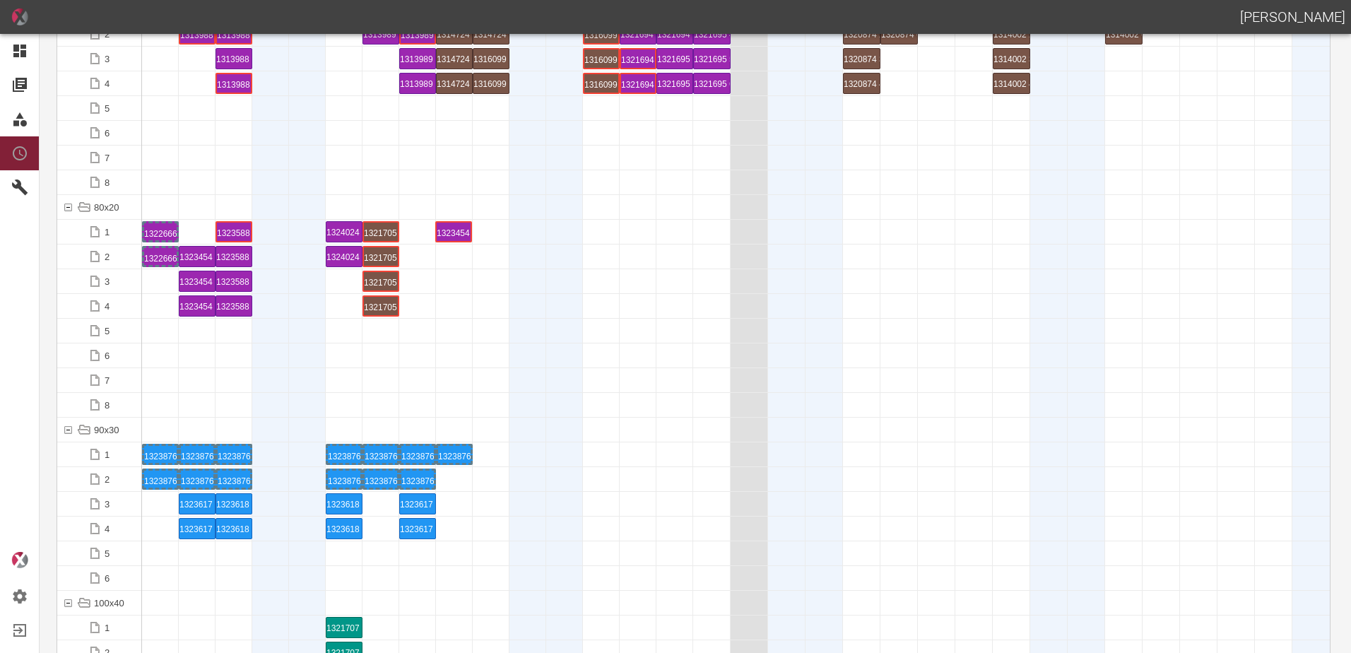
drag, startPoint x: 192, startPoint y: 231, endPoint x: 451, endPoint y: 226, distance: 259.4
drag, startPoint x: 201, startPoint y: 257, endPoint x: 440, endPoint y: 252, distance: 238.2
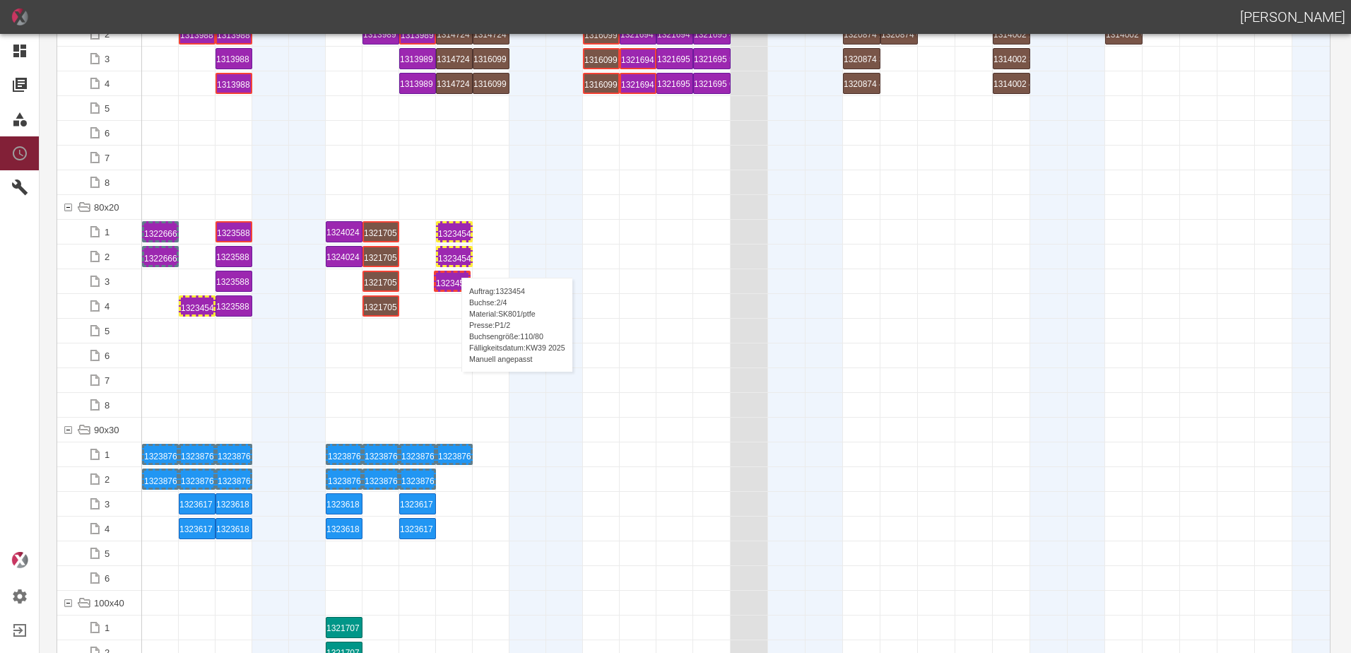
drag, startPoint x: 199, startPoint y: 278, endPoint x: 454, endPoint y: 264, distance: 255.5
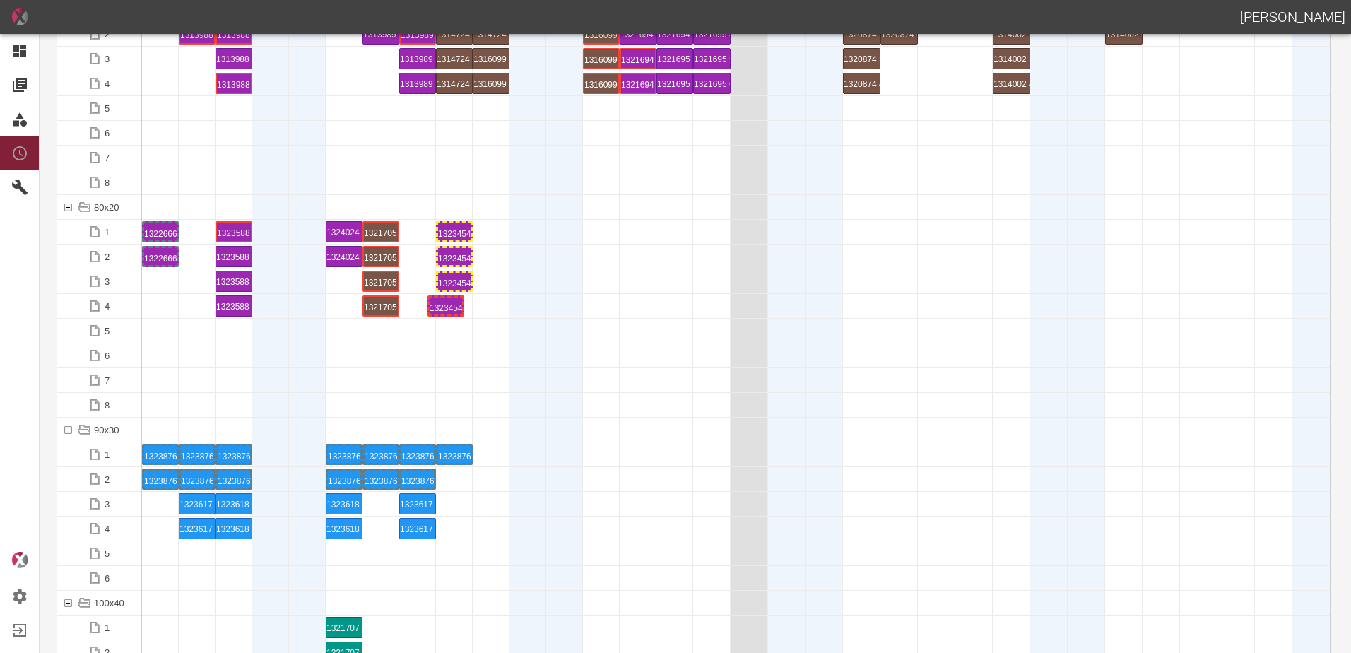
drag, startPoint x: 191, startPoint y: 301, endPoint x: 427, endPoint y: 300, distance: 236.0
click at [450, 286] on div "1323454 3 P[DATE]" at bounding box center [454, 281] width 33 height 17
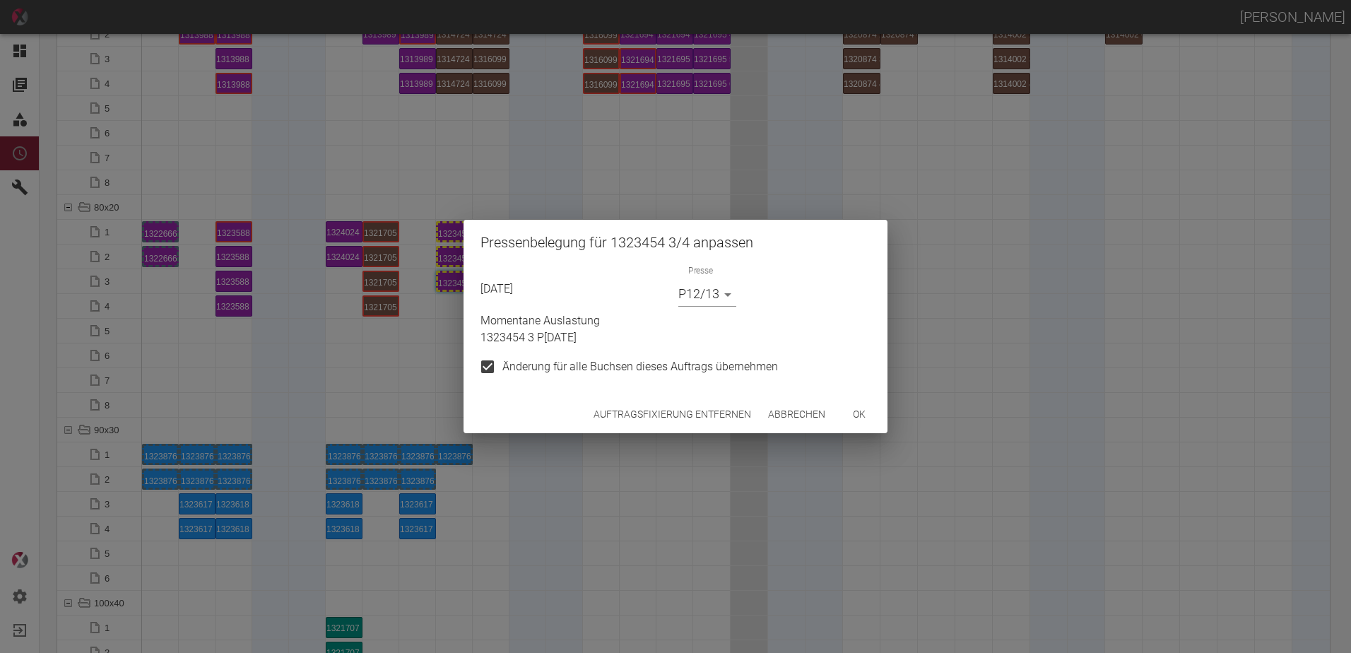
click at [630, 413] on button "Auftragsfixierung entfernen" at bounding box center [672, 414] width 169 height 26
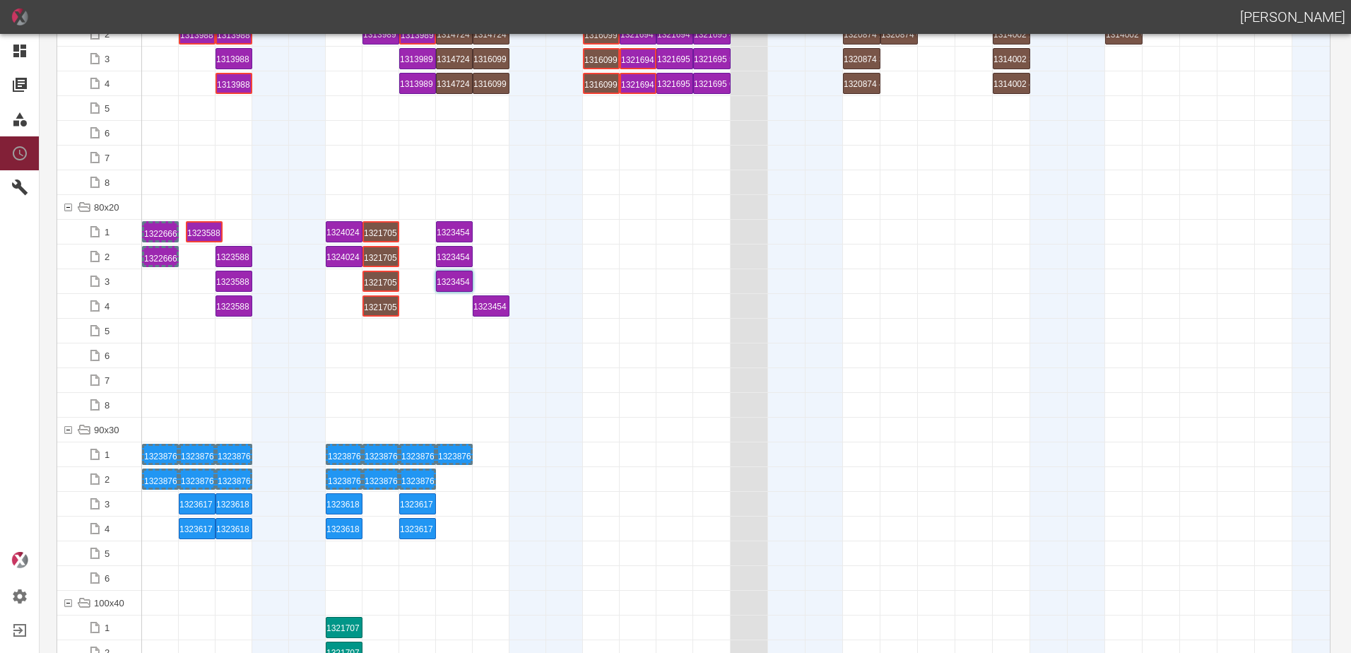
drag, startPoint x: 230, startPoint y: 231, endPoint x: 197, endPoint y: 218, distance: 35.6
drag, startPoint x: 234, startPoint y: 251, endPoint x: 209, endPoint y: 245, distance: 25.4
drag, startPoint x: 237, startPoint y: 276, endPoint x: 241, endPoint y: 222, distance: 54.5
drag, startPoint x: 245, startPoint y: 282, endPoint x: 246, endPoint y: 246, distance: 36.1
click at [191, 232] on div "1323588 1 P18/19" at bounding box center [197, 231] width 33 height 17
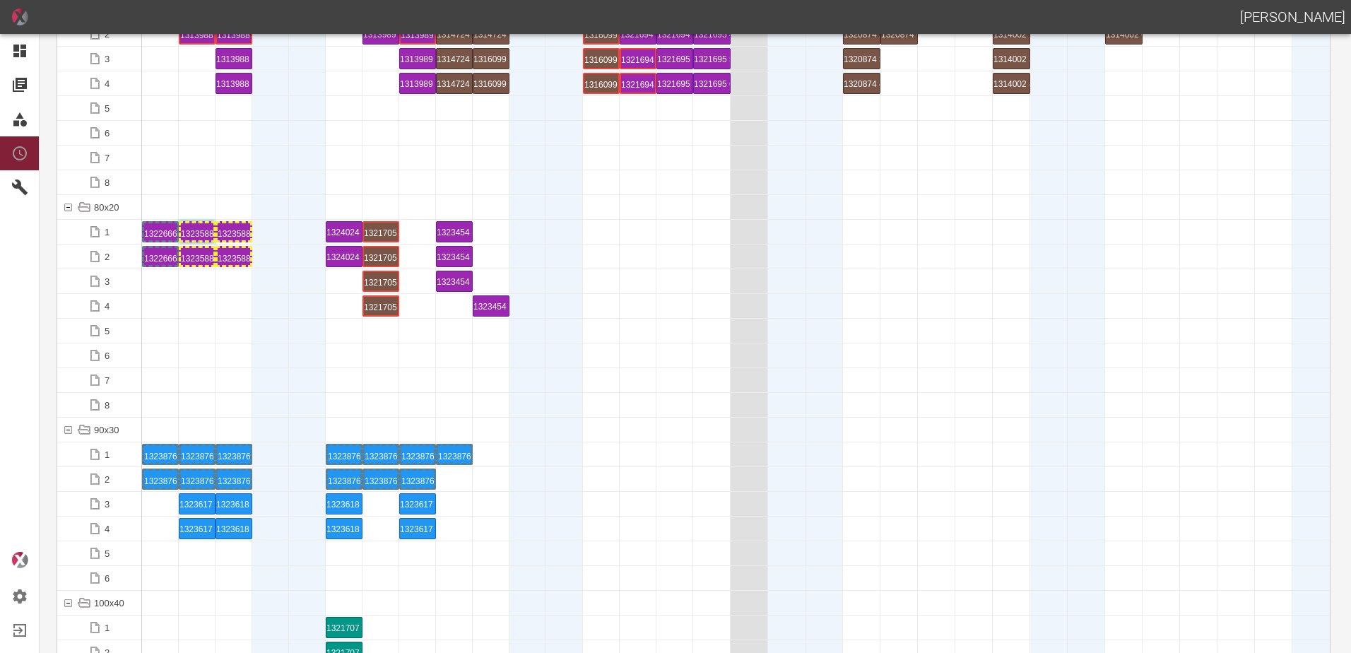
click at [191, 232] on div "1323588 1 P18/19" at bounding box center [197, 231] width 33 height 17
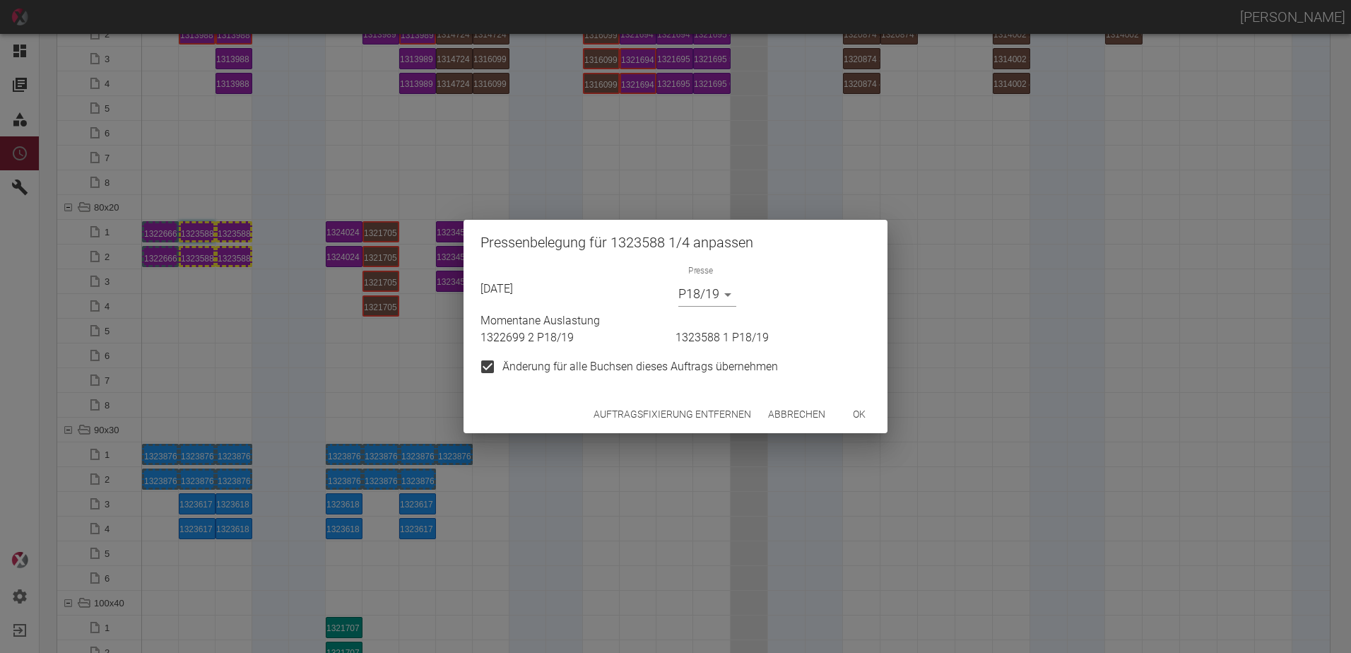
drag, startPoint x: 722, startPoint y: 312, endPoint x: 712, endPoint y: 300, distance: 16.0
click at [721, 310] on div "Momentane Auslastung 1322699 2 P18/19 1323588 1 P18/19" at bounding box center [673, 327] width 396 height 40
click at [708, 296] on body "[PERSON_NAME] Dashboard Aufträge Materialien Planung Maschinen Einstellungen Au…" at bounding box center [675, 326] width 1351 height 653
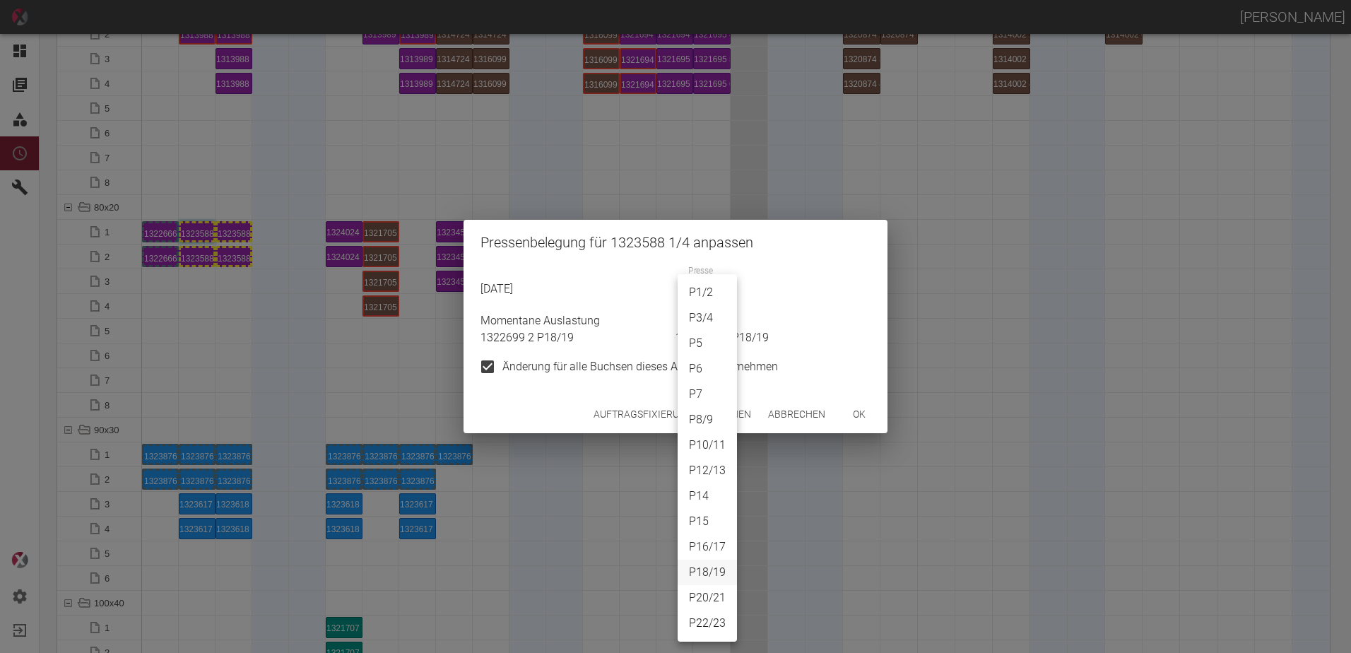
click at [703, 290] on li "P1/2" at bounding box center [707, 292] width 59 height 25
type input "P1/2"
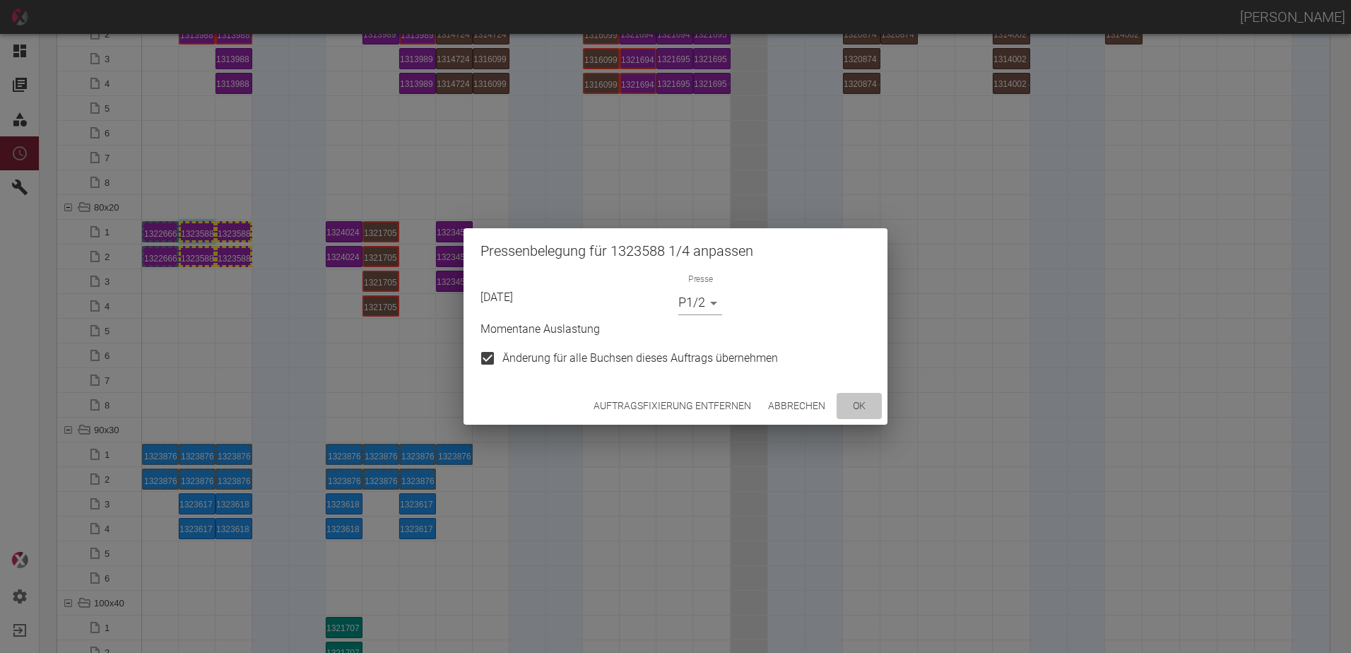
click at [859, 411] on button "ok" at bounding box center [859, 406] width 45 height 26
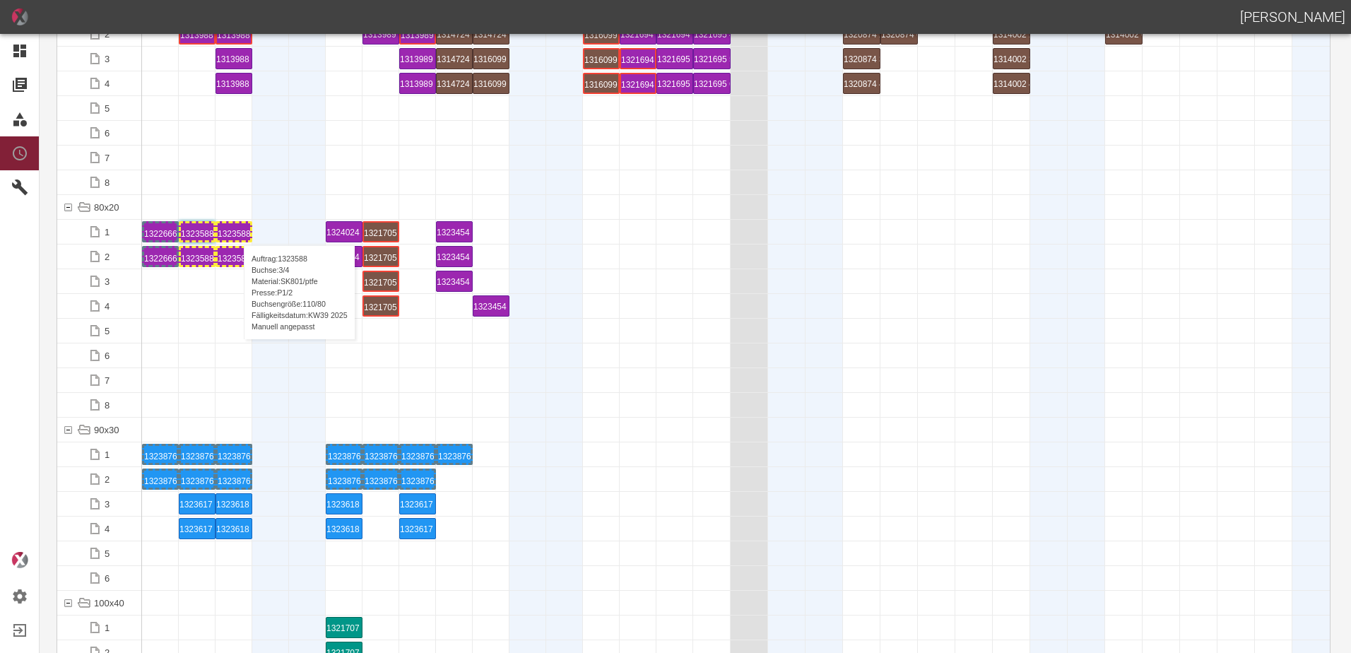
click at [237, 231] on div "1323588 3 P[DATE]" at bounding box center [234, 231] width 33 height 17
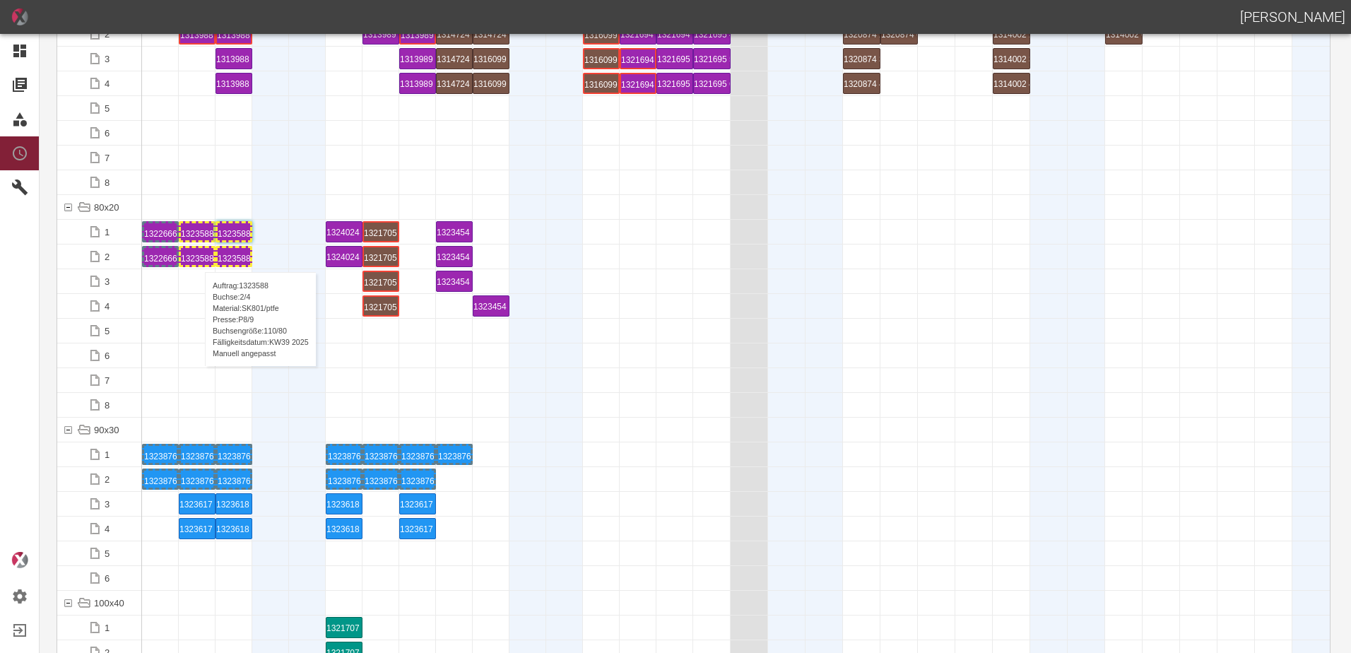
click at [198, 258] on div "1323588 2 P[DATE]" at bounding box center [197, 256] width 33 height 17
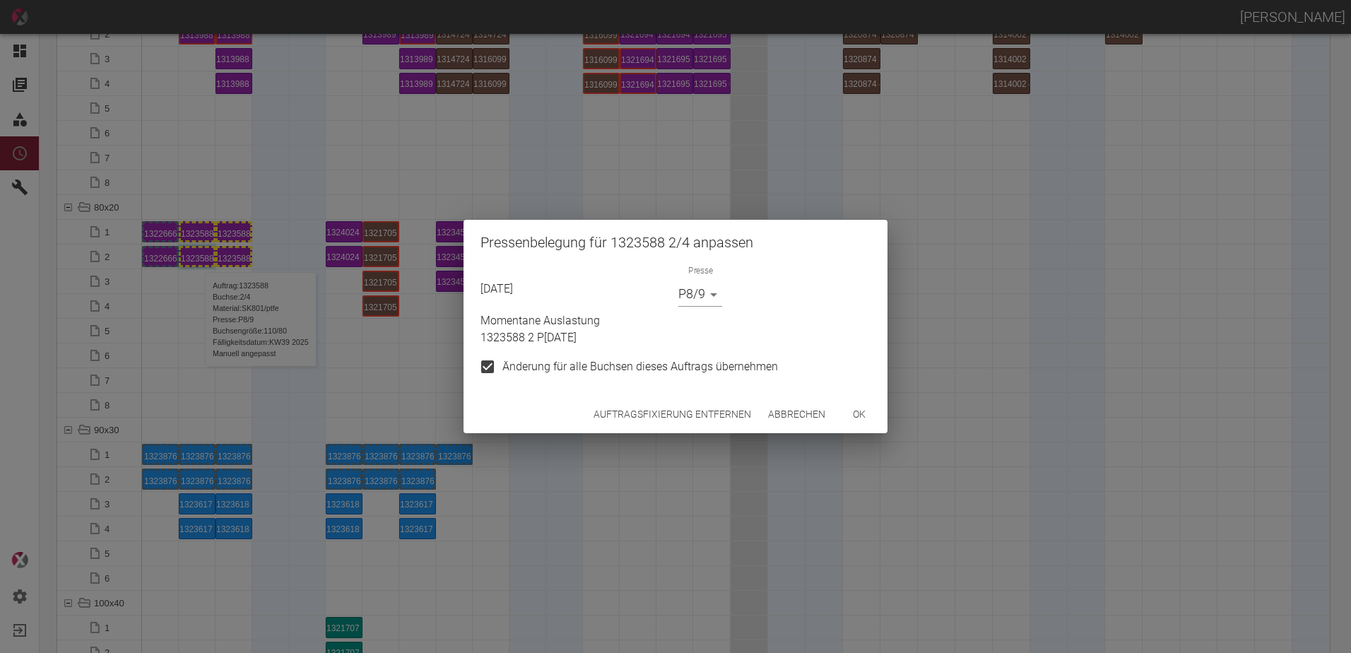
click at [693, 304] on body "[PERSON_NAME] Dashboard Aufträge Materialien Planung Maschinen Einstellungen Au…" at bounding box center [675, 326] width 1351 height 653
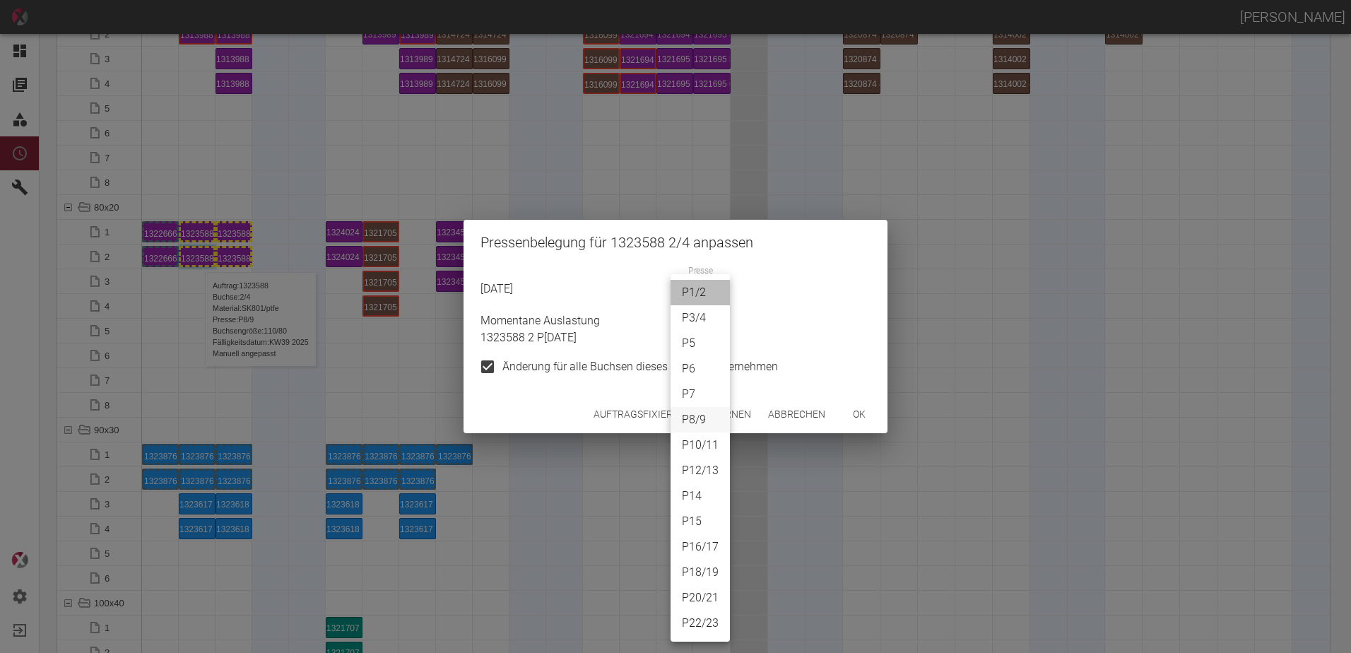
click at [693, 293] on li "P1/2" at bounding box center [700, 292] width 59 height 25
type input "P1/2"
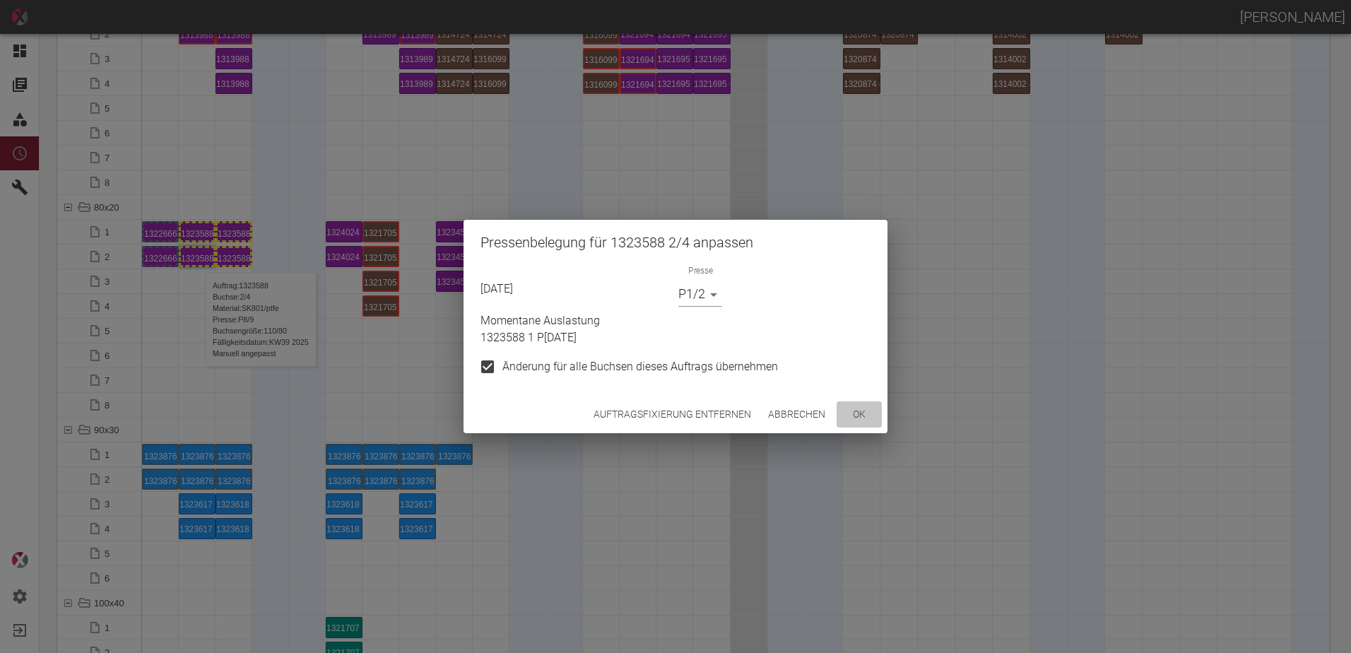
click at [865, 417] on button "ok" at bounding box center [859, 414] width 45 height 26
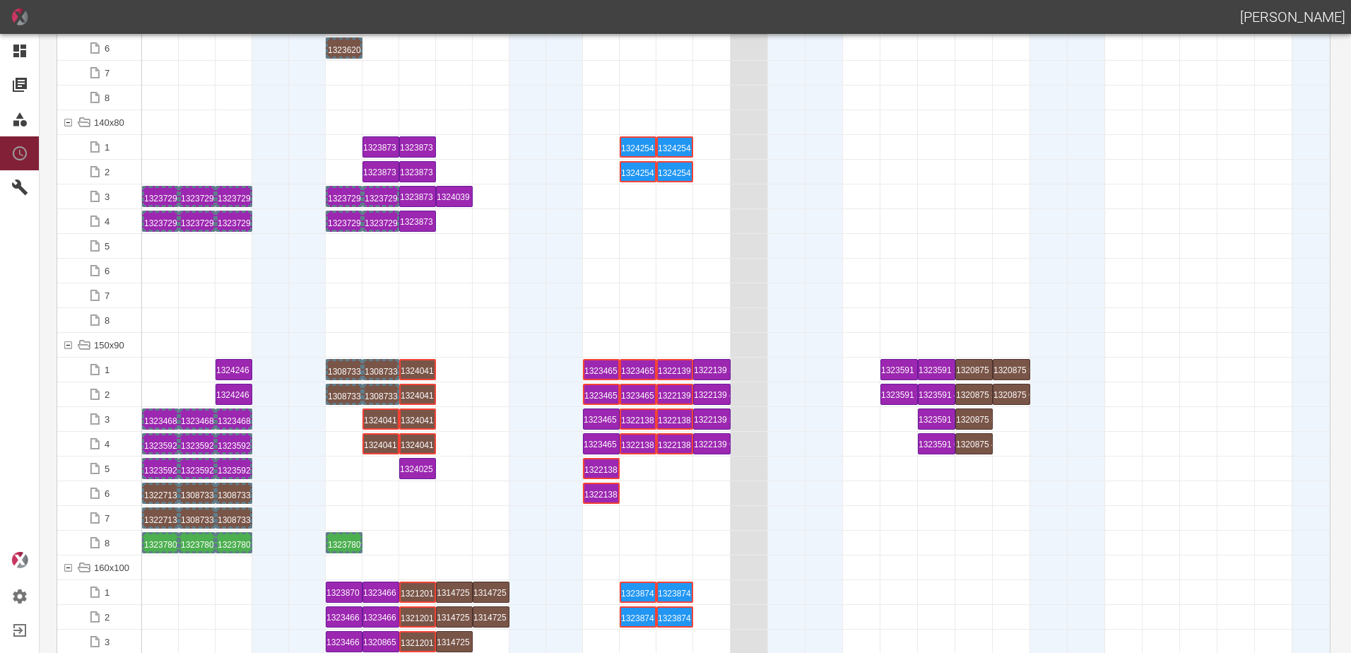
scroll to position [3039, 0]
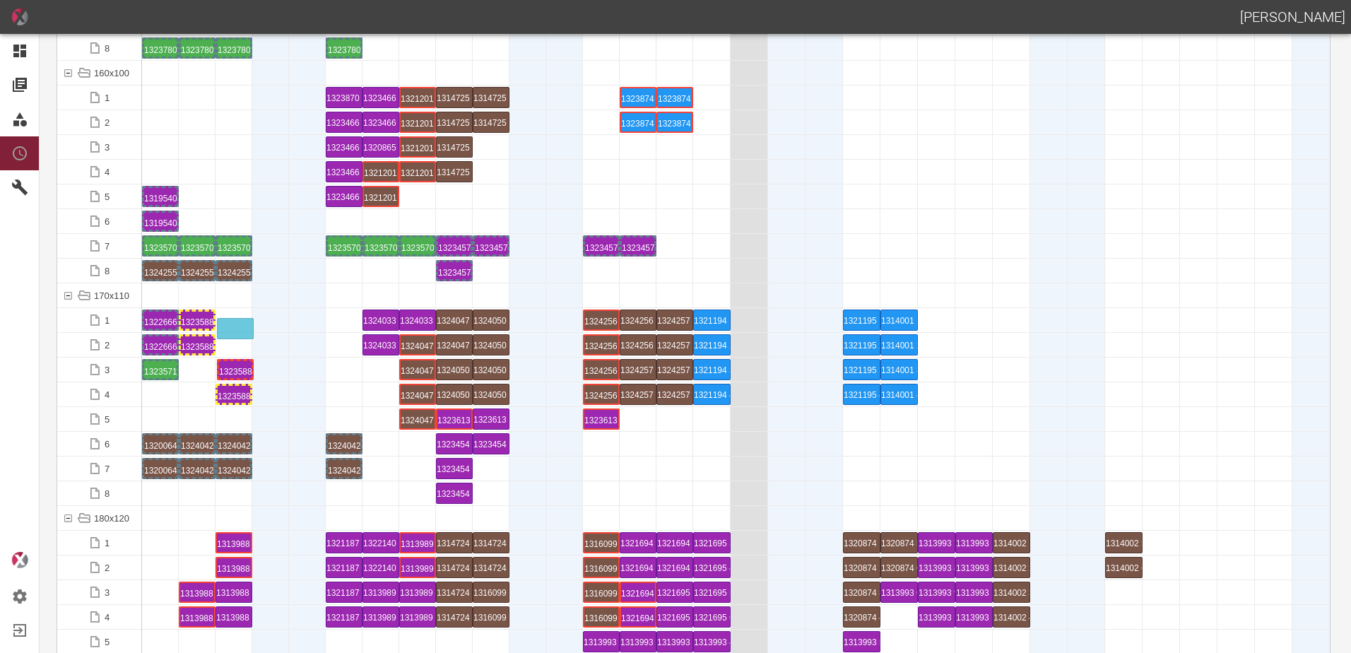
drag, startPoint x: 241, startPoint y: 365, endPoint x: 242, endPoint y: 317, distance: 48.1
drag, startPoint x: 240, startPoint y: 392, endPoint x: 253, endPoint y: 336, distance: 58.1
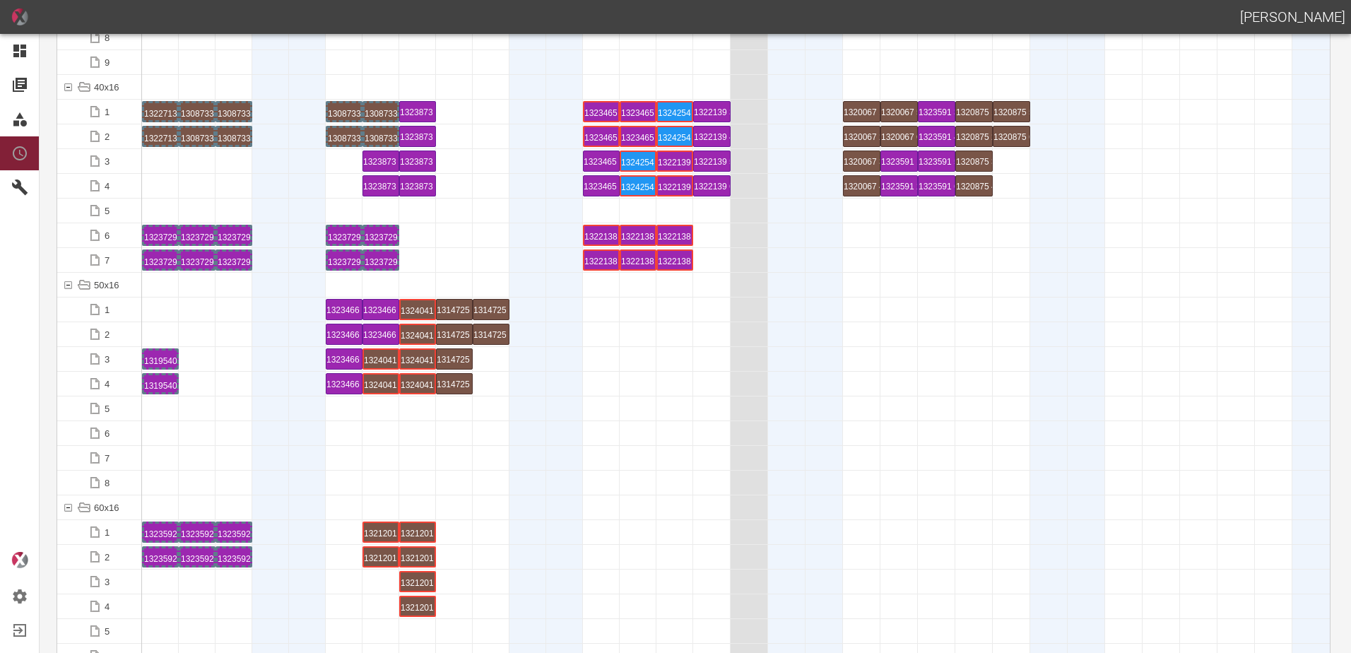
scroll to position [0, 0]
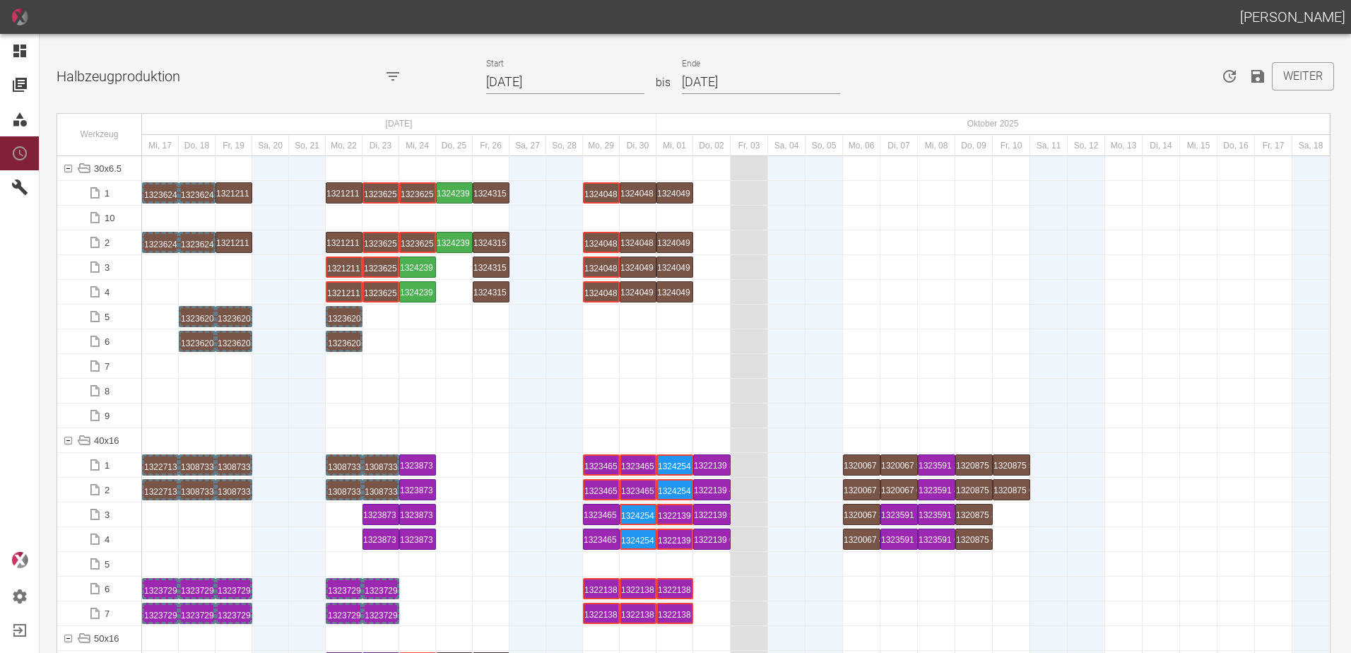
click at [1255, 71] on icon "Speichern" at bounding box center [1257, 76] width 13 height 13
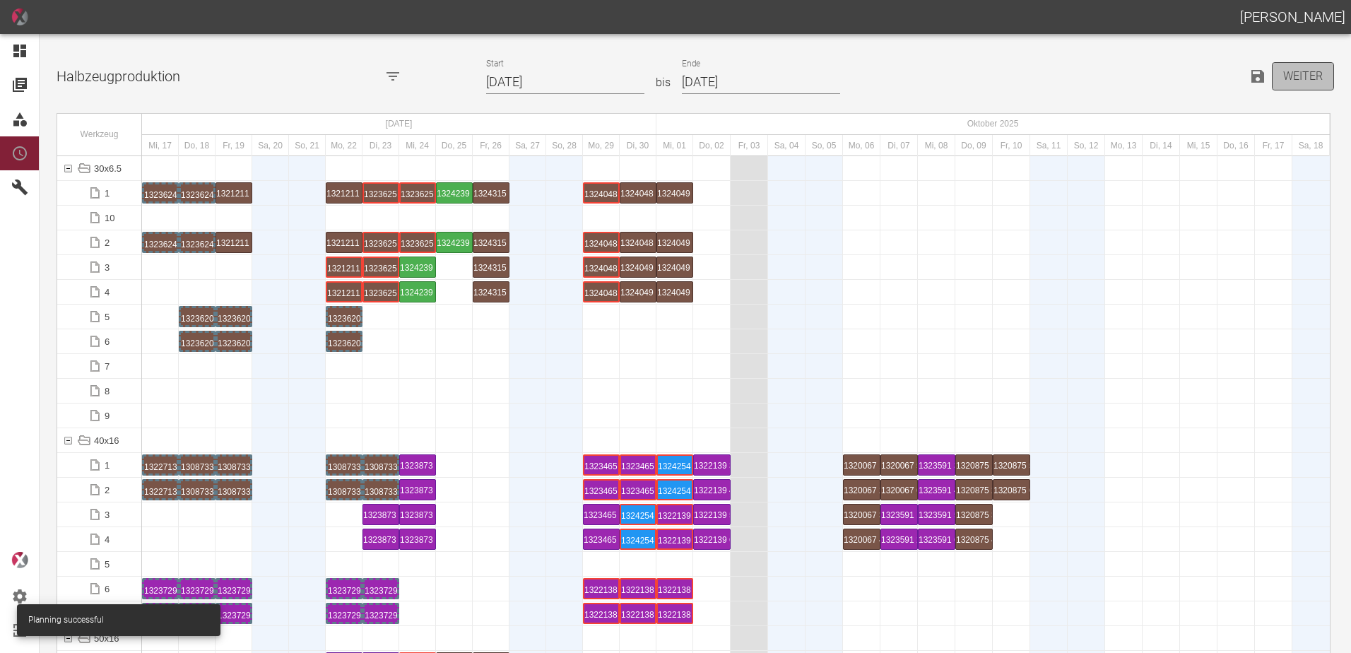
click at [1304, 81] on button "Weiter" at bounding box center [1303, 76] width 62 height 28
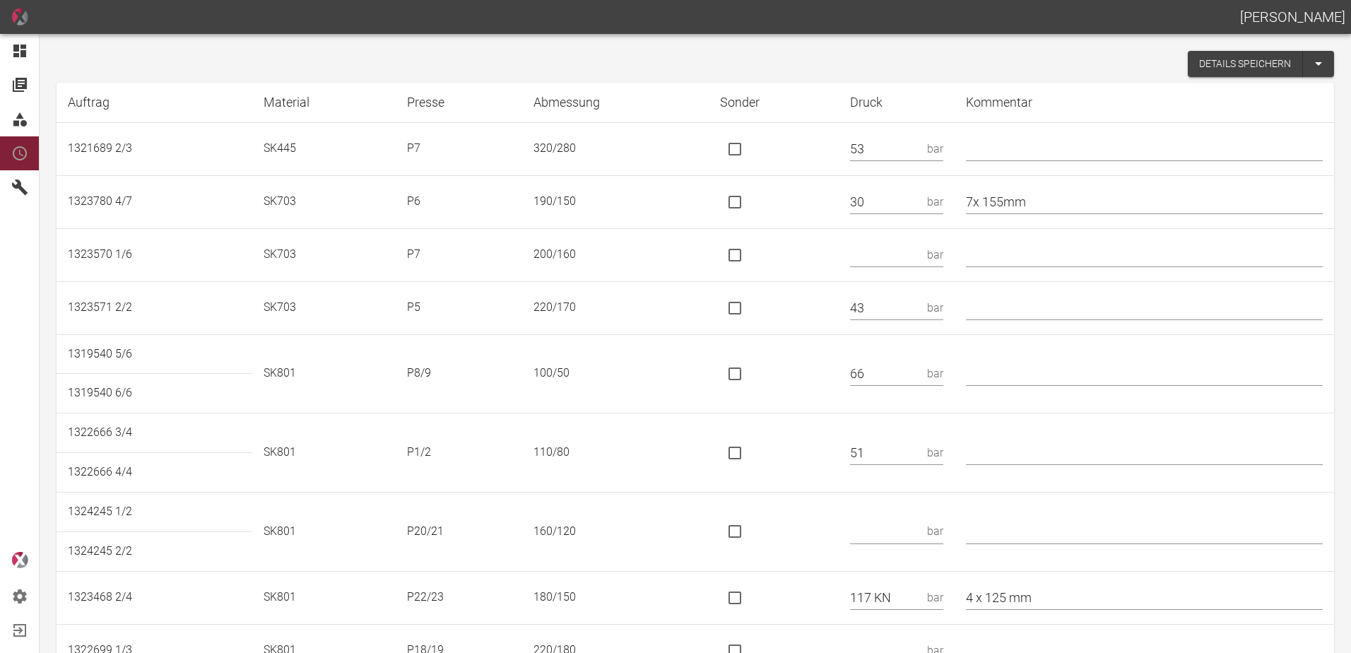
click at [921, 247] on input "text" at bounding box center [885, 254] width 71 height 25
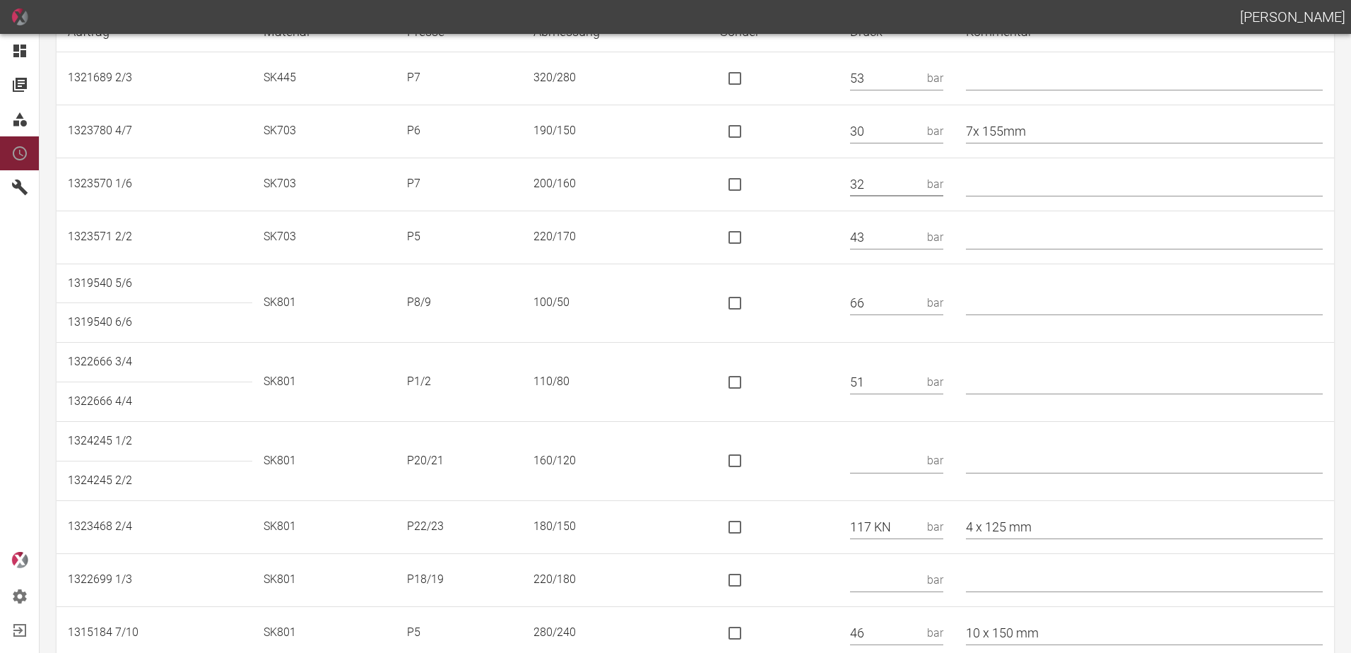
type input "32"
click at [1049, 385] on input "text" at bounding box center [1144, 382] width 357 height 25
type input "*"
click at [905, 456] on input "text" at bounding box center [885, 461] width 71 height 25
type input "132 KN"
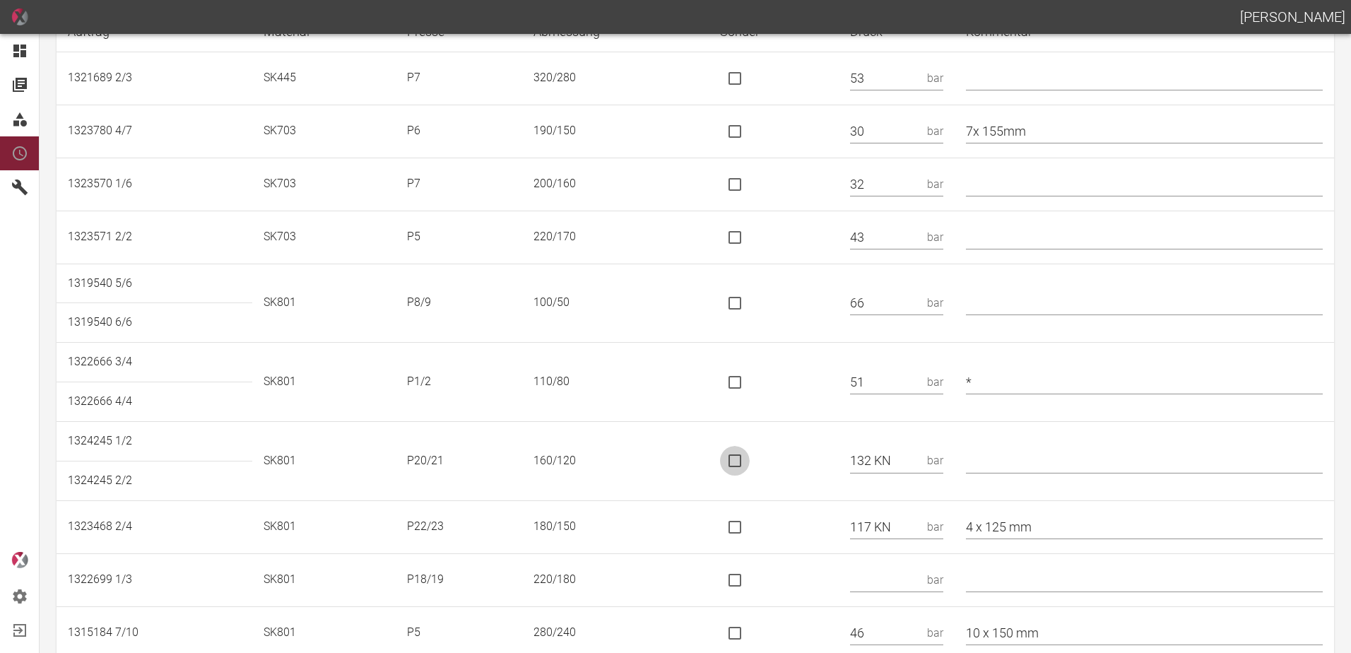
click at [739, 464] on input "is socket special" at bounding box center [735, 461] width 30 height 30
checkbox input "true"
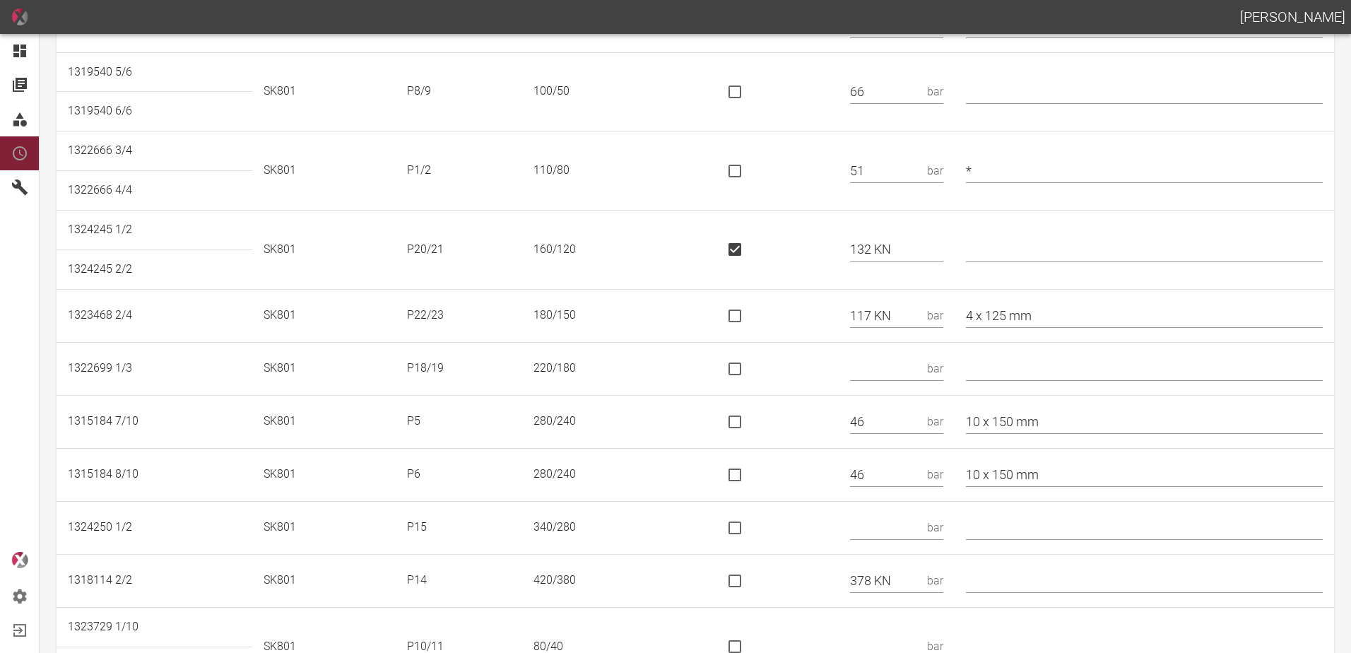
scroll to position [283, 0]
click at [746, 318] on input "is socket special" at bounding box center [735, 315] width 30 height 30
checkbox input "true"
click at [902, 356] on input "text" at bounding box center [885, 367] width 71 height 25
type input "189 KN"
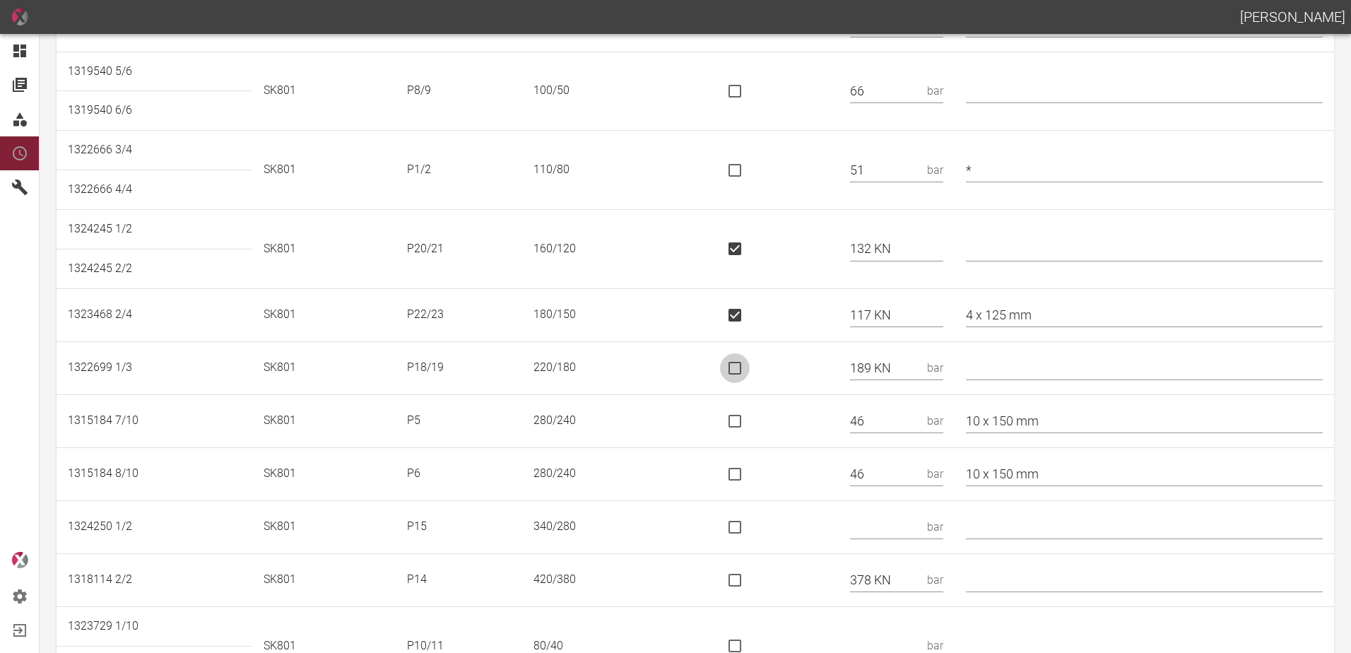
click at [748, 371] on input "is socket special" at bounding box center [735, 368] width 30 height 30
checkbox input "true"
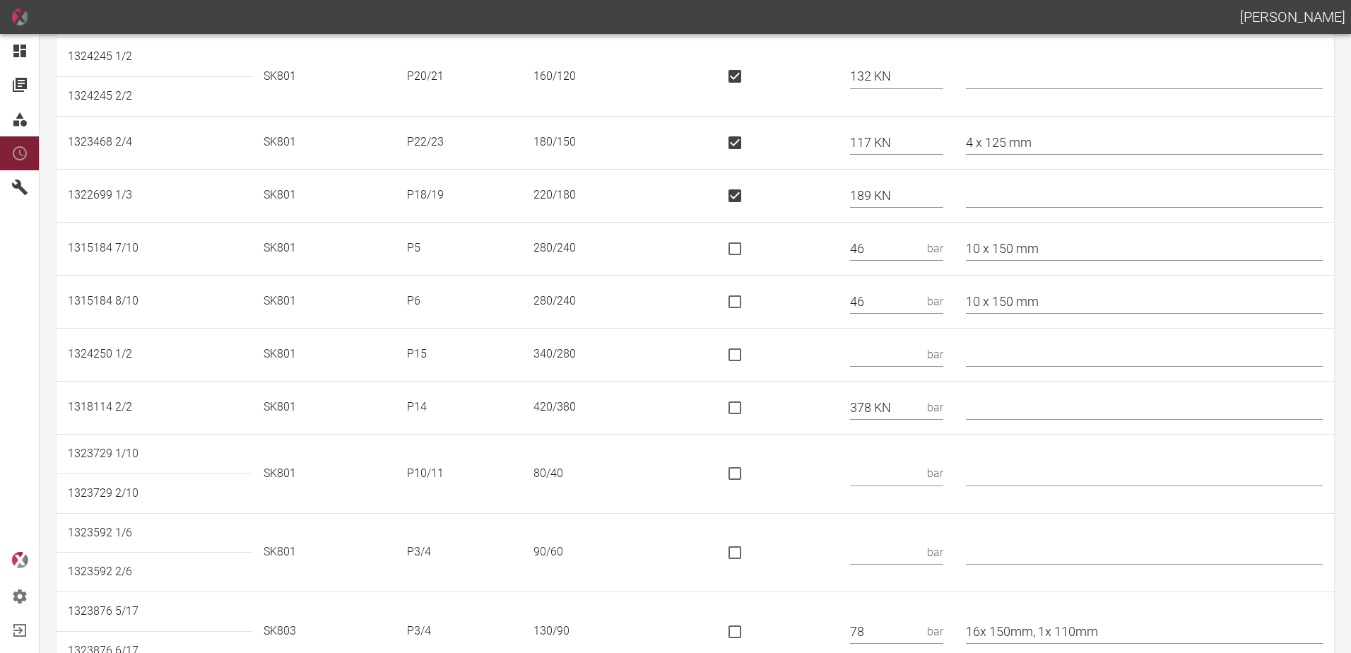
scroll to position [495, 0]
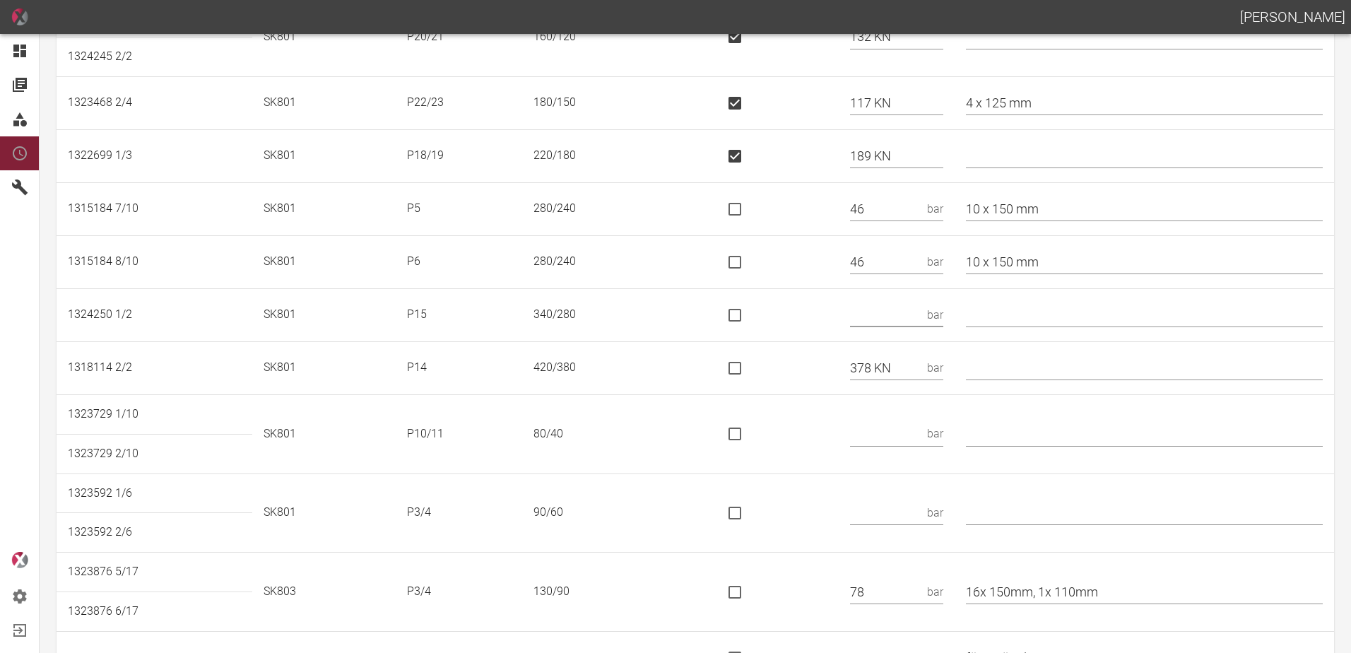
drag, startPoint x: 871, startPoint y: 303, endPoint x: 878, endPoint y: 304, distance: 7.1
click at [878, 304] on input "text" at bounding box center [885, 314] width 71 height 25
type input "440 KN"
click at [734, 319] on input "is socket special" at bounding box center [735, 315] width 30 height 30
checkbox input "true"
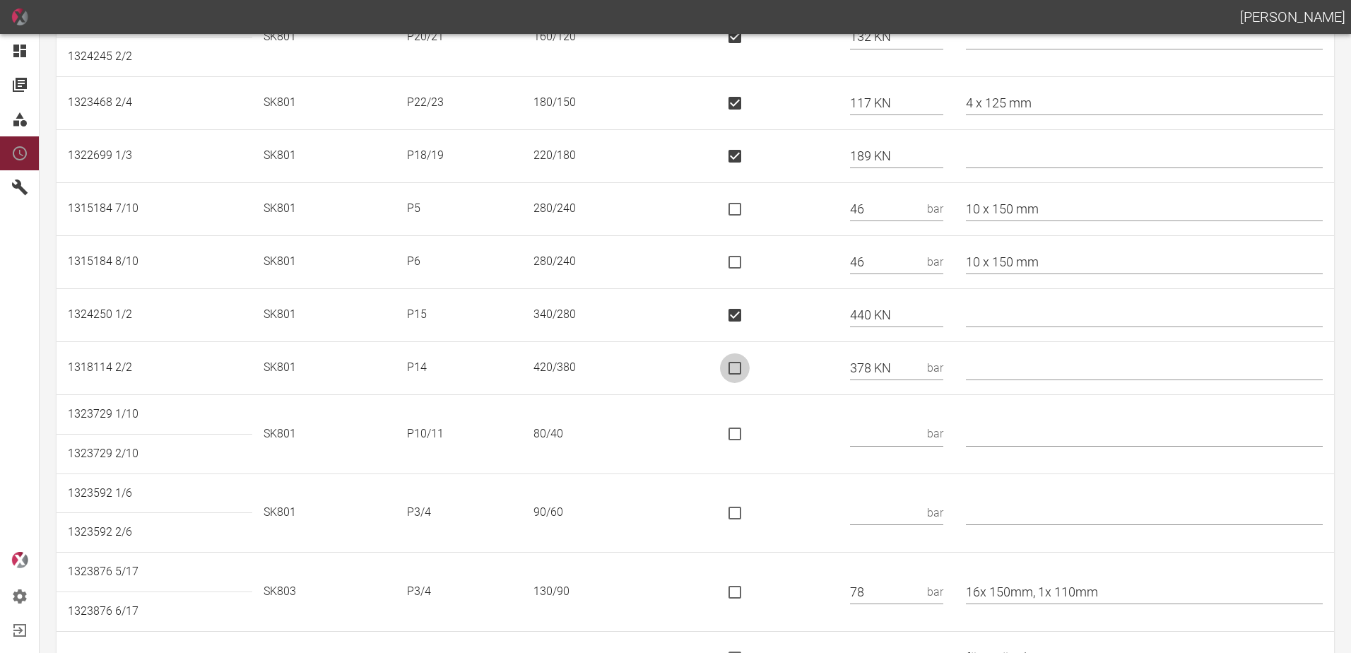
click at [750, 368] on input "is socket special" at bounding box center [735, 368] width 30 height 30
checkbox input "true"
click at [905, 431] on input "text" at bounding box center [885, 434] width 71 height 25
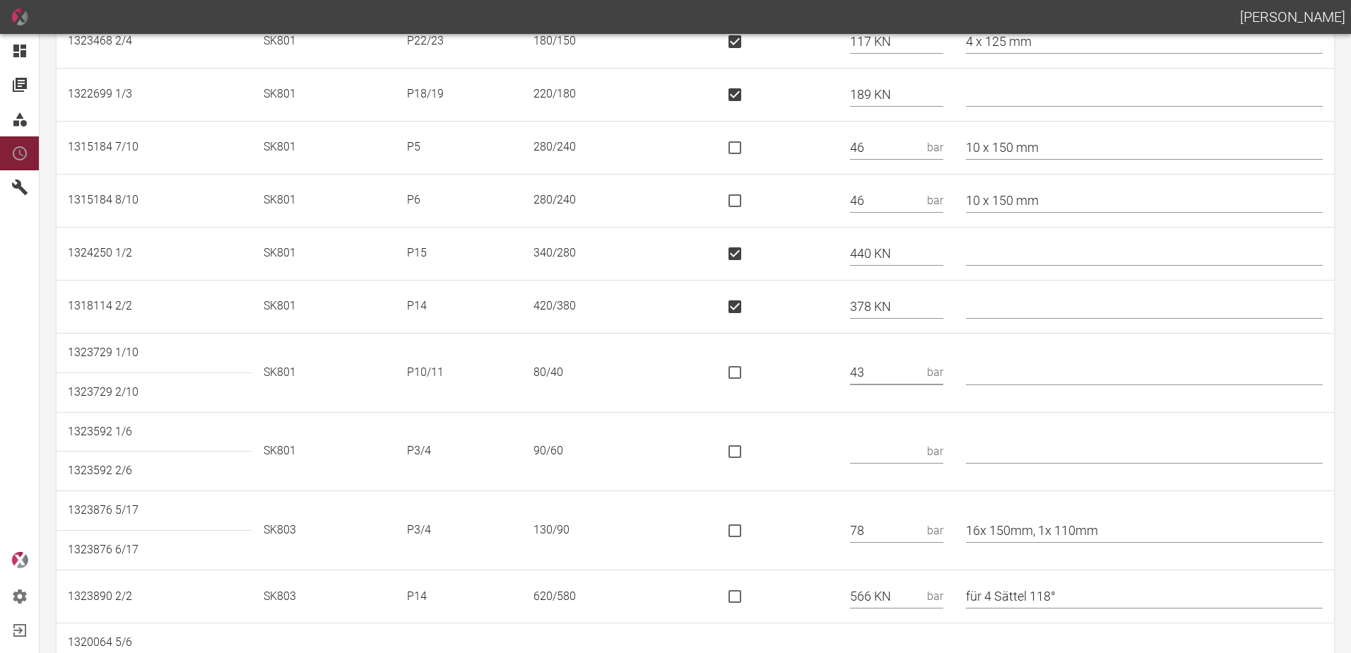
scroll to position [636, 0]
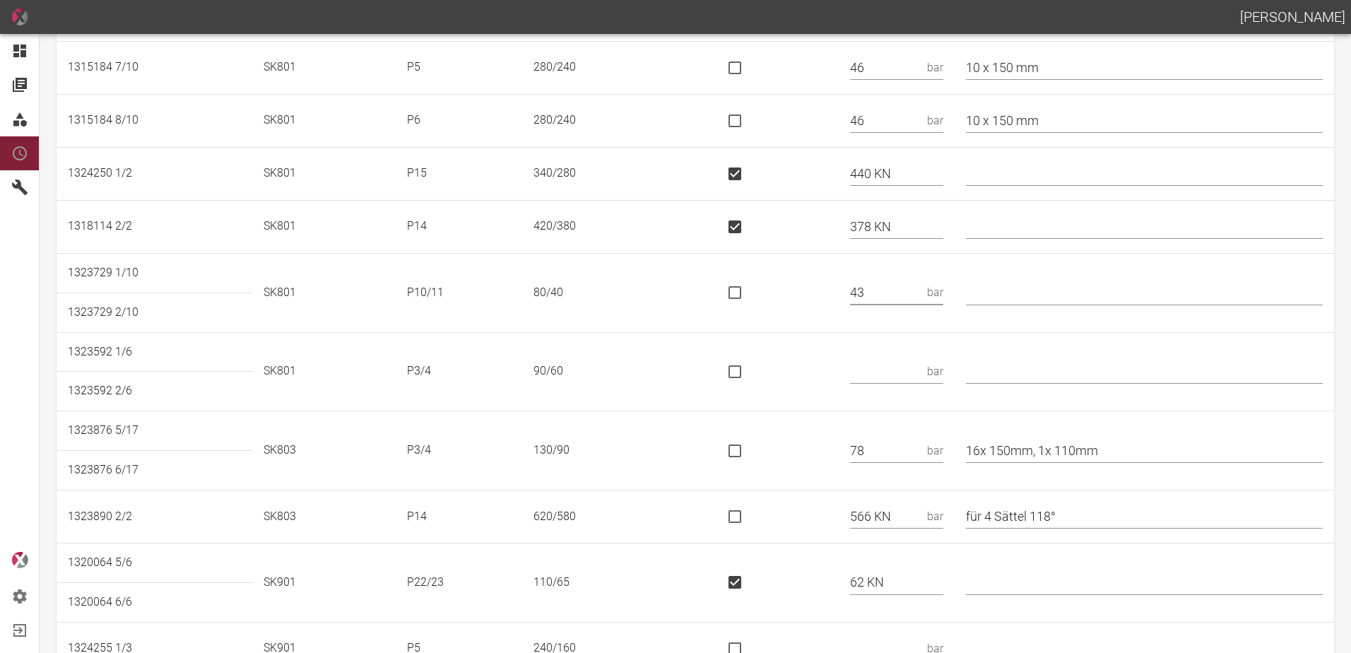
type input "43"
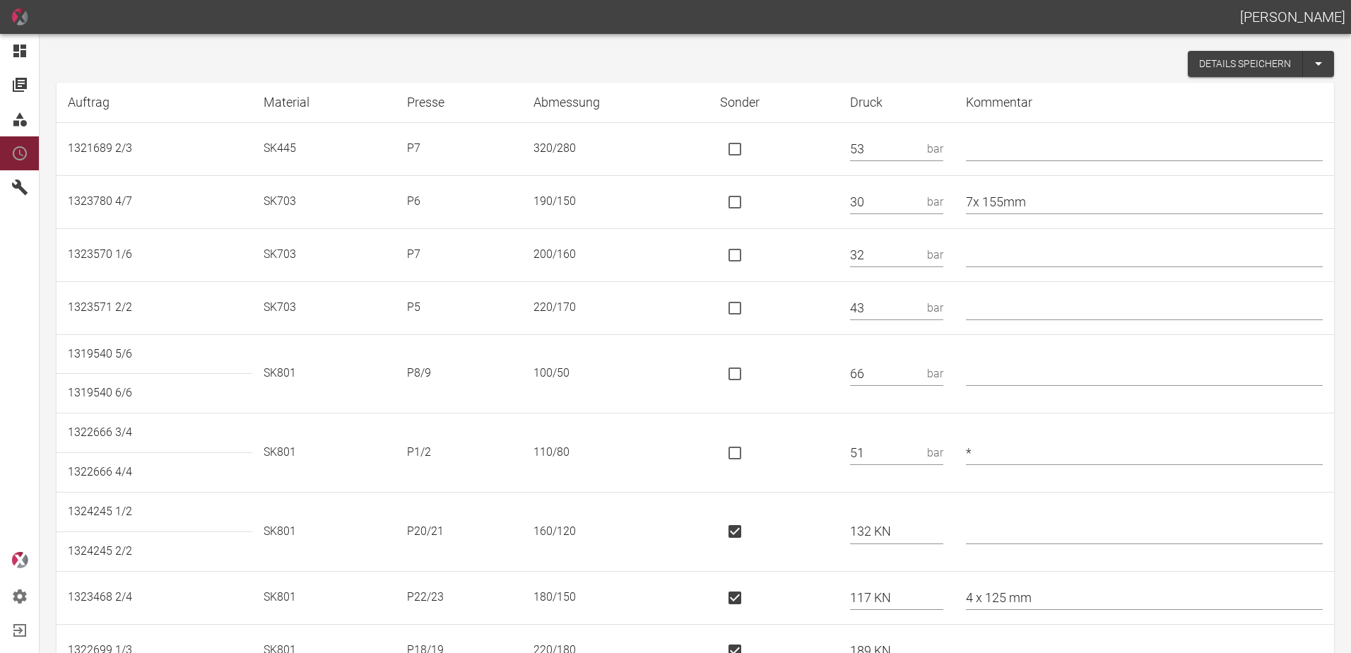
scroll to position [636, 0]
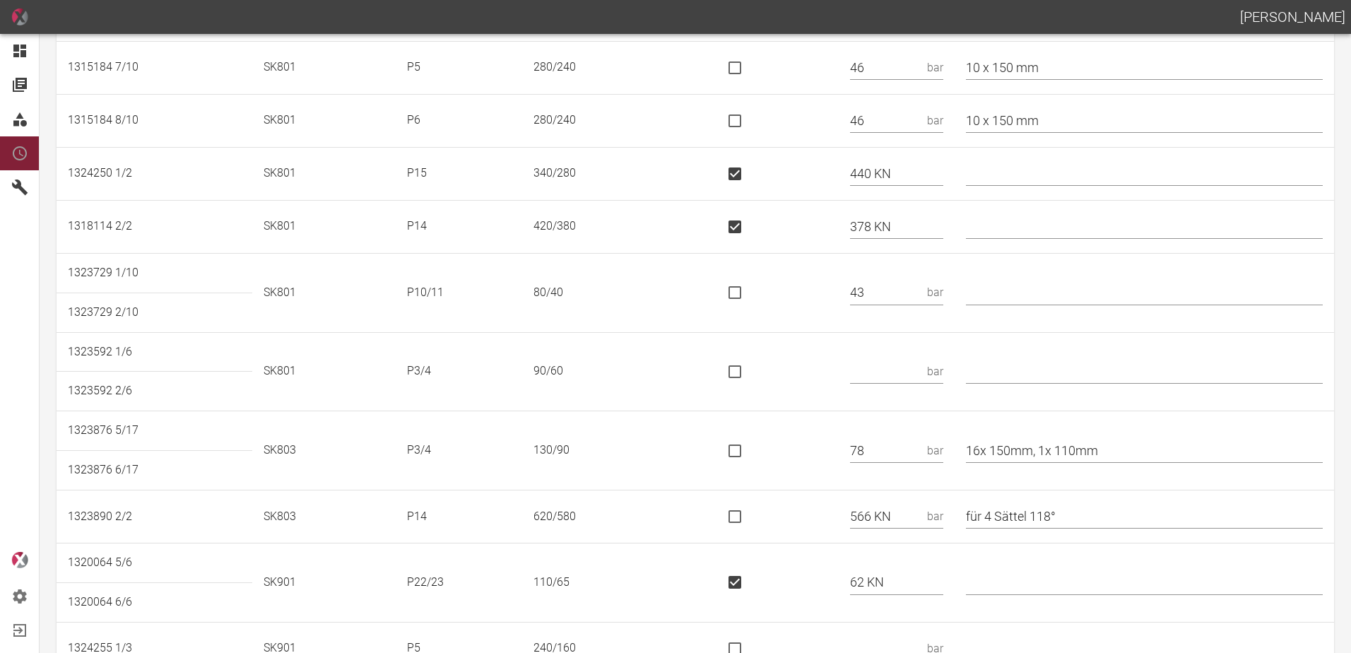
click at [878, 363] on input "text" at bounding box center [885, 371] width 71 height 25
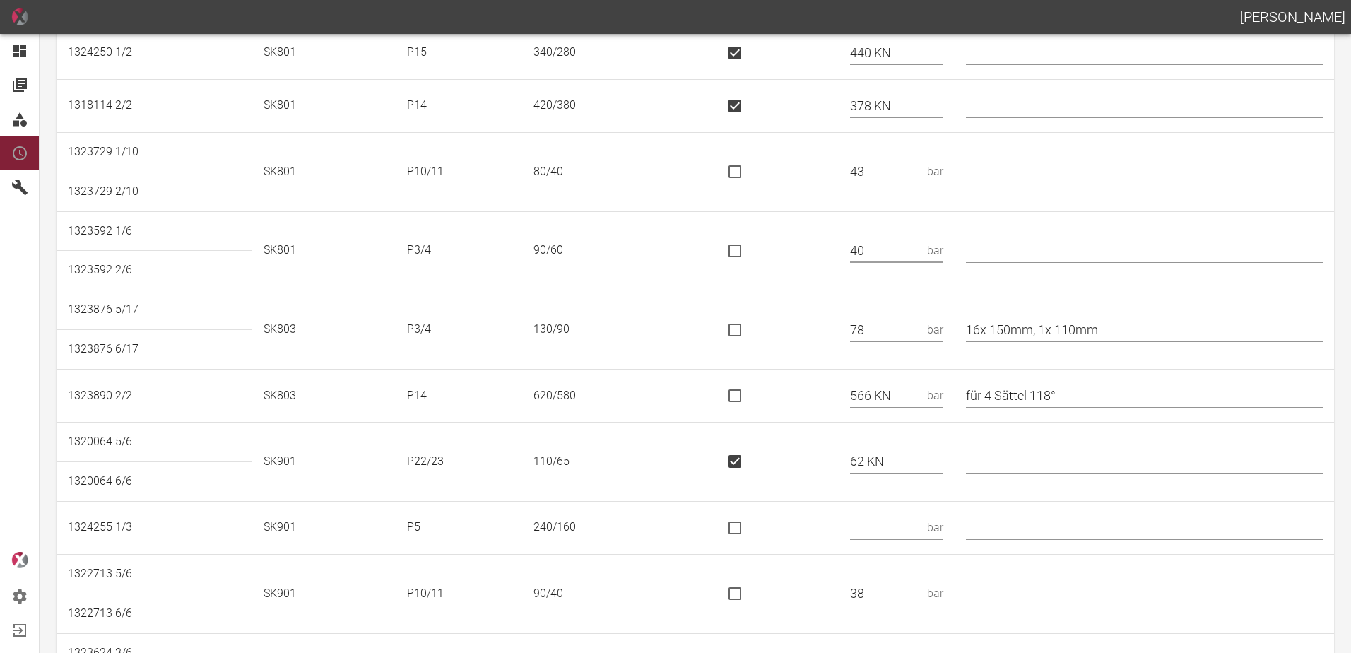
scroll to position [777, 0]
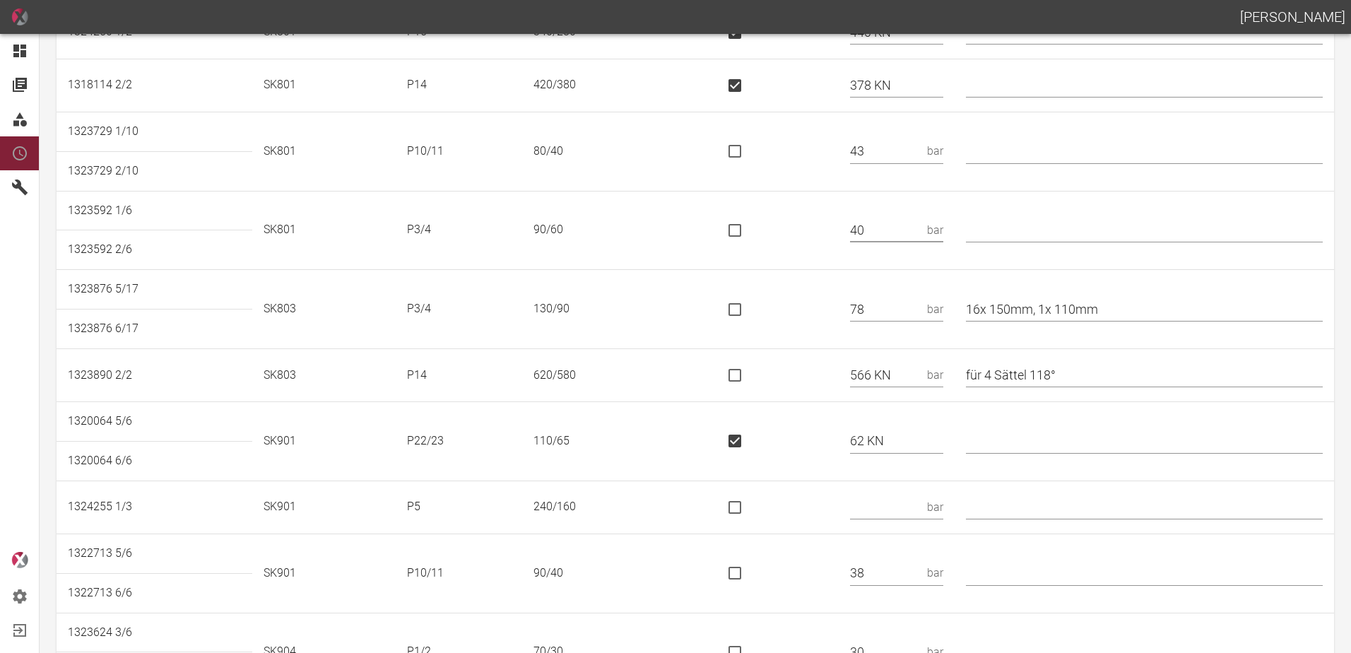
type input "40"
click at [729, 369] on td at bounding box center [774, 375] width 131 height 53
click at [737, 374] on input "is socket special" at bounding box center [735, 375] width 30 height 30
checkbox input "true"
drag, startPoint x: 1080, startPoint y: 375, endPoint x: 957, endPoint y: 390, distance: 123.9
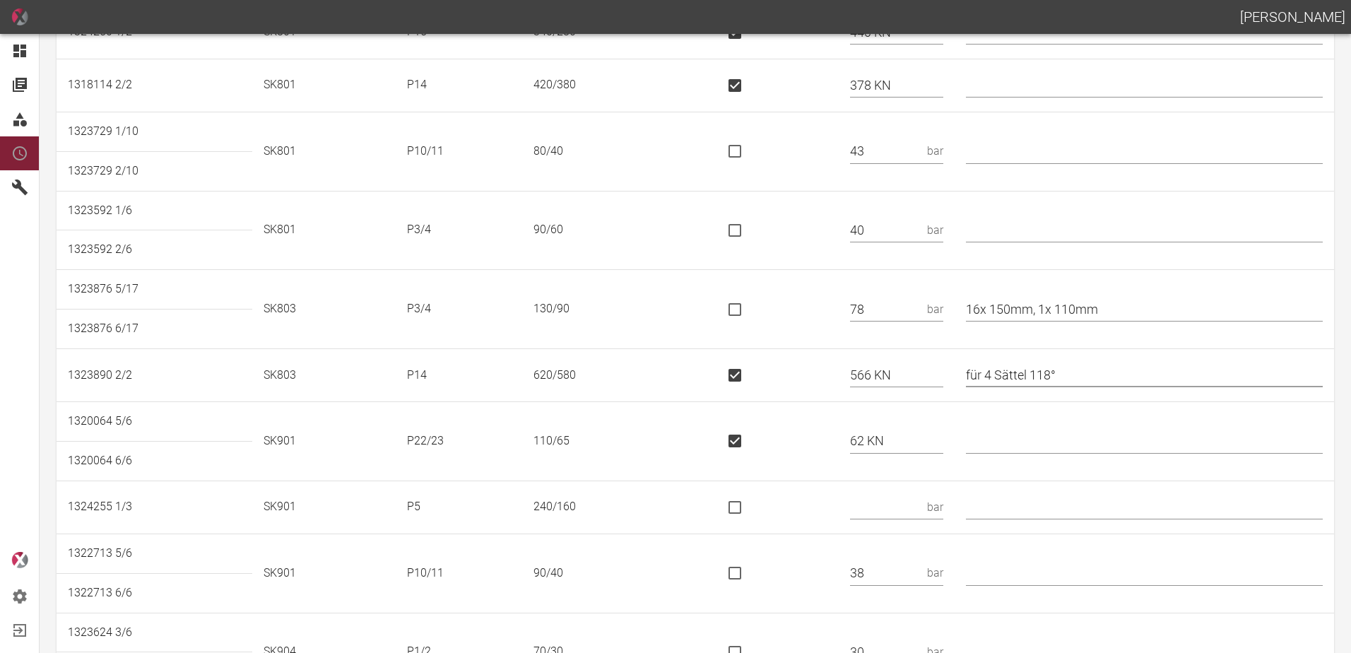
click at [957, 390] on tr "1323890 2/2 SK803 P14 620/580 566 KN für 4 Sättel 118°" at bounding box center [696, 375] width 1278 height 53
click at [826, 408] on td at bounding box center [774, 441] width 131 height 79
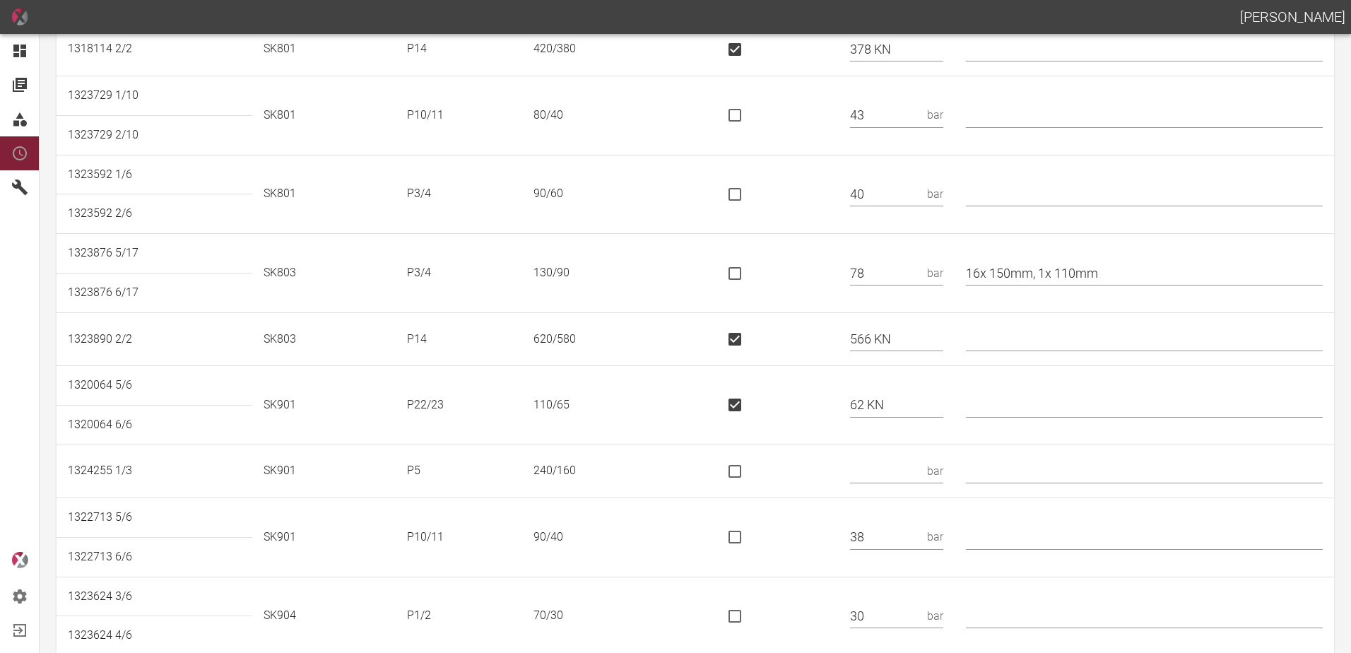
scroll to position [833, 0]
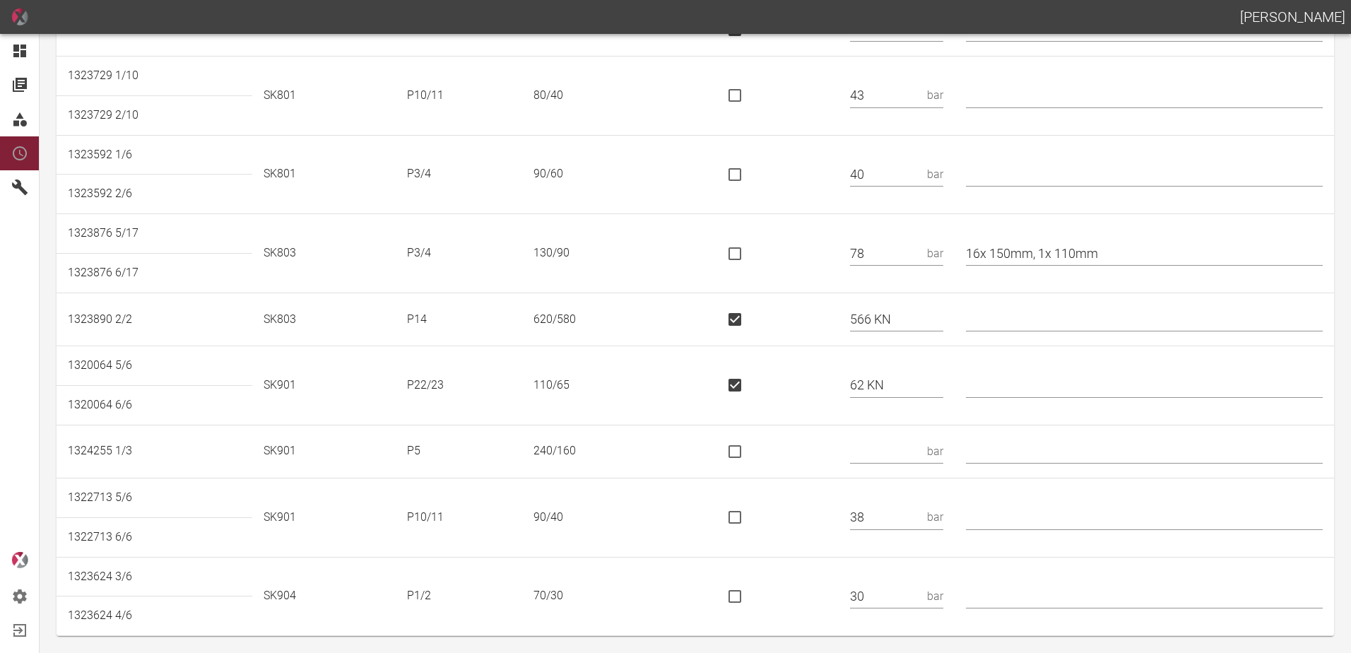
click at [1020, 389] on input "text" at bounding box center [1144, 385] width 357 height 25
type input "*"
click at [897, 452] on input "text" at bounding box center [885, 451] width 71 height 25
type input "47"
click at [827, 485] on td at bounding box center [774, 517] width 131 height 79
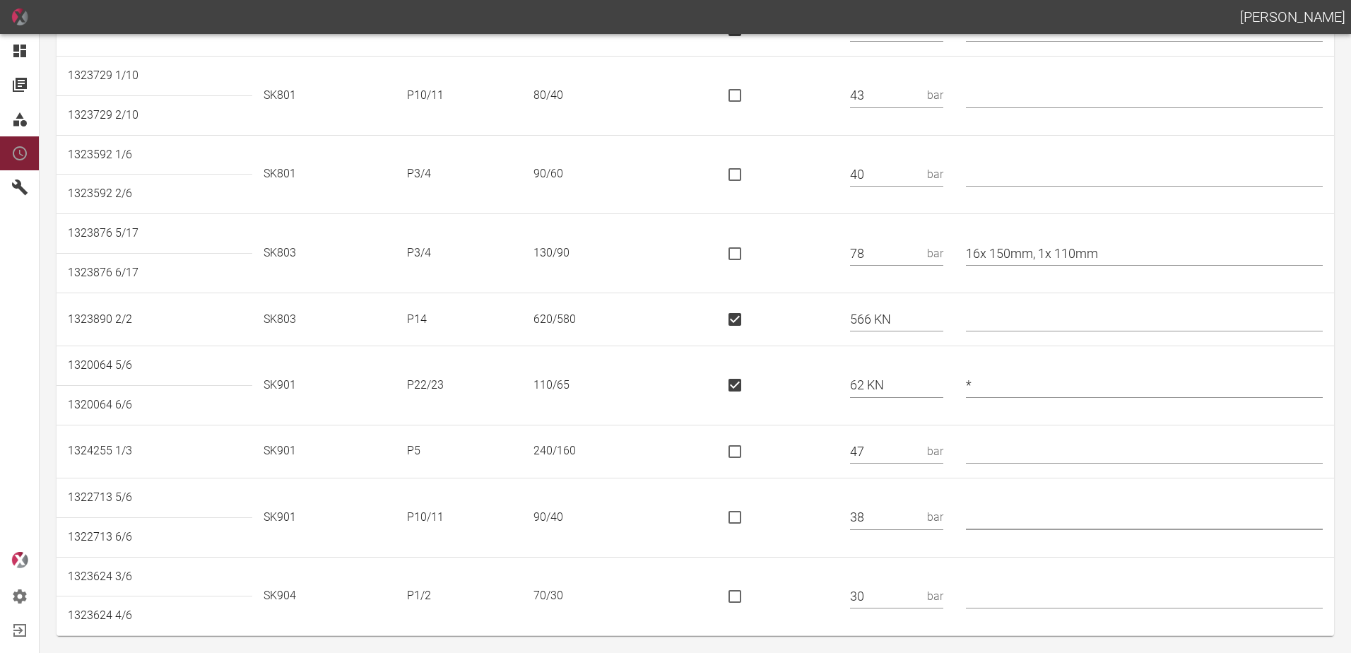
click at [1025, 517] on input "text" at bounding box center [1144, 517] width 357 height 25
type input "*"
click at [840, 577] on td at bounding box center [774, 596] width 131 height 79
click at [1005, 589] on input "text" at bounding box center [1144, 596] width 357 height 25
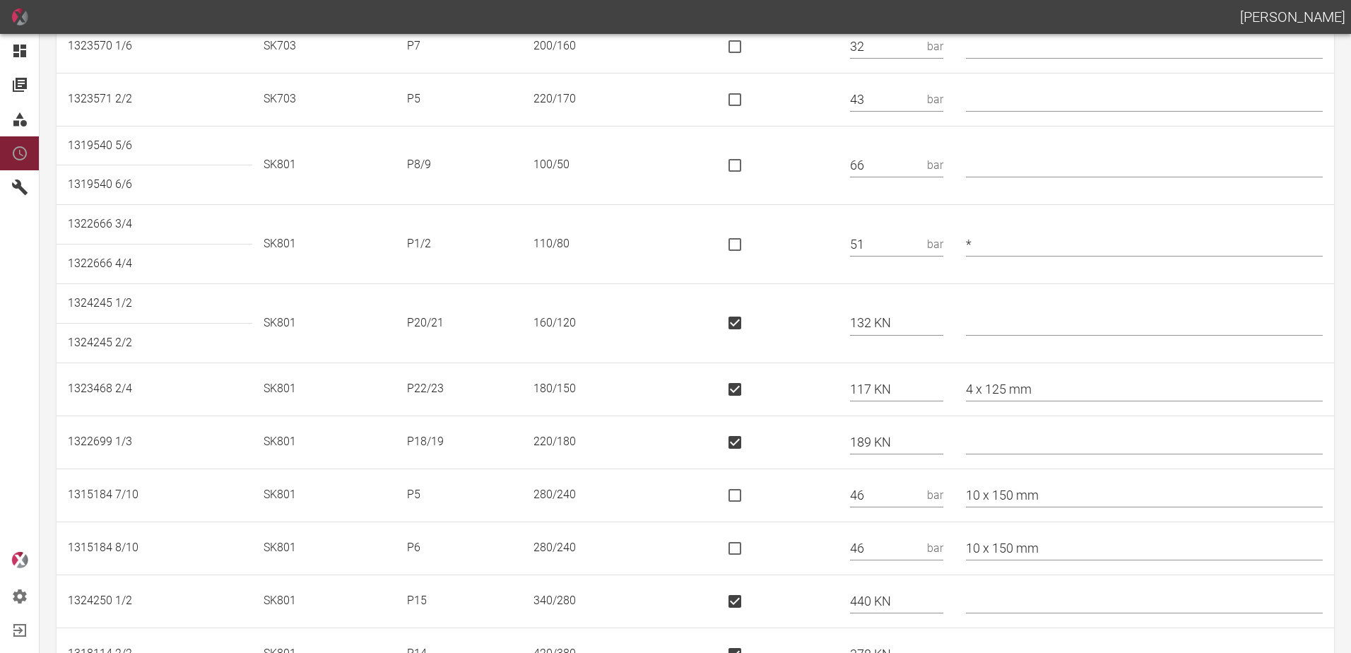
scroll to position [0, 0]
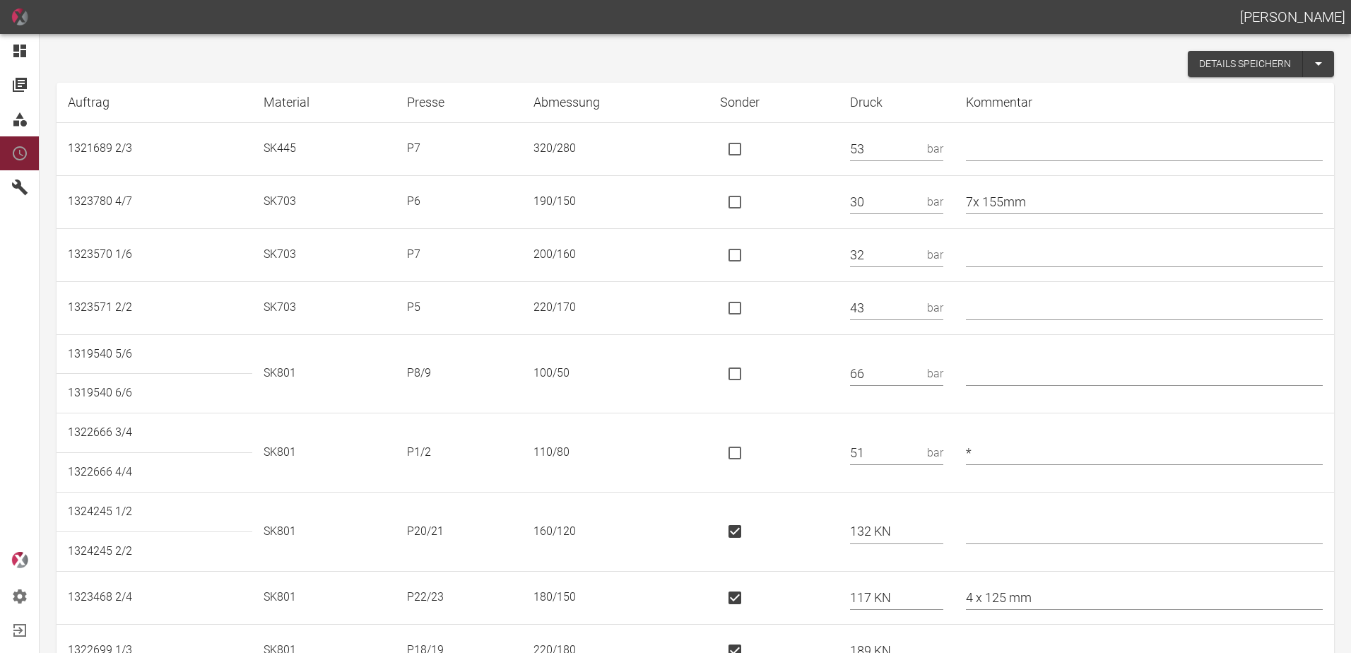
type input "*"
click at [1199, 66] on button "Details speichern" at bounding box center [1245, 64] width 115 height 26
